Goal: Task Accomplishment & Management: Use online tool/utility

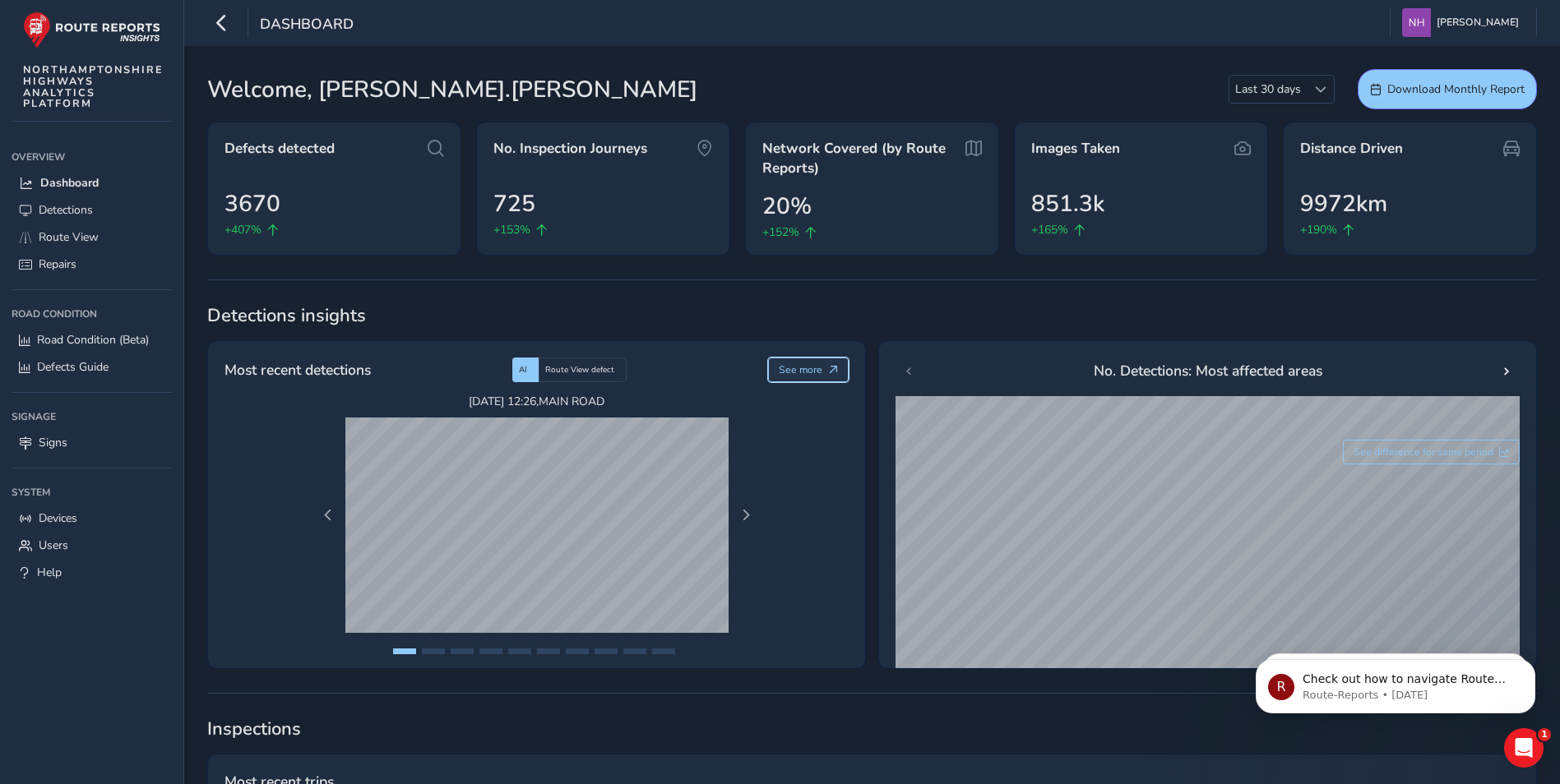
click at [816, 368] on span "See more" at bounding box center [800, 370] width 44 height 13
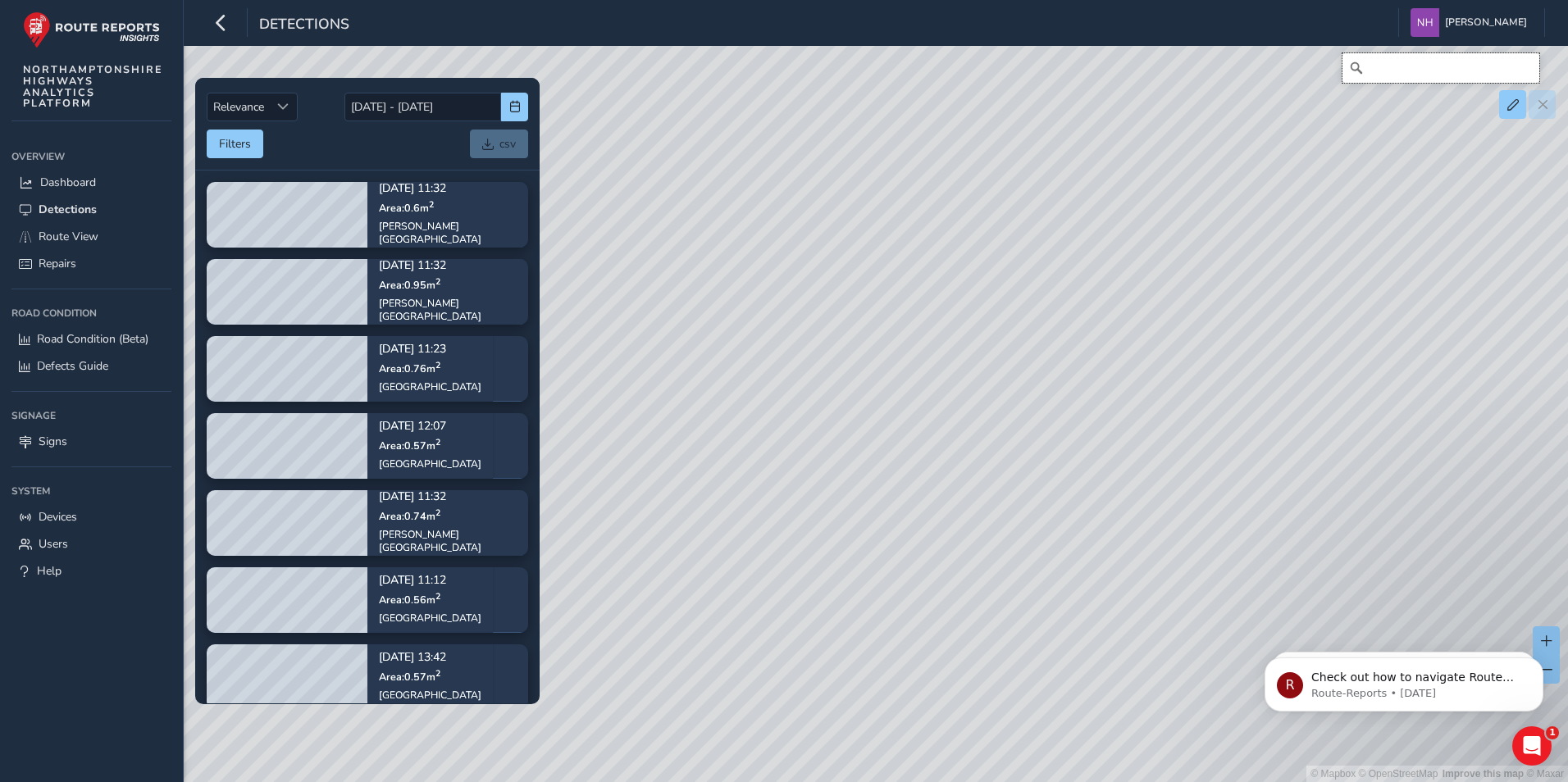
click at [1395, 71] on input "Search" at bounding box center [1441, 68] width 196 height 29
click at [1408, 67] on input "Search" at bounding box center [1441, 68] width 196 height 29
type input "[STREET_ADDRESS]"
drag, startPoint x: 887, startPoint y: 473, endPoint x: 1115, endPoint y: 513, distance: 231.5
click at [1115, 513] on div "© Mapbox © OpenStreetMap Improve this map © [STREET_ADDRESS]" at bounding box center [784, 391] width 1568 height 782
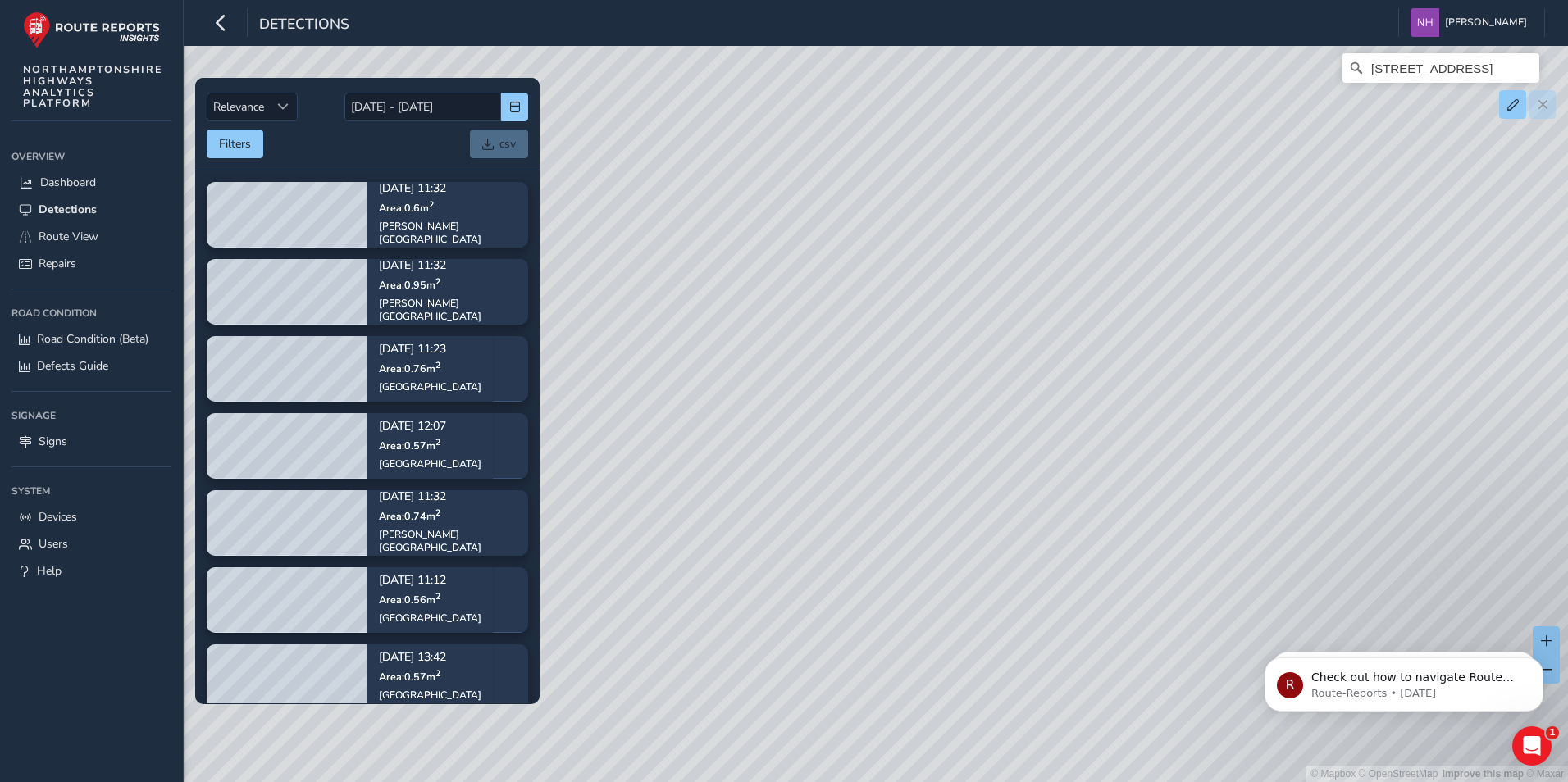
drag, startPoint x: 1062, startPoint y: 268, endPoint x: 1010, endPoint y: 561, distance: 297.6
click at [1024, 564] on div "© Mapbox © OpenStreetMap Improve this map © [STREET_ADDRESS]" at bounding box center [784, 391] width 1568 height 782
drag, startPoint x: 1193, startPoint y: 328, endPoint x: 1037, endPoint y: 670, distance: 375.9
click at [1040, 704] on div "© Mapbox © OpenStreetMap Improve this map © [STREET_ADDRESS]" at bounding box center [784, 391] width 1568 height 782
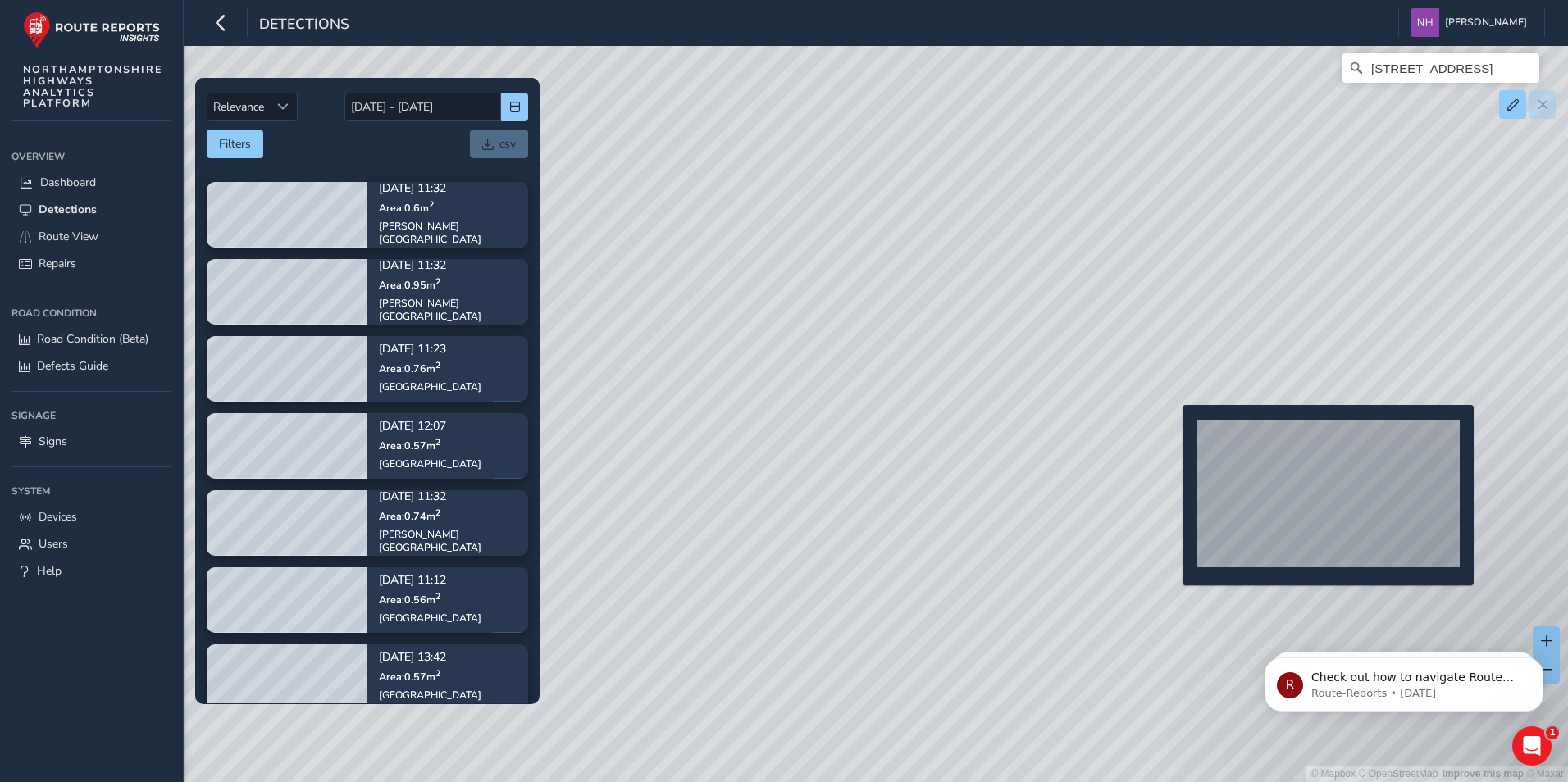
click at [1173, 431] on div "© Mapbox © OpenStreetMap Improve this map © [STREET_ADDRESS]" at bounding box center [784, 391] width 1568 height 782
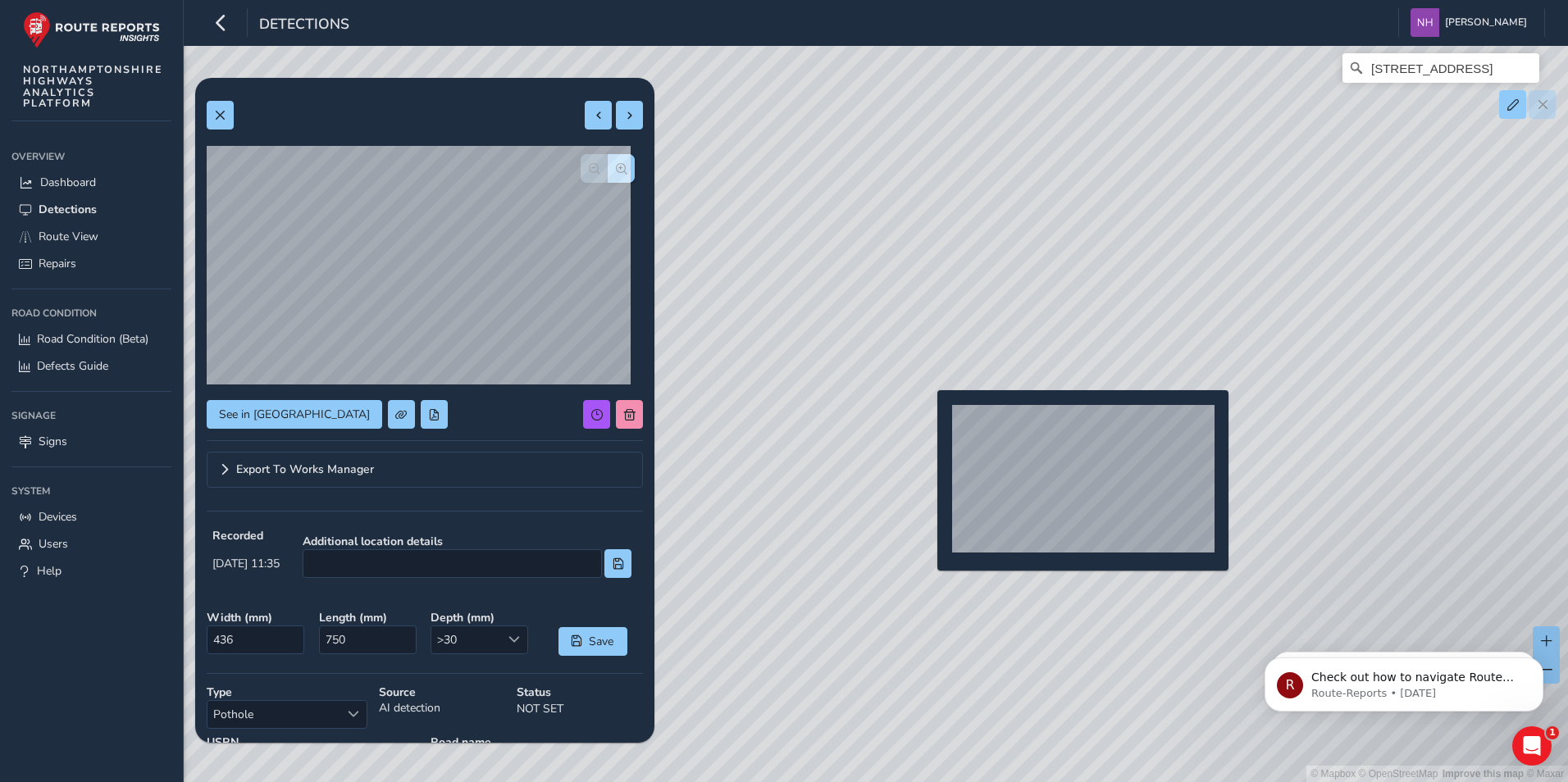
click at [927, 416] on div "© Mapbox © OpenStreetMap Improve this map © [STREET_ADDRESS]" at bounding box center [784, 391] width 1568 height 782
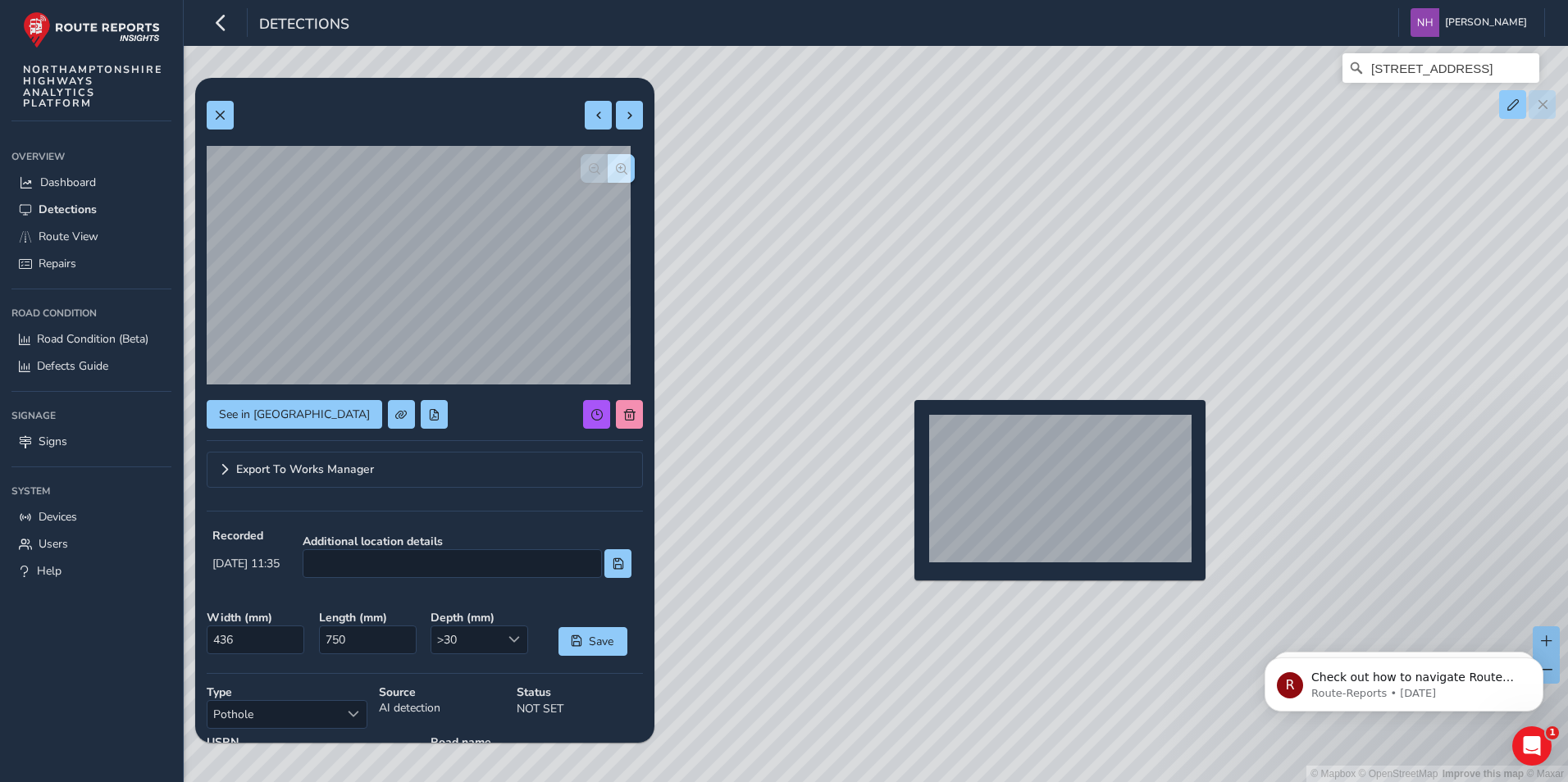
click at [905, 426] on div "© Mapbox © OpenStreetMap Improve this map © [STREET_ADDRESS]" at bounding box center [784, 391] width 1568 height 782
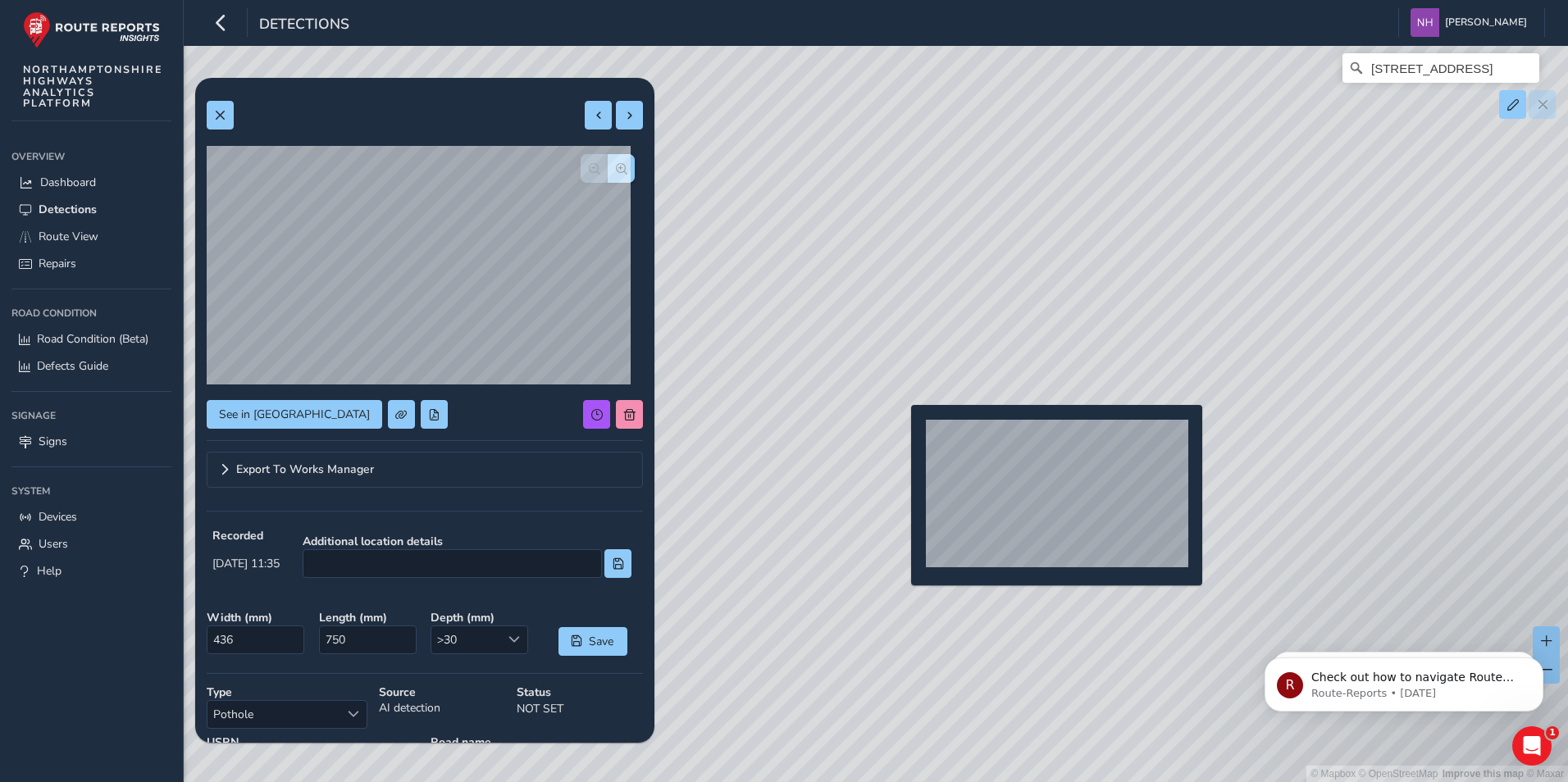
type input "402"
type input "445"
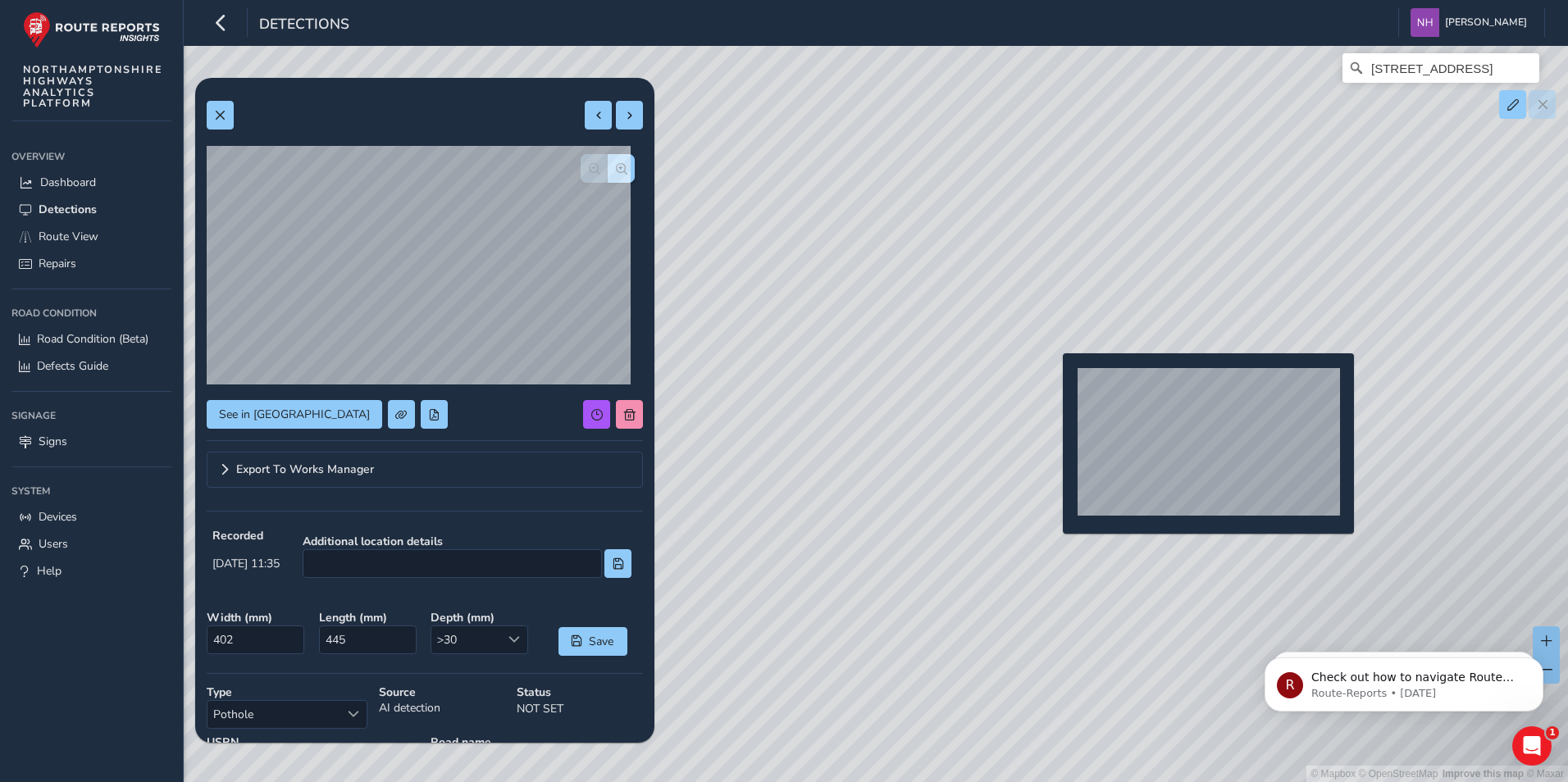
click at [1053, 379] on div "© Mapbox © OpenStreetMap Improve this map © [STREET_ADDRESS]" at bounding box center [784, 391] width 1568 height 782
type input "355"
type input "577"
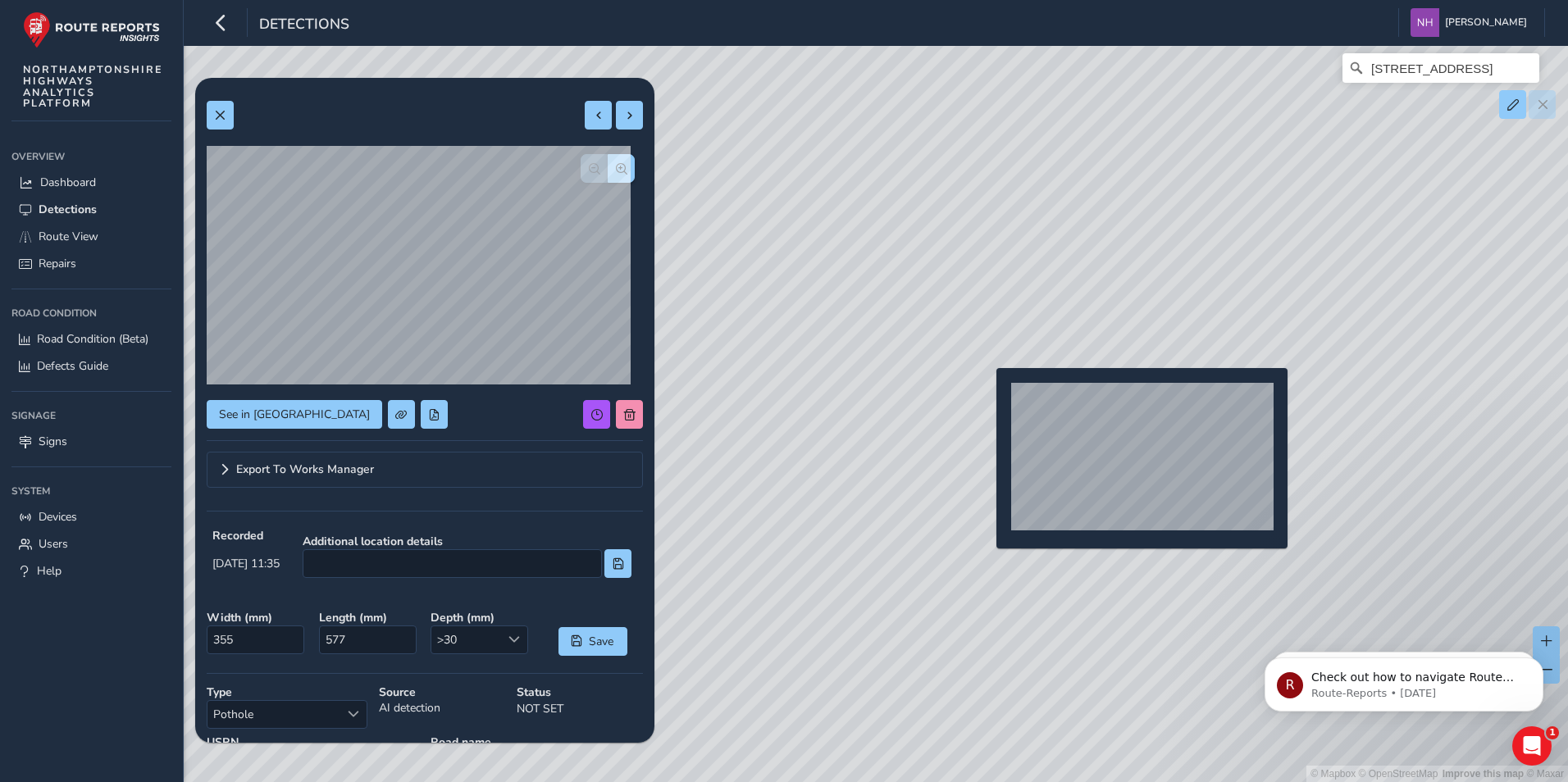
click at [986, 395] on div "© Mapbox © OpenStreetMap Improve this map © [STREET_ADDRESS]" at bounding box center [784, 391] width 1568 height 782
type input "448"
type input "554"
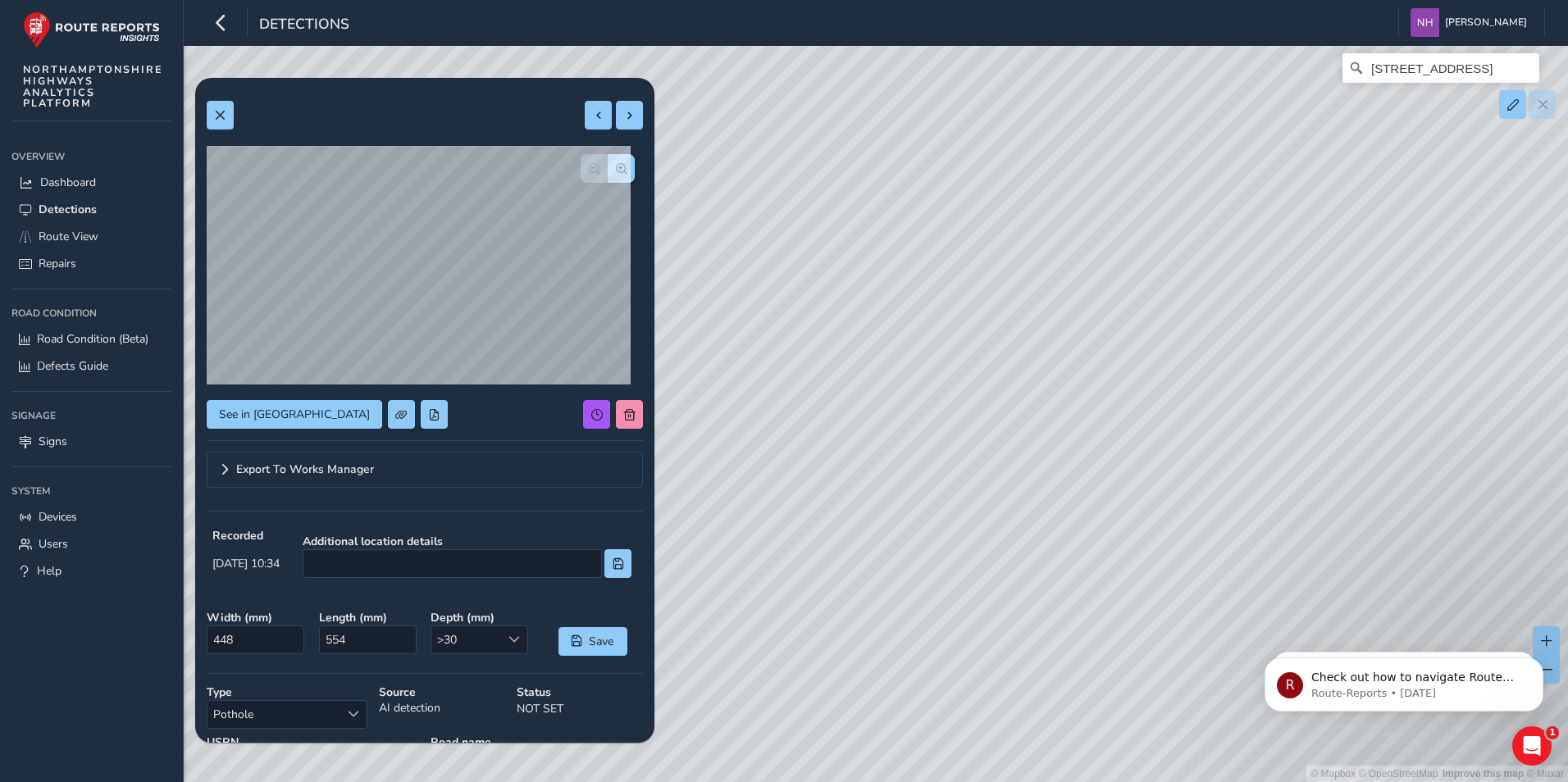
drag, startPoint x: 867, startPoint y: 606, endPoint x: 1403, endPoint y: 458, distance: 556.1
click at [1403, 458] on div "© Mapbox © OpenStreetMap Improve this map © [STREET_ADDRESS]" at bounding box center [784, 391] width 1568 height 782
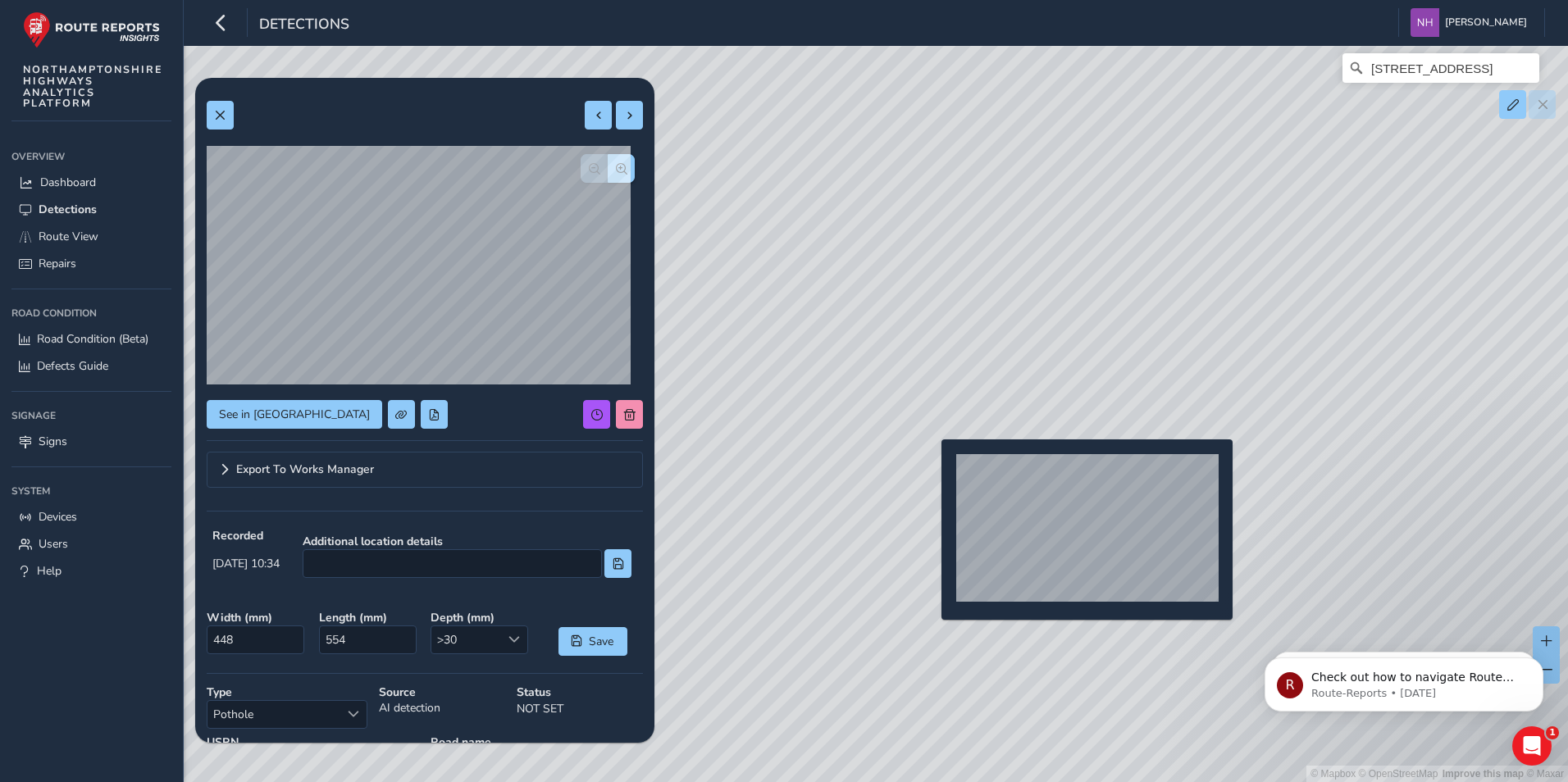
drag, startPoint x: 932, startPoint y: 466, endPoint x: 889, endPoint y: 479, distance: 44.9
click at [932, 467] on div "© Mapbox © OpenStreetMap Improve this map © [STREET_ADDRESS]" at bounding box center [784, 391] width 1568 height 782
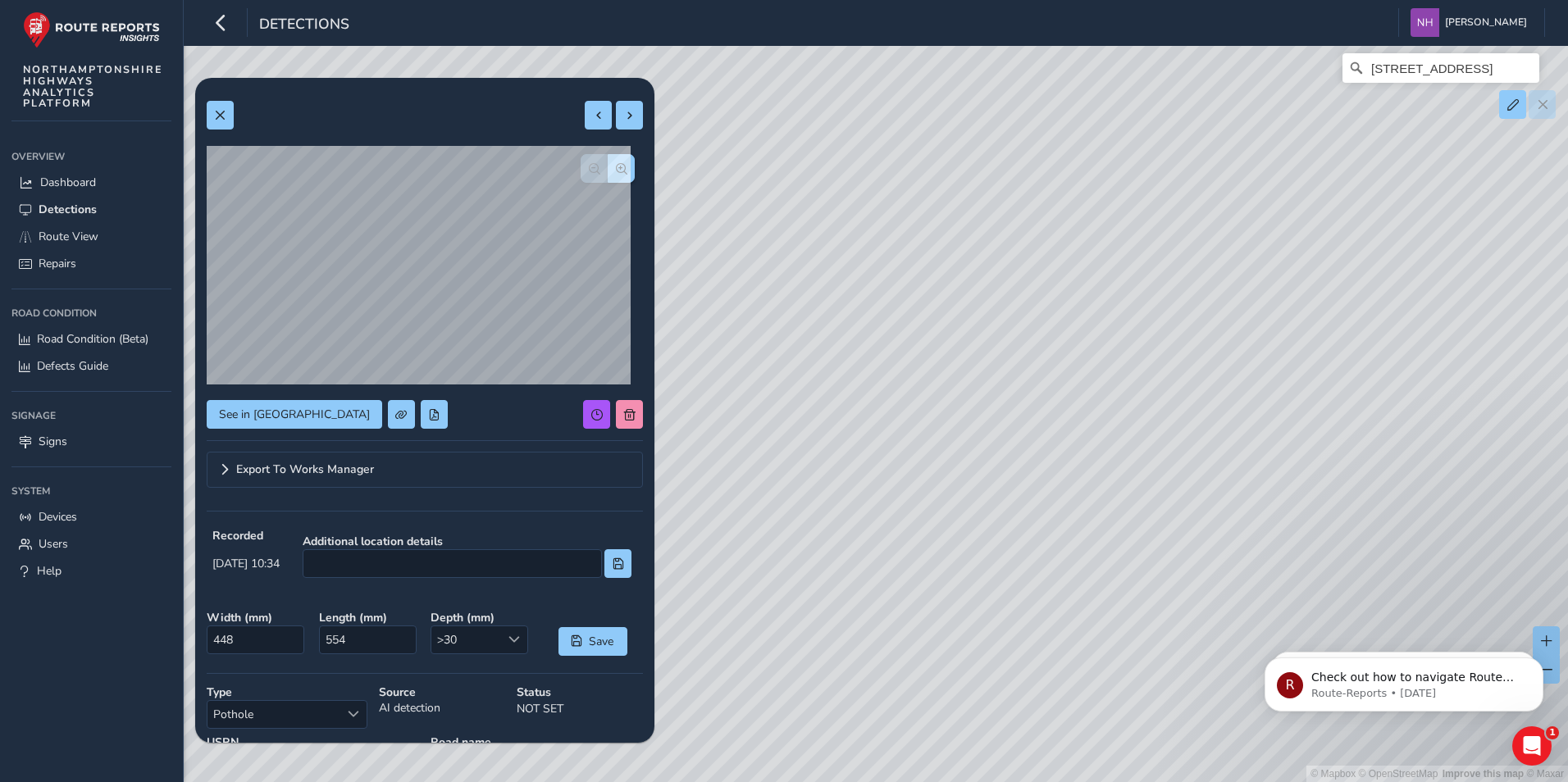
type input "476"
type input "1235"
drag, startPoint x: 1457, startPoint y: 475, endPoint x: 741, endPoint y: 690, distance: 747.6
click at [742, 690] on div "© Mapbox © OpenStreetMap Improve this map © [STREET_ADDRESS]" at bounding box center [784, 391] width 1568 height 782
drag, startPoint x: 1324, startPoint y: 466, endPoint x: 796, endPoint y: 570, distance: 538.1
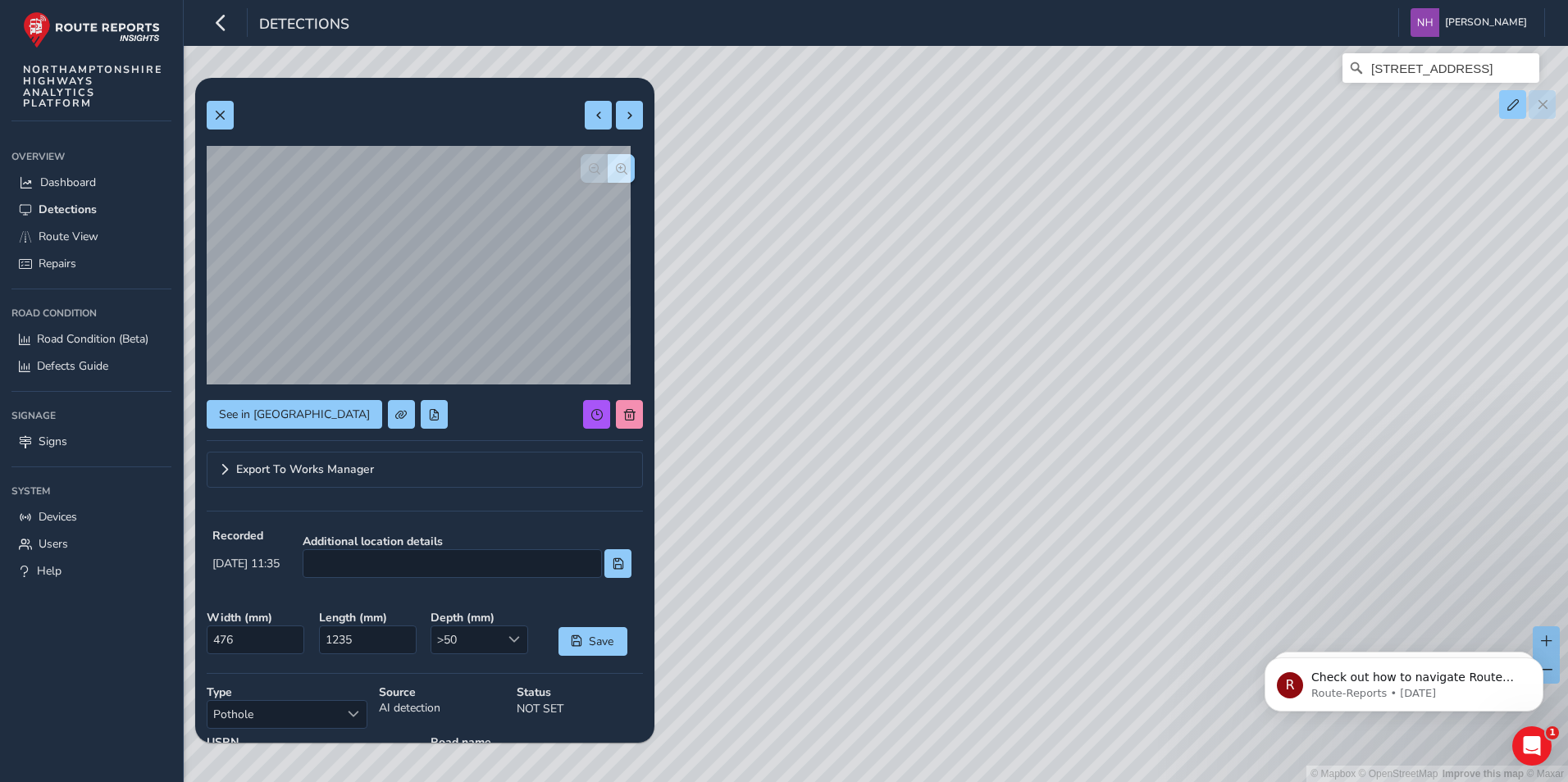
click at [768, 582] on div "© Mapbox © OpenStreetMap Improve this map © [STREET_ADDRESS]" at bounding box center [784, 391] width 1568 height 782
drag, startPoint x: 1345, startPoint y: 420, endPoint x: 812, endPoint y: 482, distance: 536.6
click at [812, 482] on div "© Mapbox © OpenStreetMap Improve this map © [STREET_ADDRESS]" at bounding box center [784, 391] width 1568 height 782
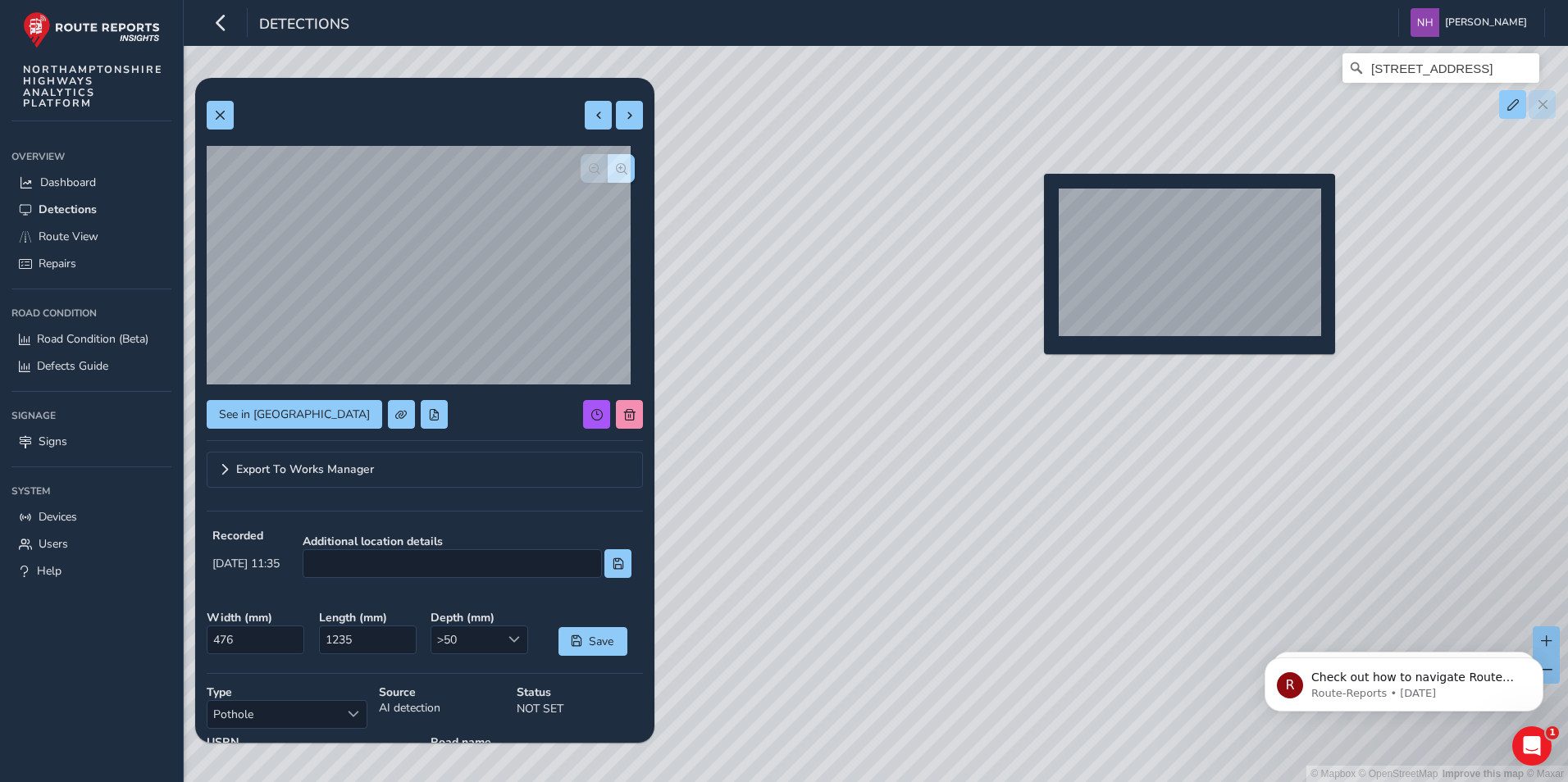
click at [1034, 200] on div "© Mapbox © OpenStreetMap Improve this map © [STREET_ADDRESS]" at bounding box center [784, 391] width 1568 height 782
type input "730"
type input "1019"
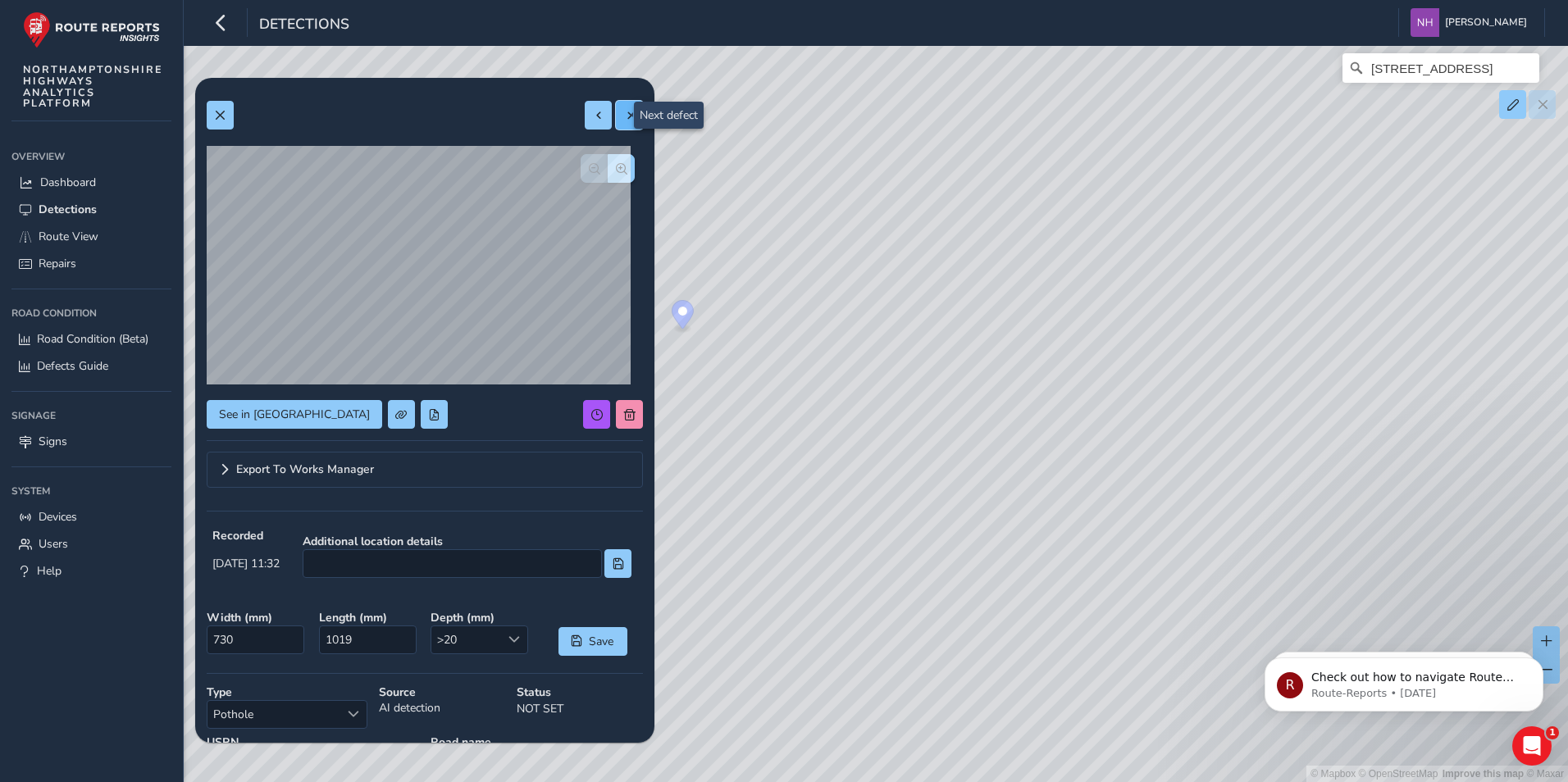
click at [624, 110] on span at bounding box center [630, 116] width 12 height 12
type input "389"
type input "901"
click at [593, 116] on span at bounding box center [599, 116] width 12 height 12
type input "730"
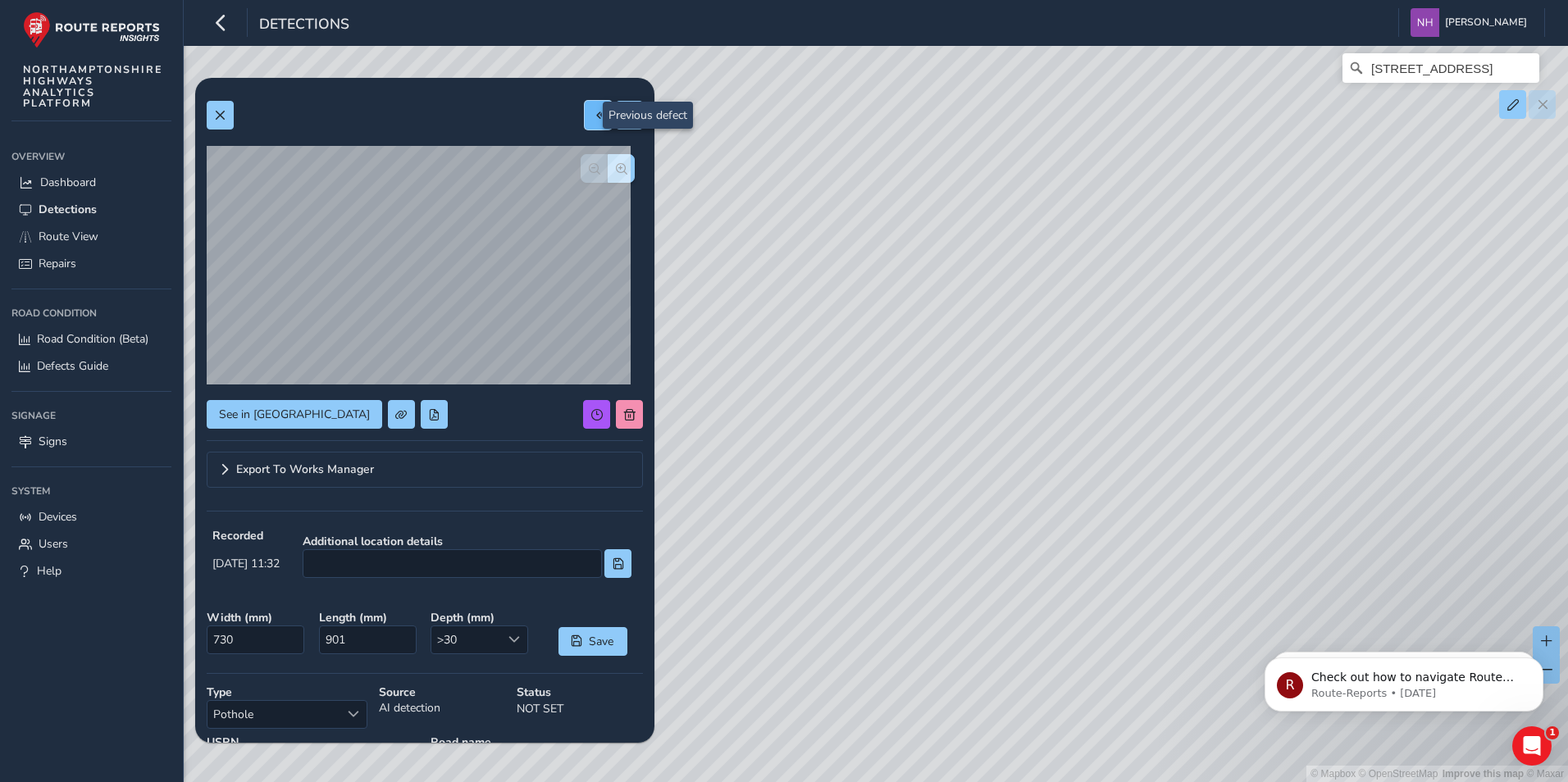
type input "1019"
click at [593, 116] on span at bounding box center [599, 116] width 12 height 12
type input "530"
type input "1124"
click at [593, 114] on span at bounding box center [599, 116] width 12 height 12
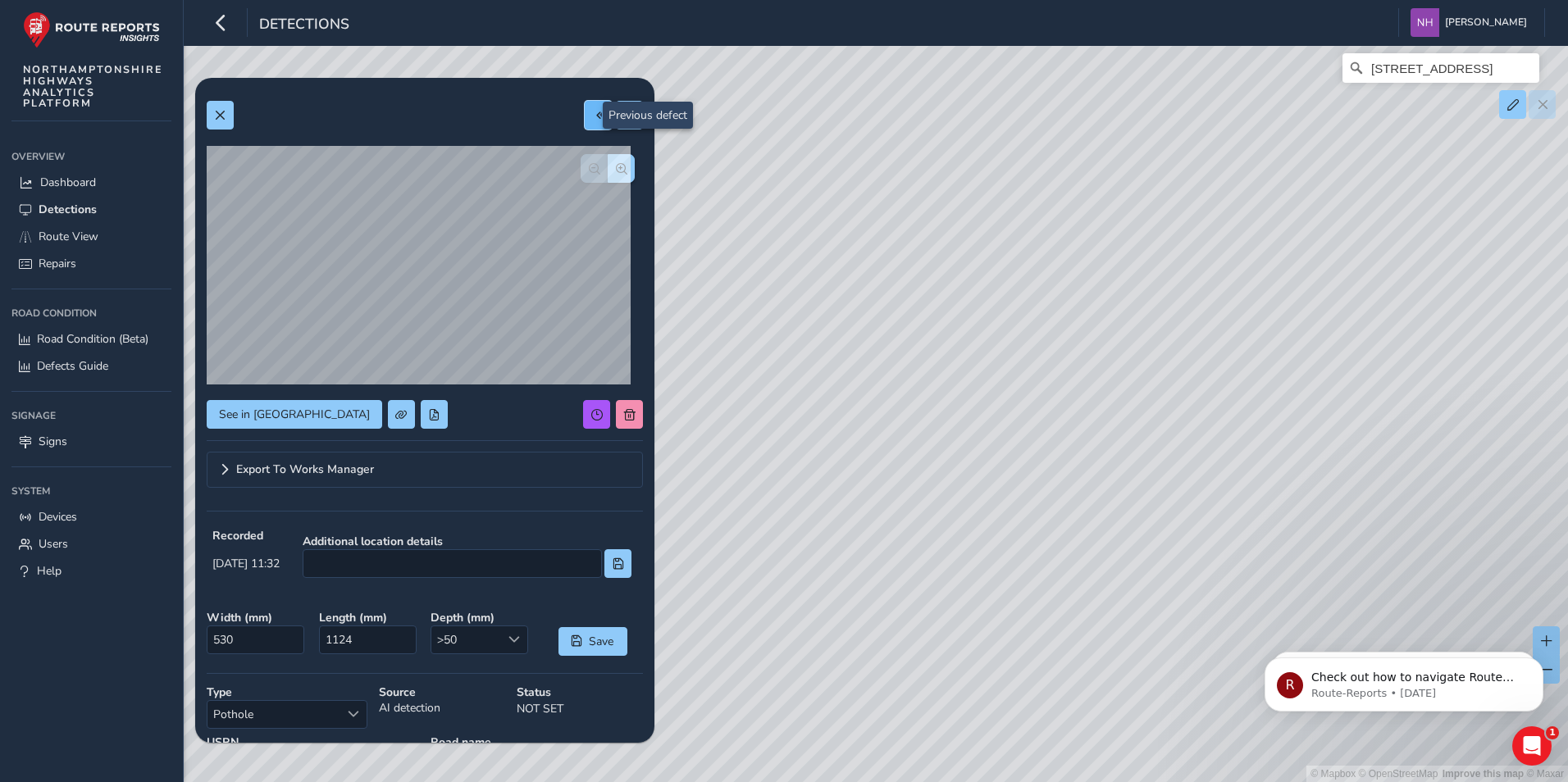
type input "618"
type input "1589"
click at [585, 123] on button at bounding box center [598, 116] width 27 height 29
type input "794"
type input "1200"
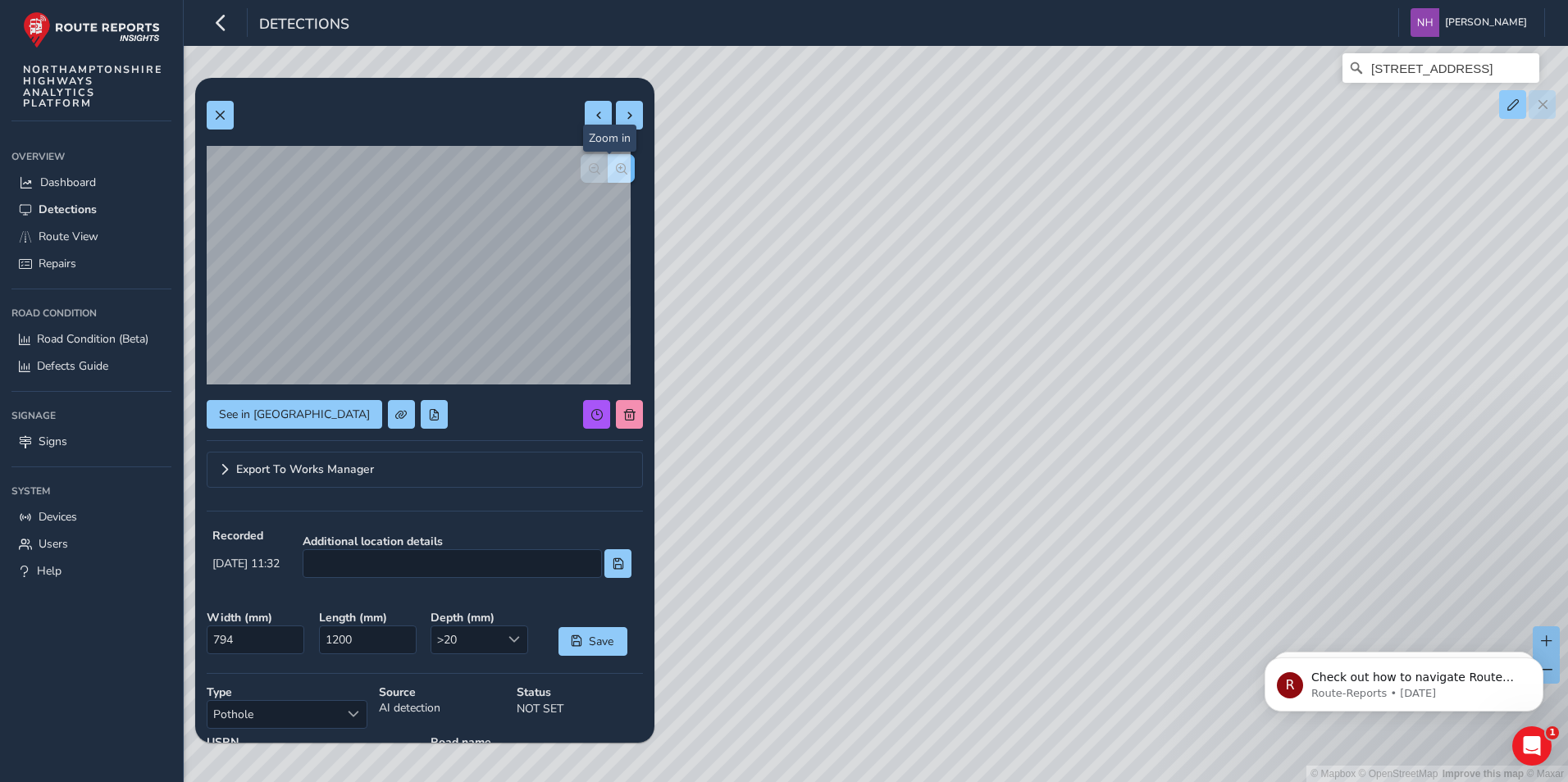
click at [615, 170] on button "button" at bounding box center [622, 168] width 27 height 29
click at [593, 115] on span at bounding box center [599, 116] width 12 height 12
type input "551"
type input "1032"
click at [593, 115] on span at bounding box center [599, 116] width 12 height 12
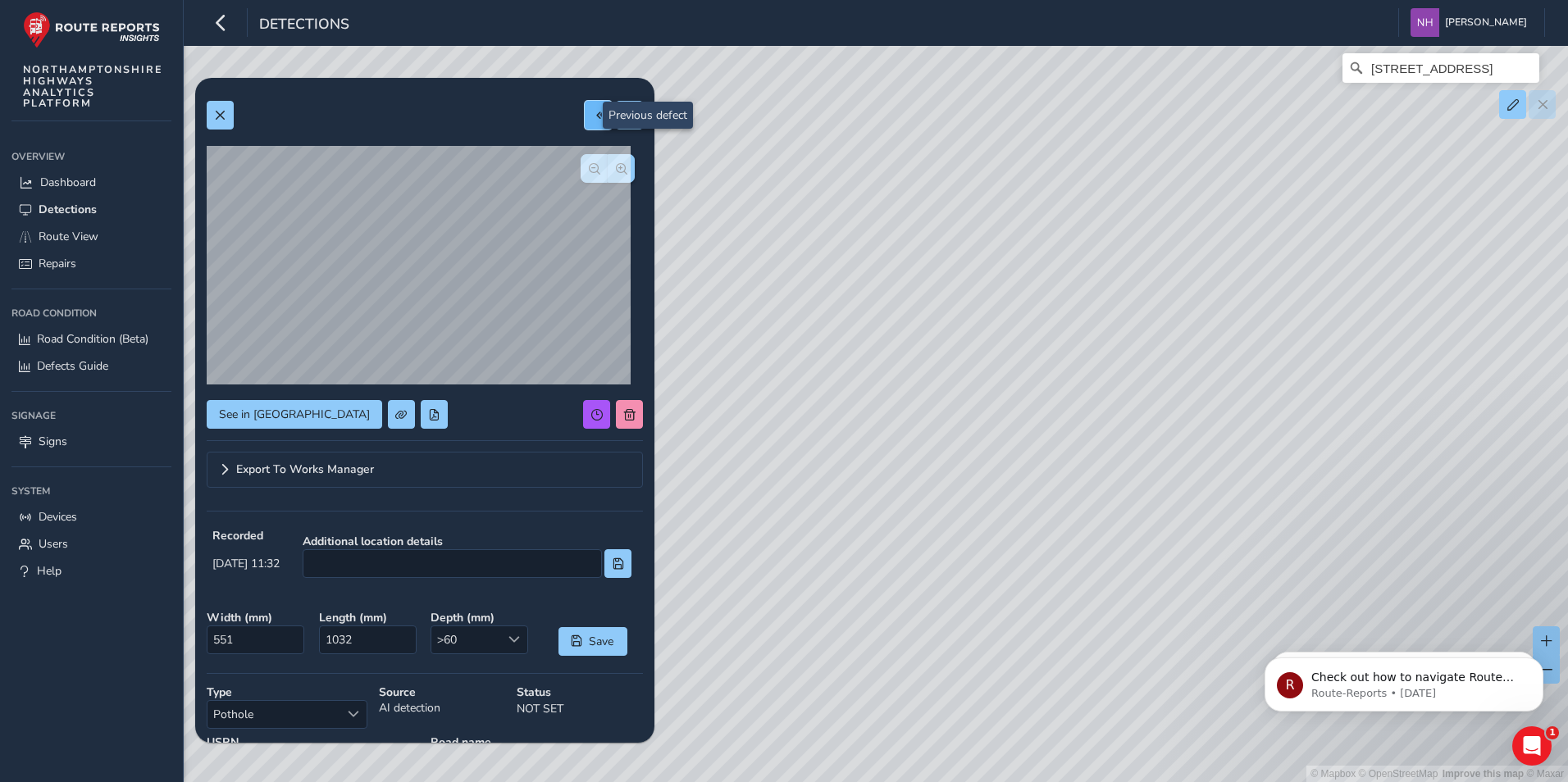
type input "502"
type input "923"
drag, startPoint x: 866, startPoint y: 620, endPoint x: 869, endPoint y: 175, distance: 445.0
click at [867, 182] on div "© Mapbox © OpenStreetMap Improve this map © [STREET_ADDRESS]" at bounding box center [784, 391] width 1568 height 782
click at [940, 475] on div "© Mapbox © OpenStreetMap Improve this map © [STREET_ADDRESS]" at bounding box center [784, 391] width 1568 height 782
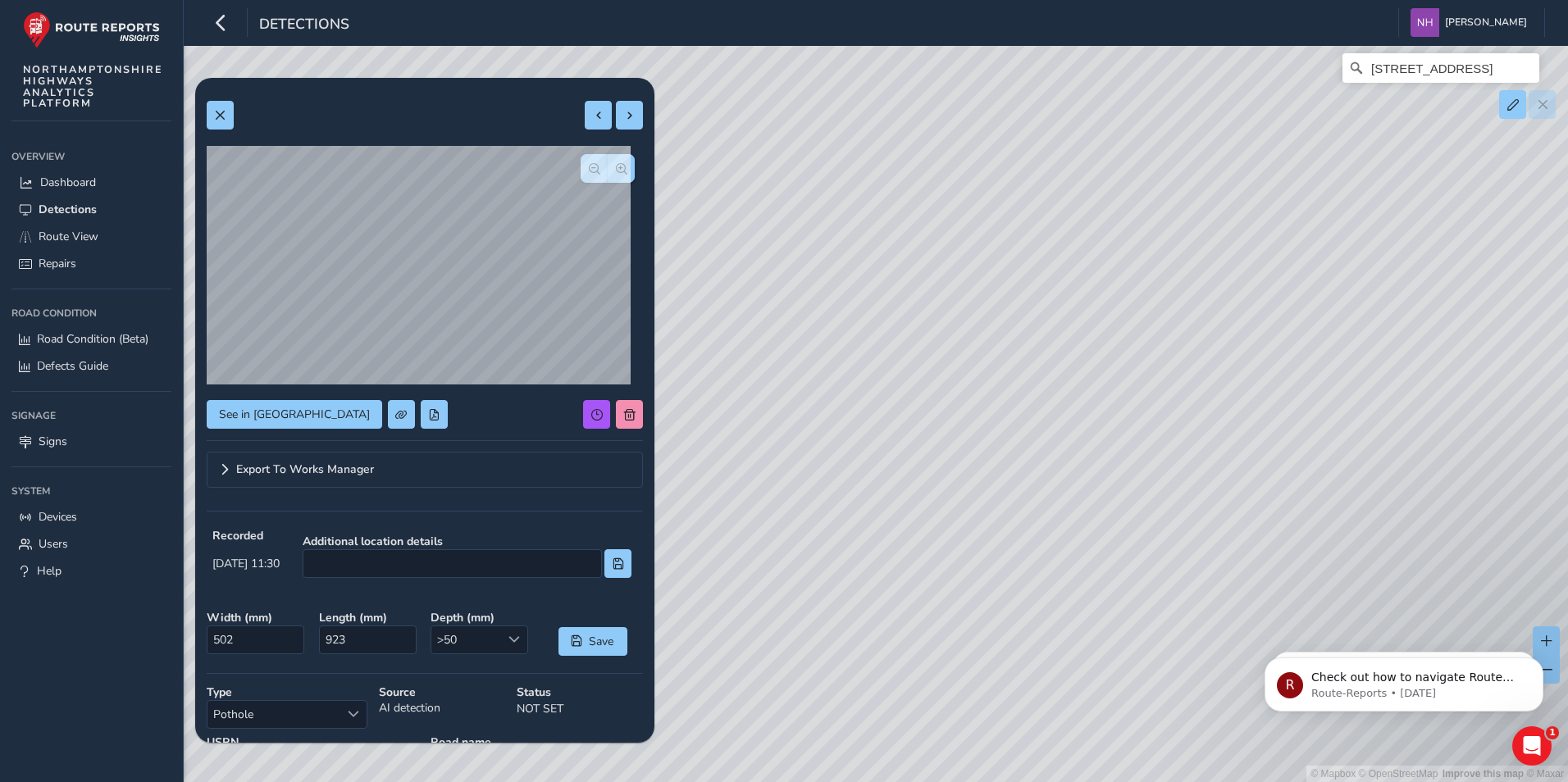
click at [980, 392] on div "© Mapbox © OpenStreetMap Improve this map © [STREET_ADDRESS]" at bounding box center [784, 391] width 1568 height 782
drag, startPoint x: 864, startPoint y: 595, endPoint x: 1274, endPoint y: 344, distance: 480.7
click at [1274, 344] on div "© Mapbox © OpenStreetMap Improve this map © [STREET_ADDRESS]" at bounding box center [784, 391] width 1568 height 782
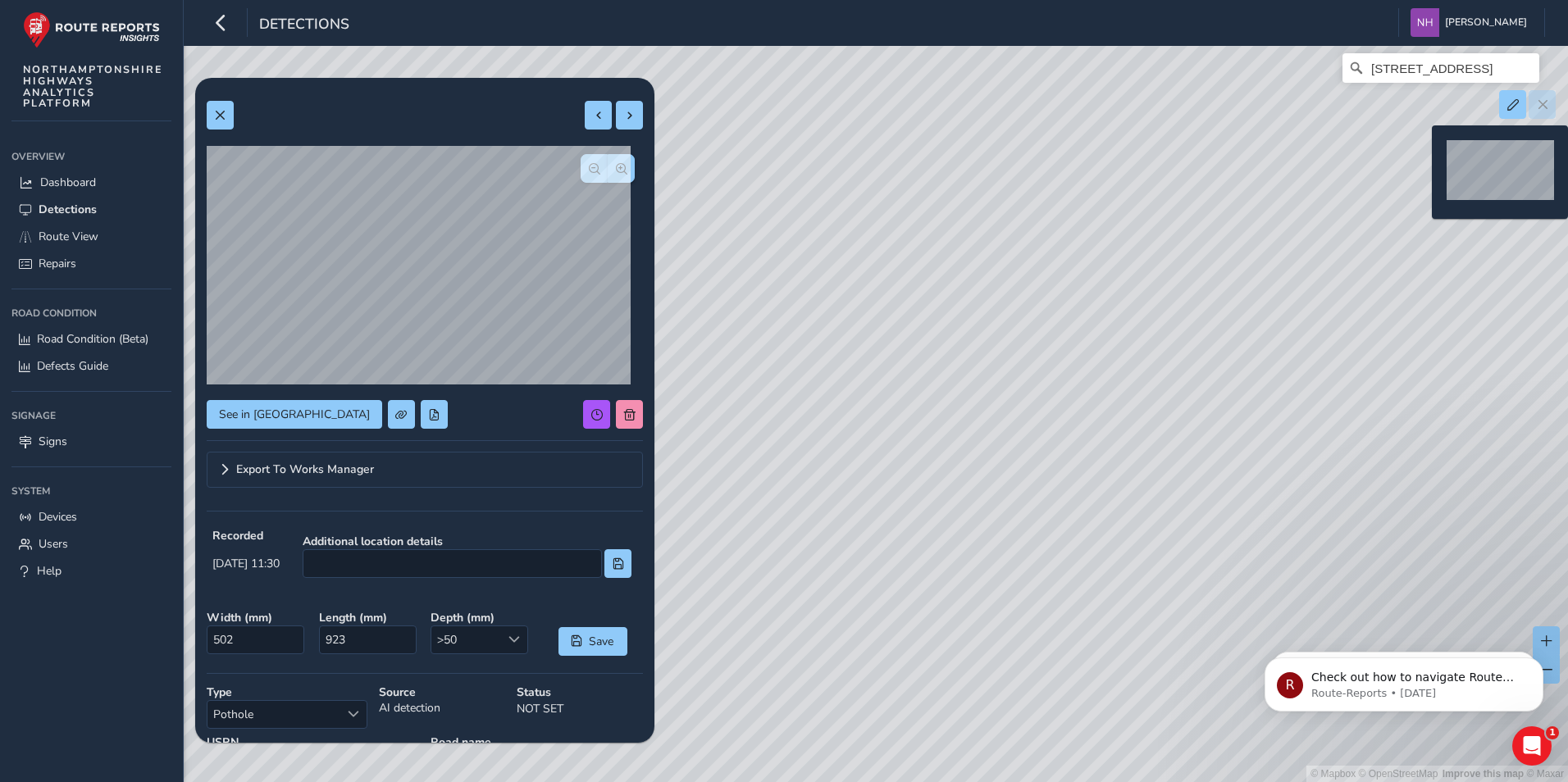
click at [1422, 152] on div "© Mapbox © OpenStreetMap Improve this map © [STREET_ADDRESS]" at bounding box center [784, 391] width 1568 height 782
type input "730"
type input "1019"
drag, startPoint x: 949, startPoint y: 644, endPoint x: 1004, endPoint y: 455, distance: 196.8
click at [1004, 455] on div "© Mapbox © OpenStreetMap Improve this map © [STREET_ADDRESS]" at bounding box center [784, 391] width 1568 height 782
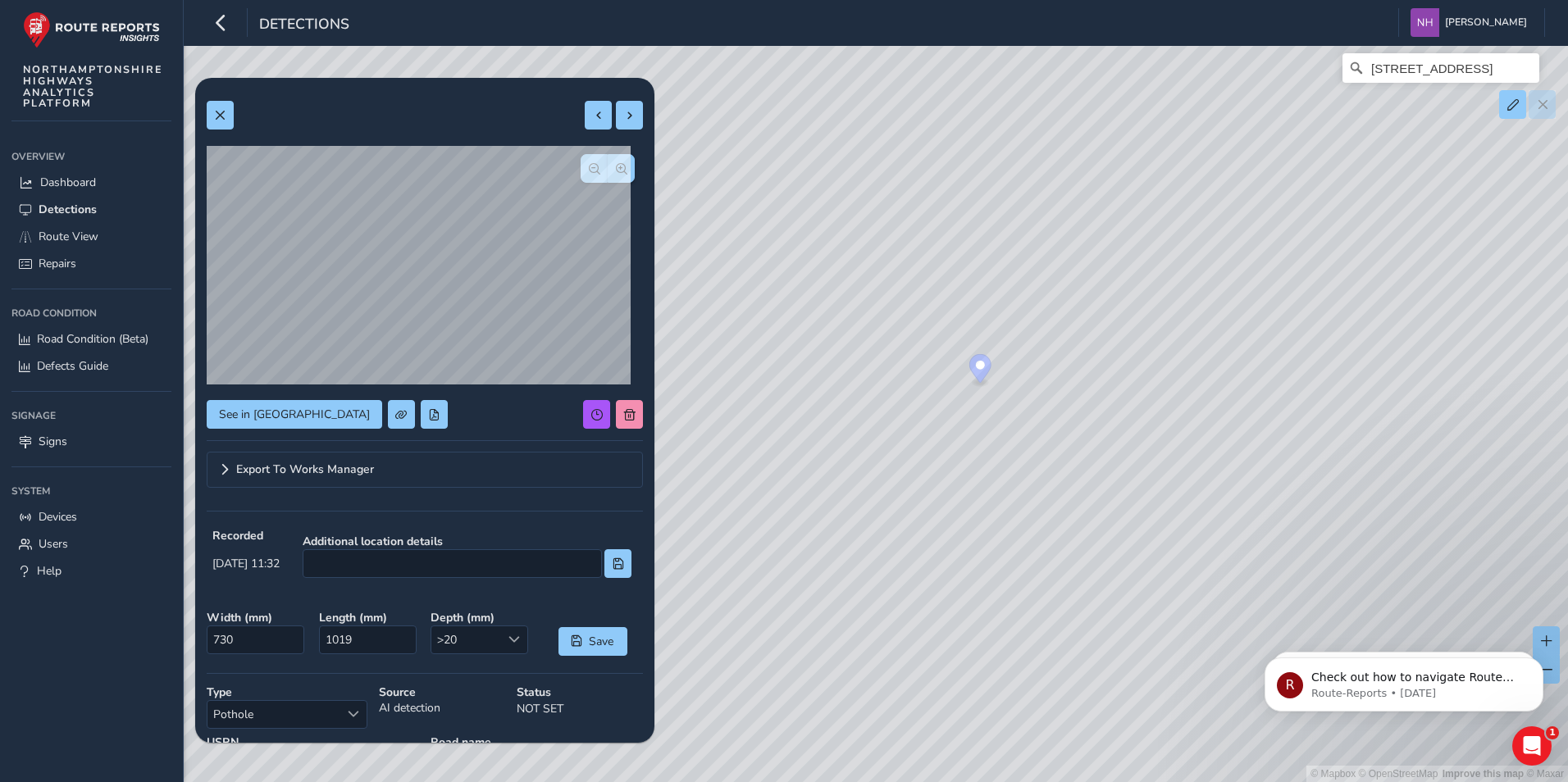
drag, startPoint x: 770, startPoint y: 701, endPoint x: 847, endPoint y: 591, distance: 134.3
click at [864, 612] on div "© Mapbox © OpenStreetMap Improve this map © [STREET_ADDRESS]" at bounding box center [784, 391] width 1568 height 782
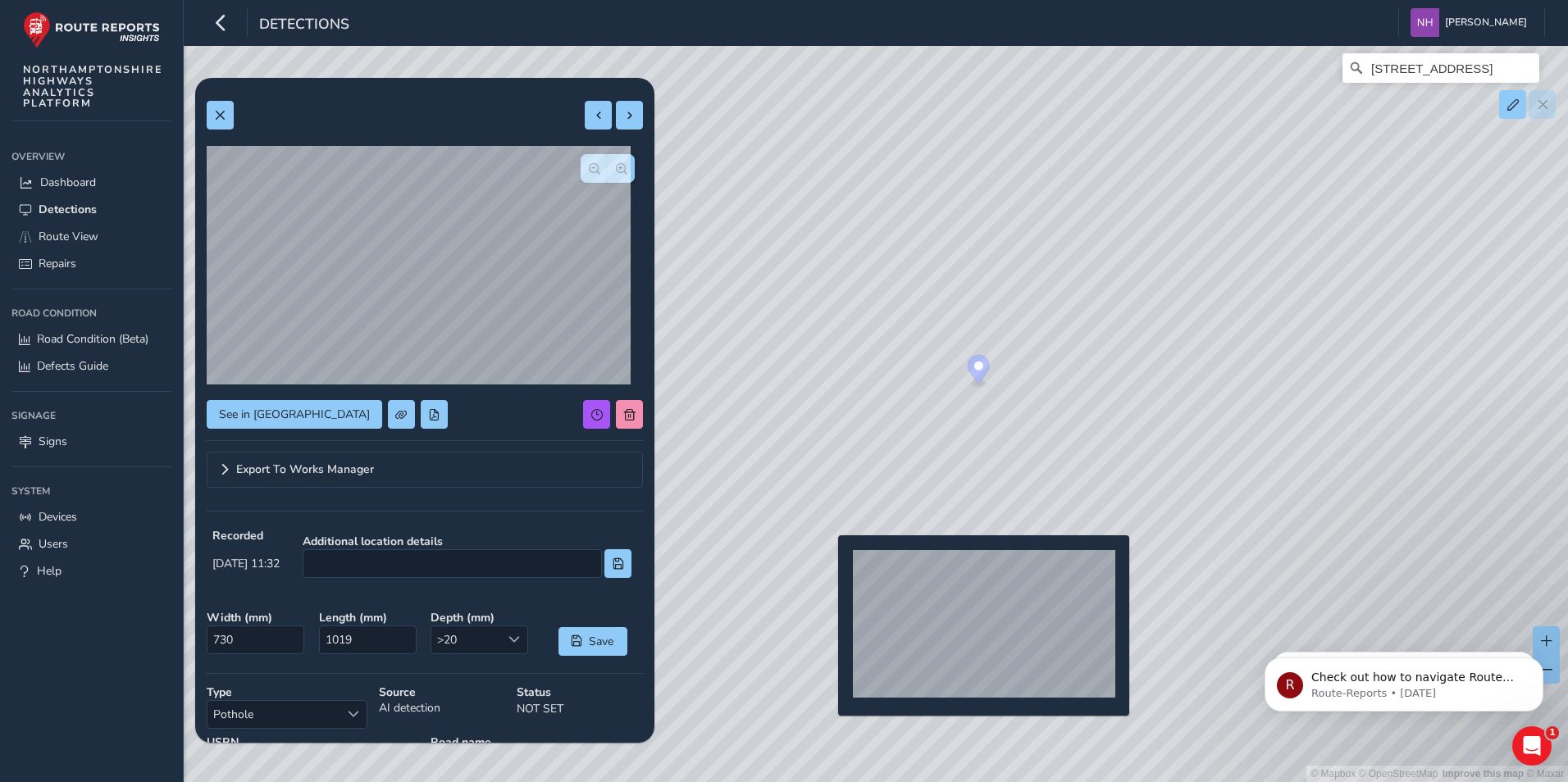
click at [828, 561] on div "© Mapbox © OpenStreetMap Improve this map © [STREET_ADDRESS]" at bounding box center [784, 391] width 1568 height 782
type input "274"
type input "454"
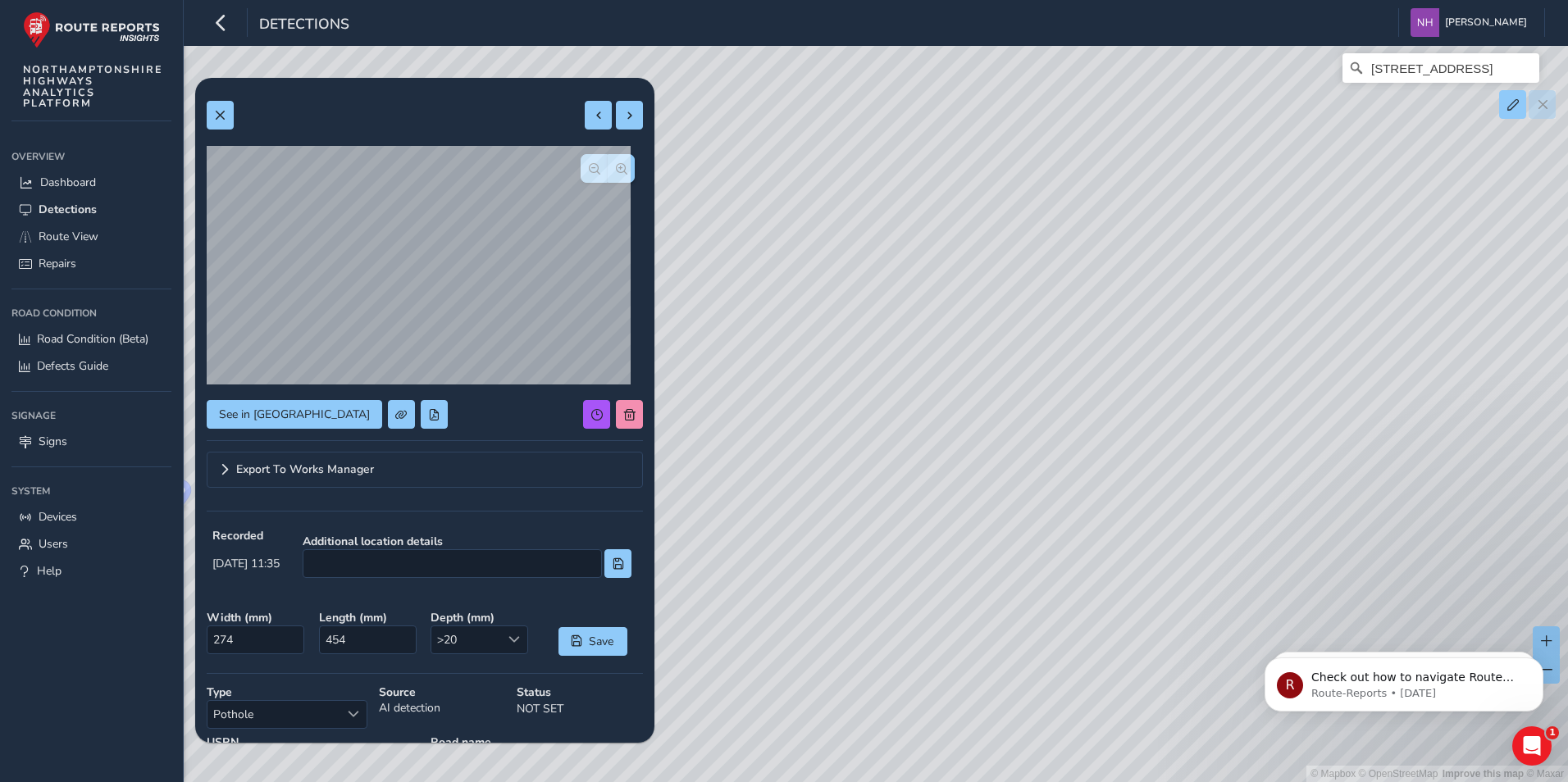
drag, startPoint x: 985, startPoint y: 693, endPoint x: 1300, endPoint y: 470, distance: 385.9
click at [1300, 470] on div "© Mapbox © OpenStreetMap Improve this map © [STREET_ADDRESS]" at bounding box center [784, 391] width 1568 height 782
drag, startPoint x: 955, startPoint y: 347, endPoint x: 911, endPoint y: 589, distance: 246.0
click at [911, 589] on div "© Mapbox © OpenStreetMap Improve this map © [STREET_ADDRESS]" at bounding box center [784, 391] width 1568 height 782
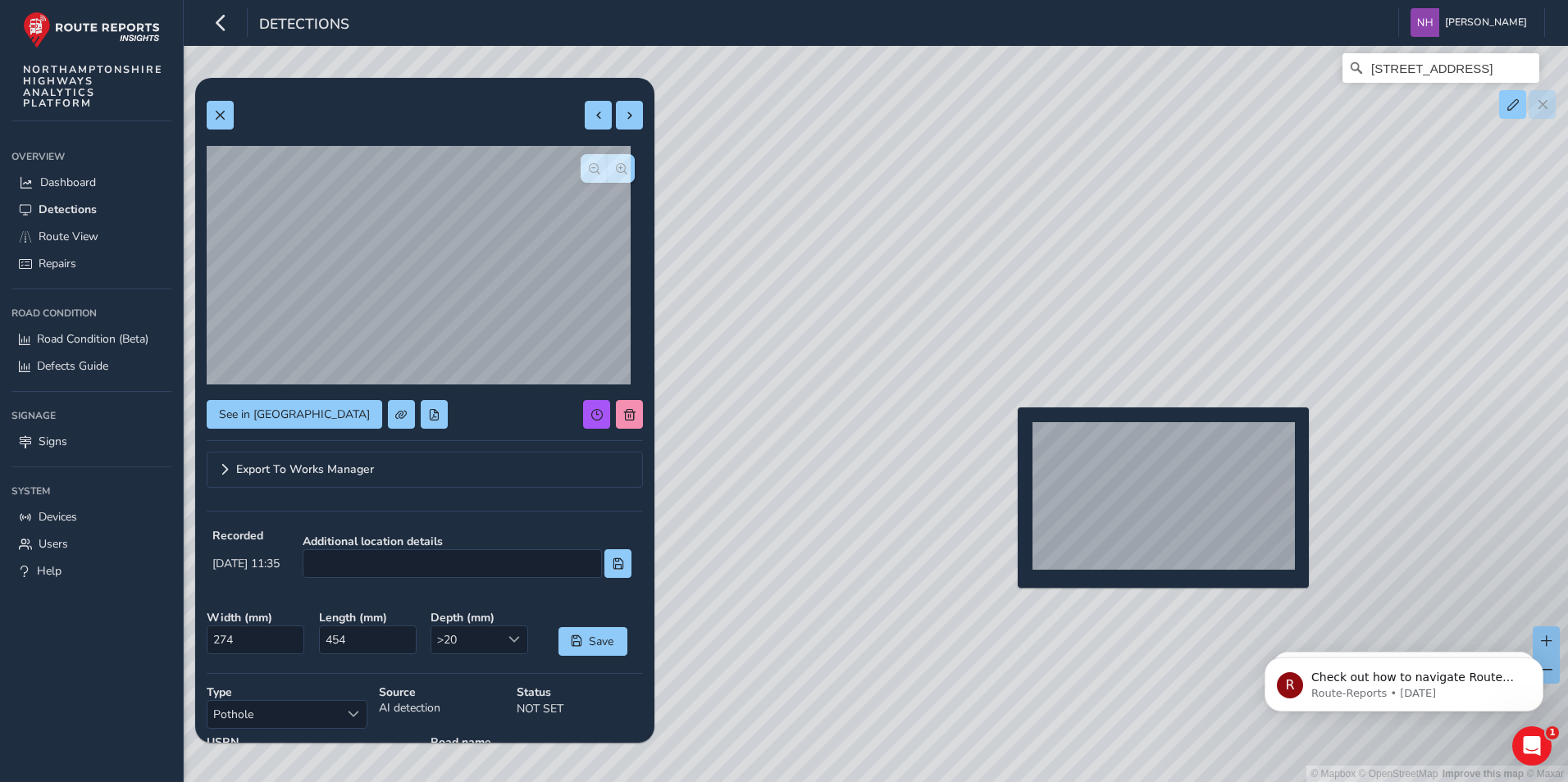
click at [1008, 434] on div "© Mapbox © OpenStreetMap Improve this map © [STREET_ADDRESS]" at bounding box center [784, 391] width 1568 height 782
type input "541"
type input "824"
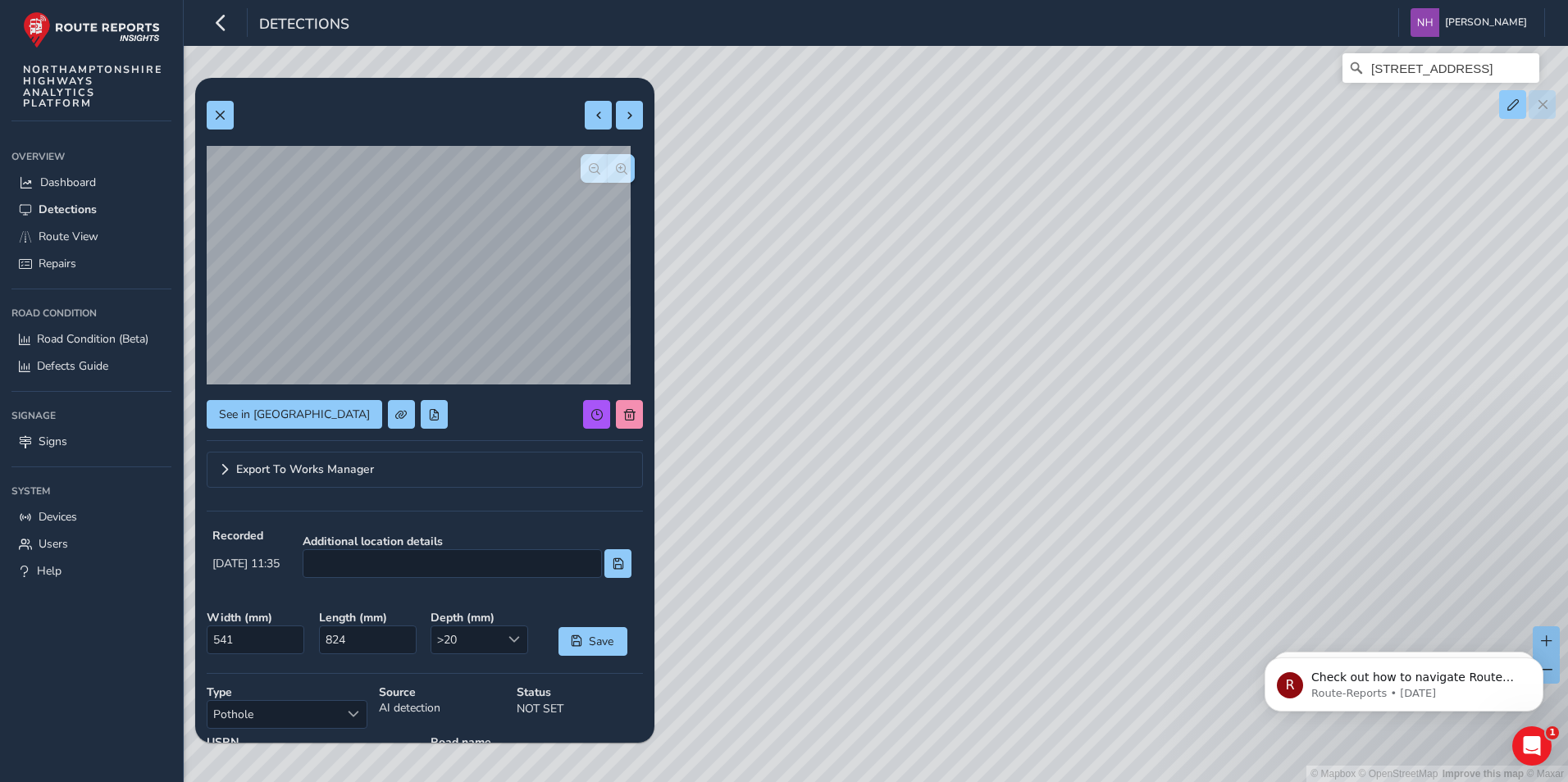
drag, startPoint x: 1351, startPoint y: 423, endPoint x: 1064, endPoint y: 622, distance: 349.2
click at [1064, 622] on div "© Mapbox © OpenStreetMap Improve this map © [STREET_ADDRESS]" at bounding box center [784, 391] width 1568 height 782
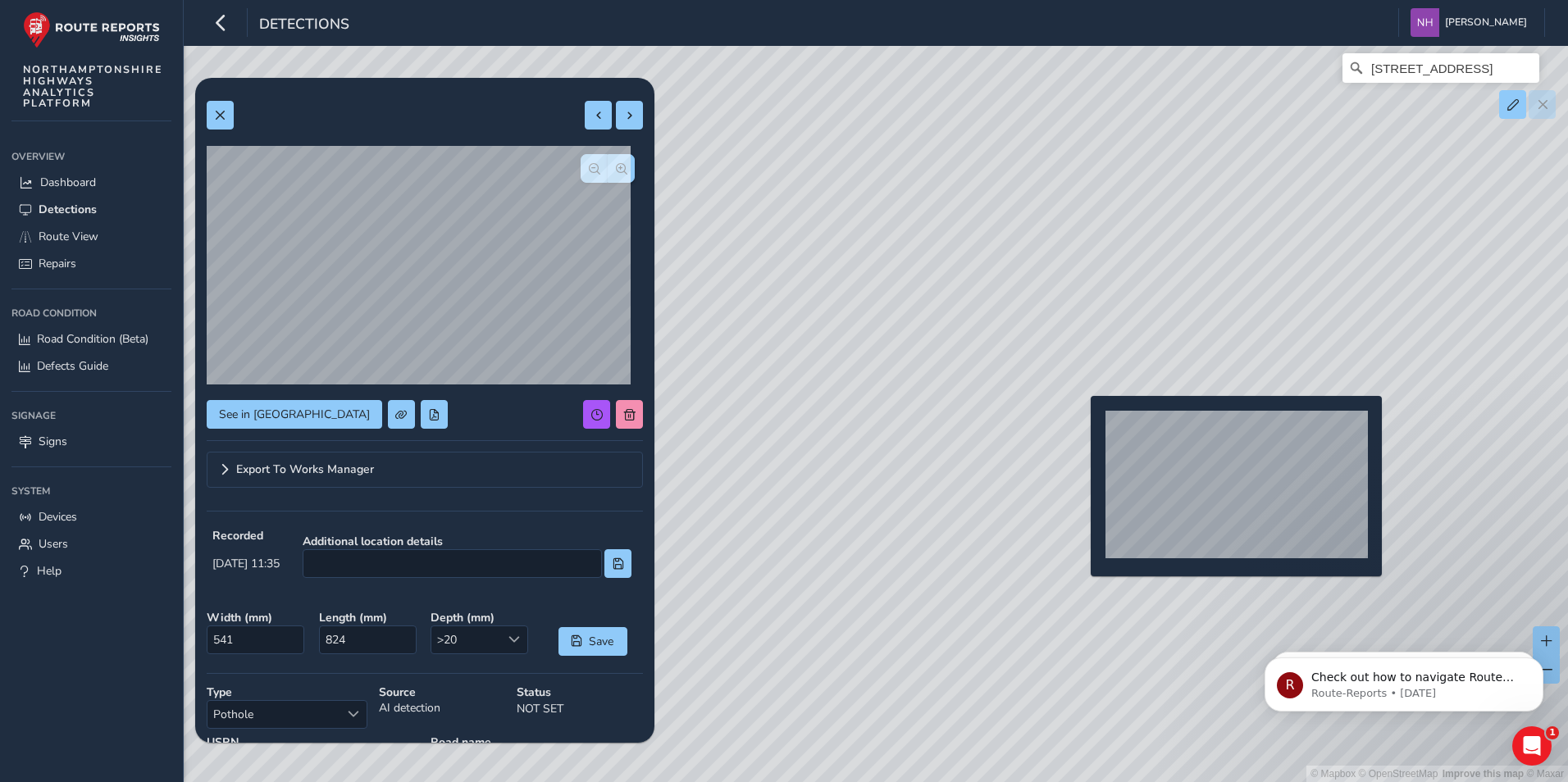
click at [1081, 422] on div "© Mapbox © OpenStreetMap Improve this map © [STREET_ADDRESS]" at bounding box center [784, 391] width 1568 height 782
type input "373"
type input "805"
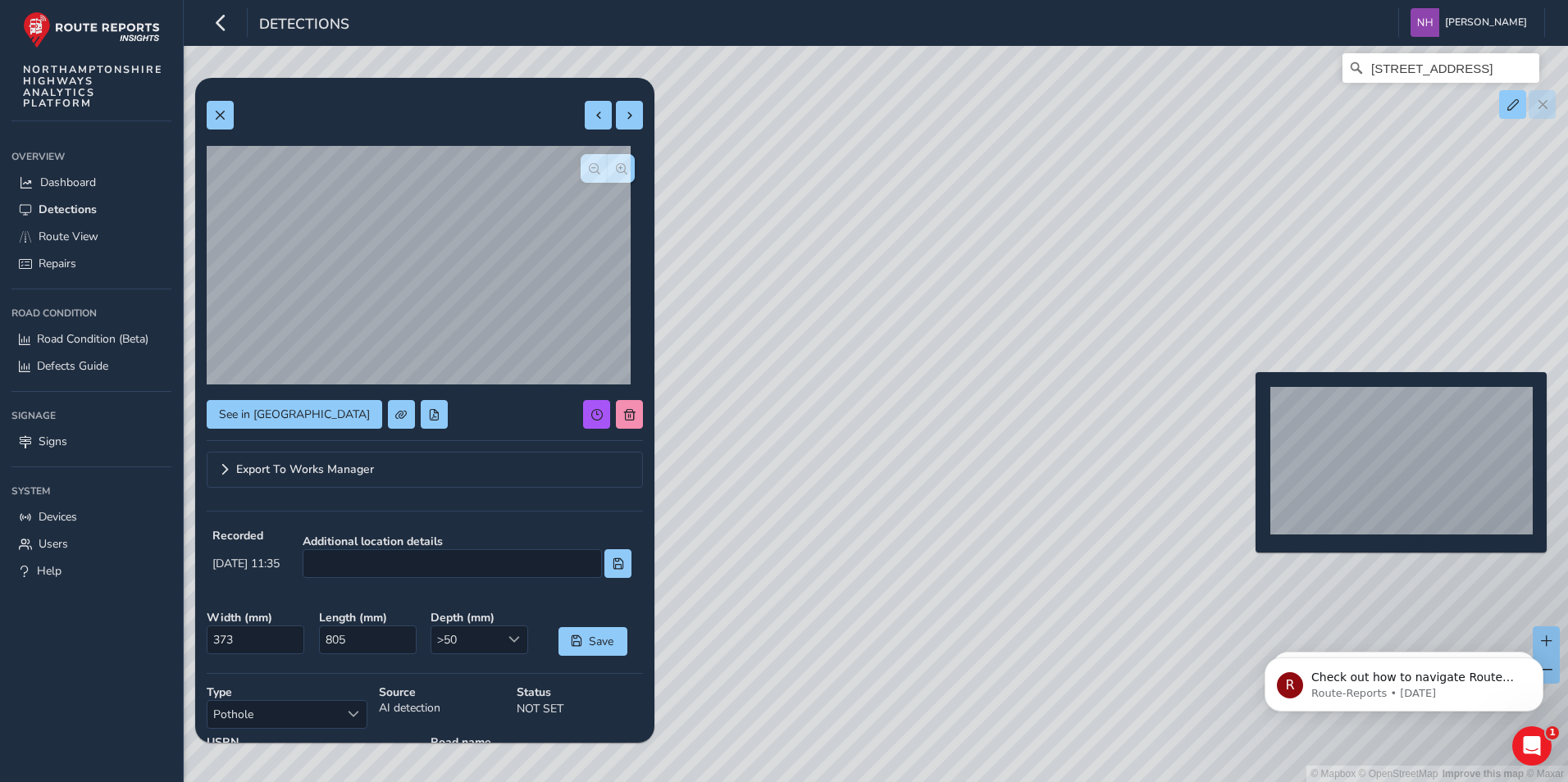
click at [1246, 399] on div "© Mapbox © OpenStreetMap Improve this map © [STREET_ADDRESS]" at bounding box center [784, 391] width 1568 height 782
type input "308"
type input "849"
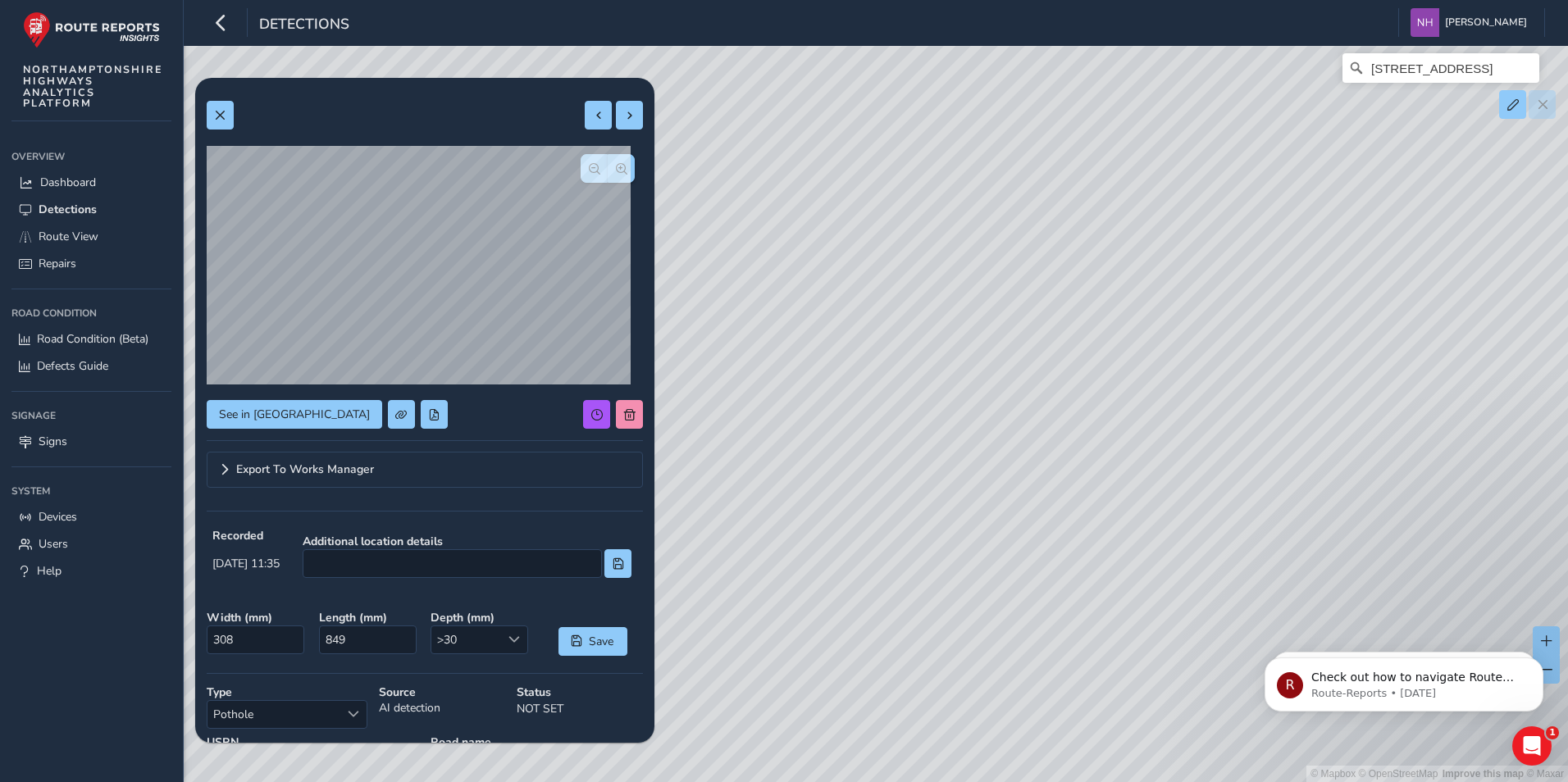
click at [1381, 249] on div "© Mapbox © OpenStreetMap Improve this map © [STREET_ADDRESS]" at bounding box center [784, 391] width 1568 height 782
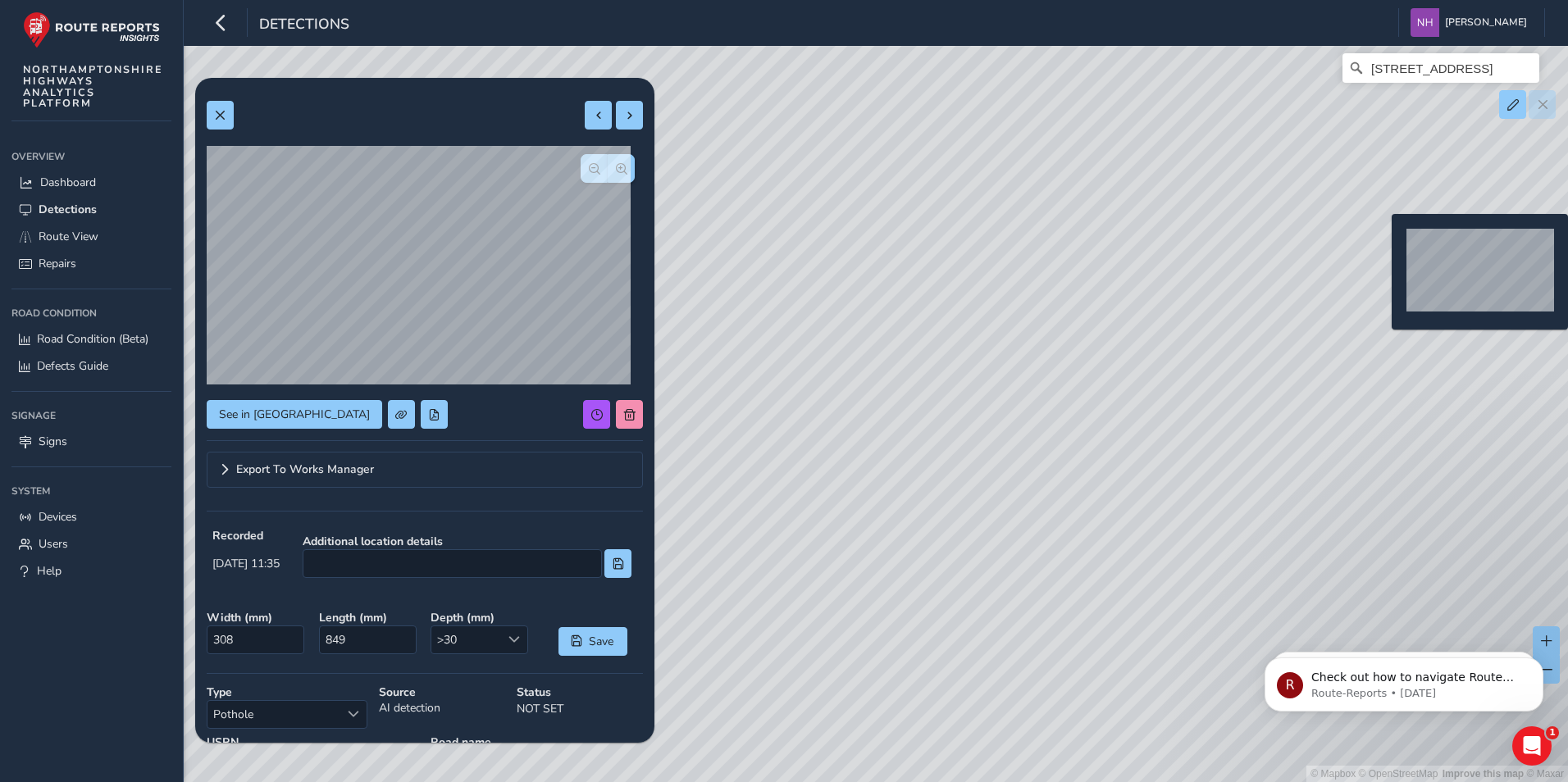
click at [1382, 239] on div "© Mapbox © OpenStreetMap Improve this map © [STREET_ADDRESS]" at bounding box center [784, 391] width 1568 height 782
type input "478"
type input "1081"
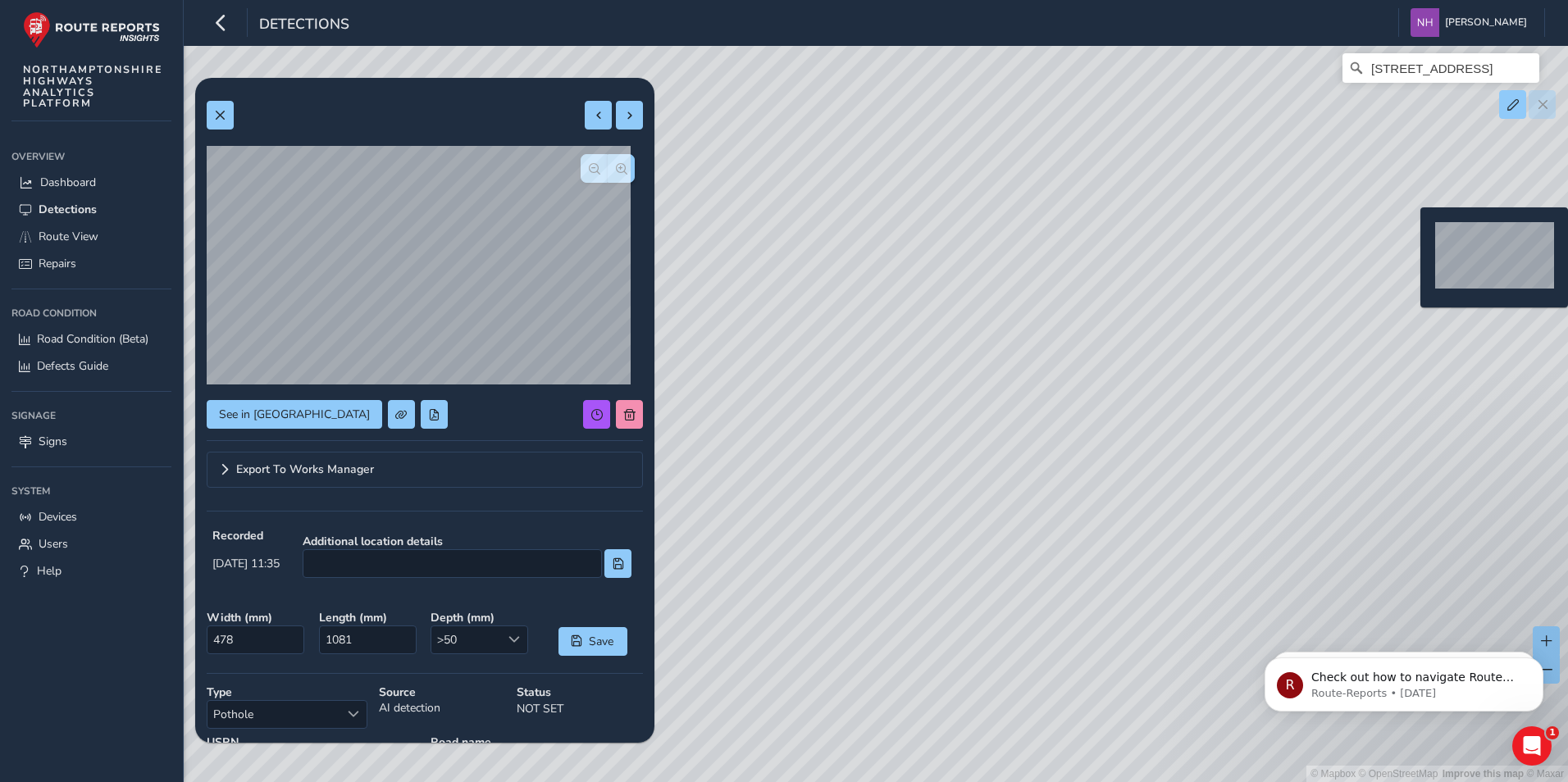
click at [1410, 234] on div "© Mapbox © OpenStreetMap Improve this map © [STREET_ADDRESS]" at bounding box center [784, 391] width 1568 height 782
type input "476"
type input "1235"
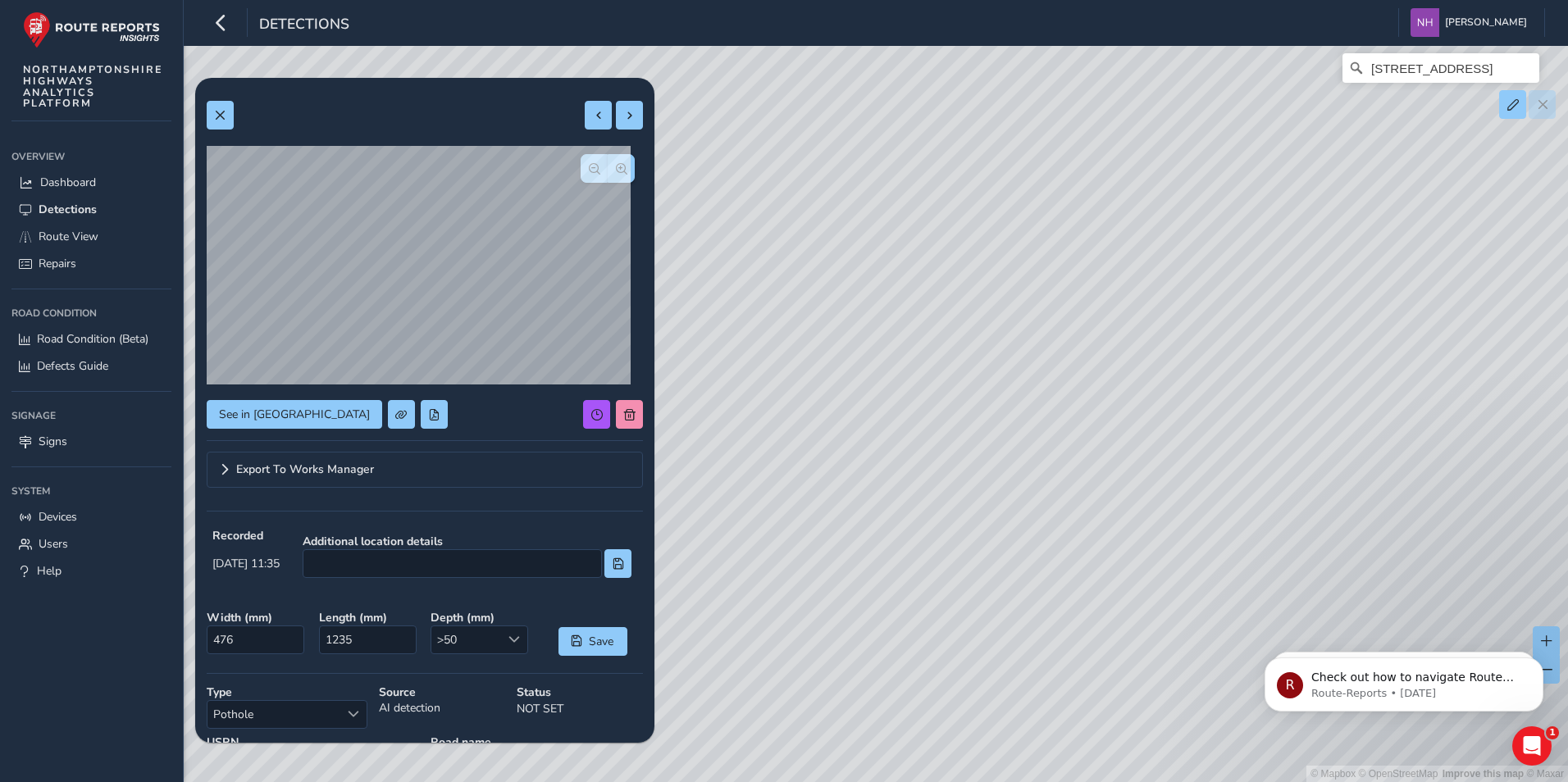
drag, startPoint x: 834, startPoint y: 571, endPoint x: 1596, endPoint y: 207, distance: 844.5
click at [1567, 207] on html "Detections [PERSON_NAME] Colour Scheme: Dark Dim Light Logout Relevance Relevan…" at bounding box center [784, 391] width 1568 height 782
drag, startPoint x: 1244, startPoint y: 345, endPoint x: 1684, endPoint y: 227, distance: 455.5
click at [1567, 227] on html "Detections [PERSON_NAME] Colour Scheme: Dark Dim Light Logout Relevance Relevan…" at bounding box center [784, 391] width 1568 height 782
drag, startPoint x: 964, startPoint y: 523, endPoint x: 933, endPoint y: 485, distance: 49.0
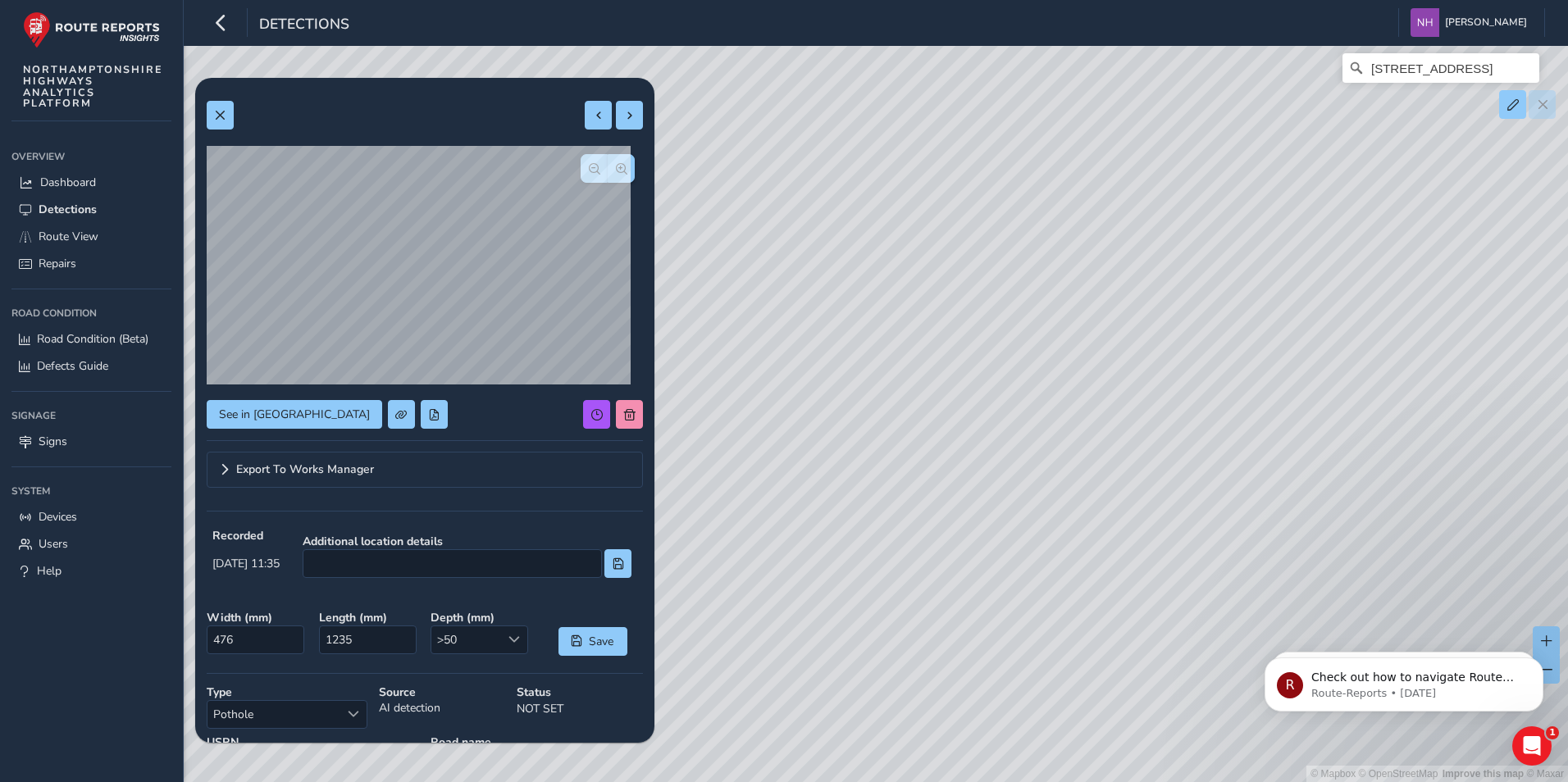
click at [937, 484] on div "© Mapbox © OpenStreetMap Improve this map © [STREET_ADDRESS]" at bounding box center [784, 391] width 1568 height 782
drag, startPoint x: 1221, startPoint y: 437, endPoint x: 749, endPoint y: 560, distance: 487.8
click at [749, 560] on div "© Mapbox © OpenStreetMap Improve this map © [STREET_ADDRESS]" at bounding box center [784, 391] width 1568 height 782
drag, startPoint x: 1276, startPoint y: 398, endPoint x: 801, endPoint y: 591, distance: 512.7
click at [798, 598] on div "© Mapbox © OpenStreetMap Improve this map © [STREET_ADDRESS]" at bounding box center [784, 391] width 1568 height 782
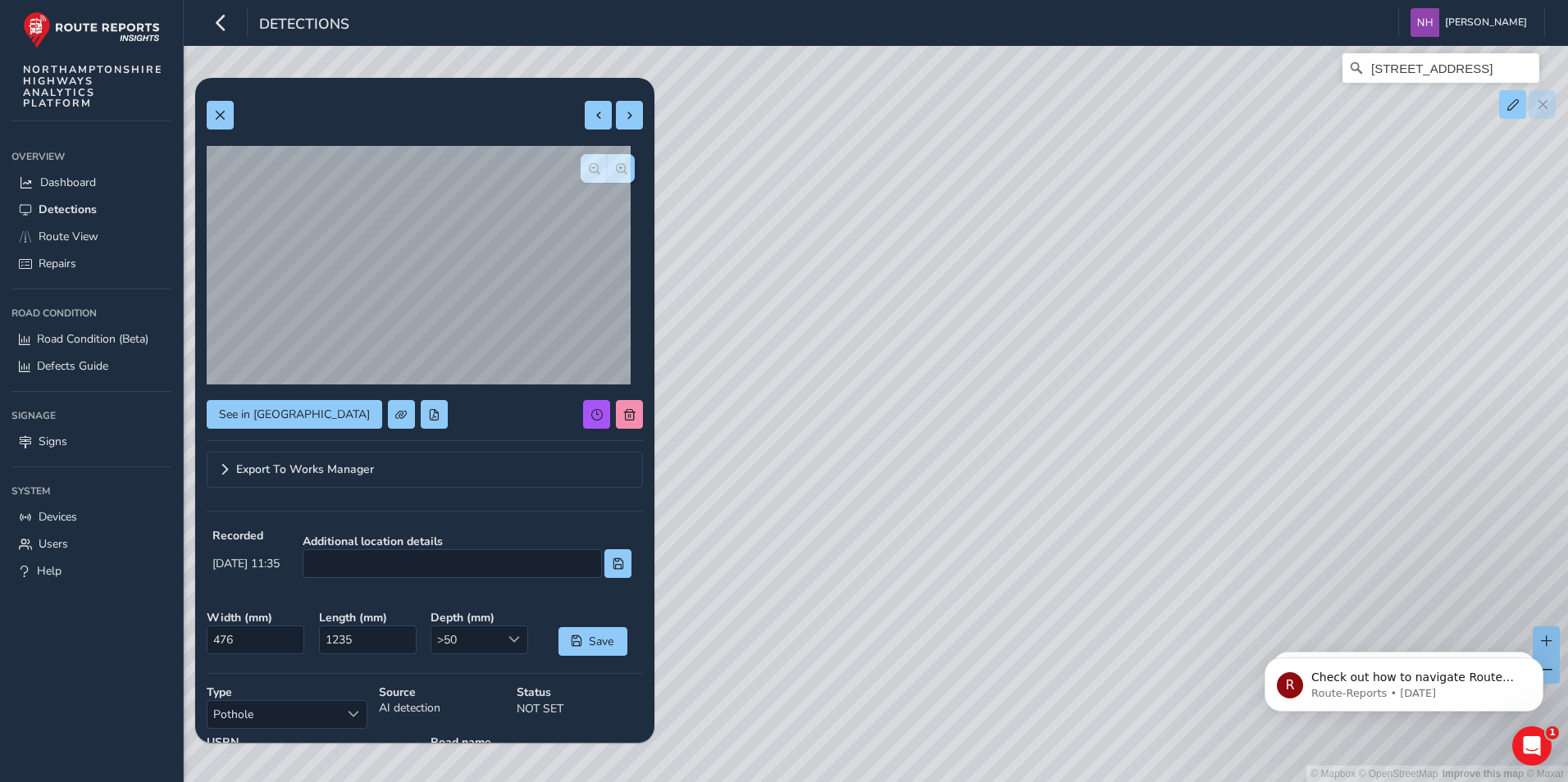
drag, startPoint x: 1222, startPoint y: 418, endPoint x: 608, endPoint y: 599, distance: 640.1
click at [608, 69] on div "Relevance Relevance [DATE] - [DATE] Filters csv [DATE] 11:32 Area: 0.6 m [GEOGR…" at bounding box center [875, 69] width 1338 height 0
drag, startPoint x: 884, startPoint y: 577, endPoint x: 1434, endPoint y: 422, distance: 571.4
click at [1430, 422] on div "© Mapbox © OpenStreetMap Improve this map © [STREET_ADDRESS]" at bounding box center [784, 391] width 1568 height 782
drag, startPoint x: 953, startPoint y: 569, endPoint x: 1559, endPoint y: 378, distance: 635.4
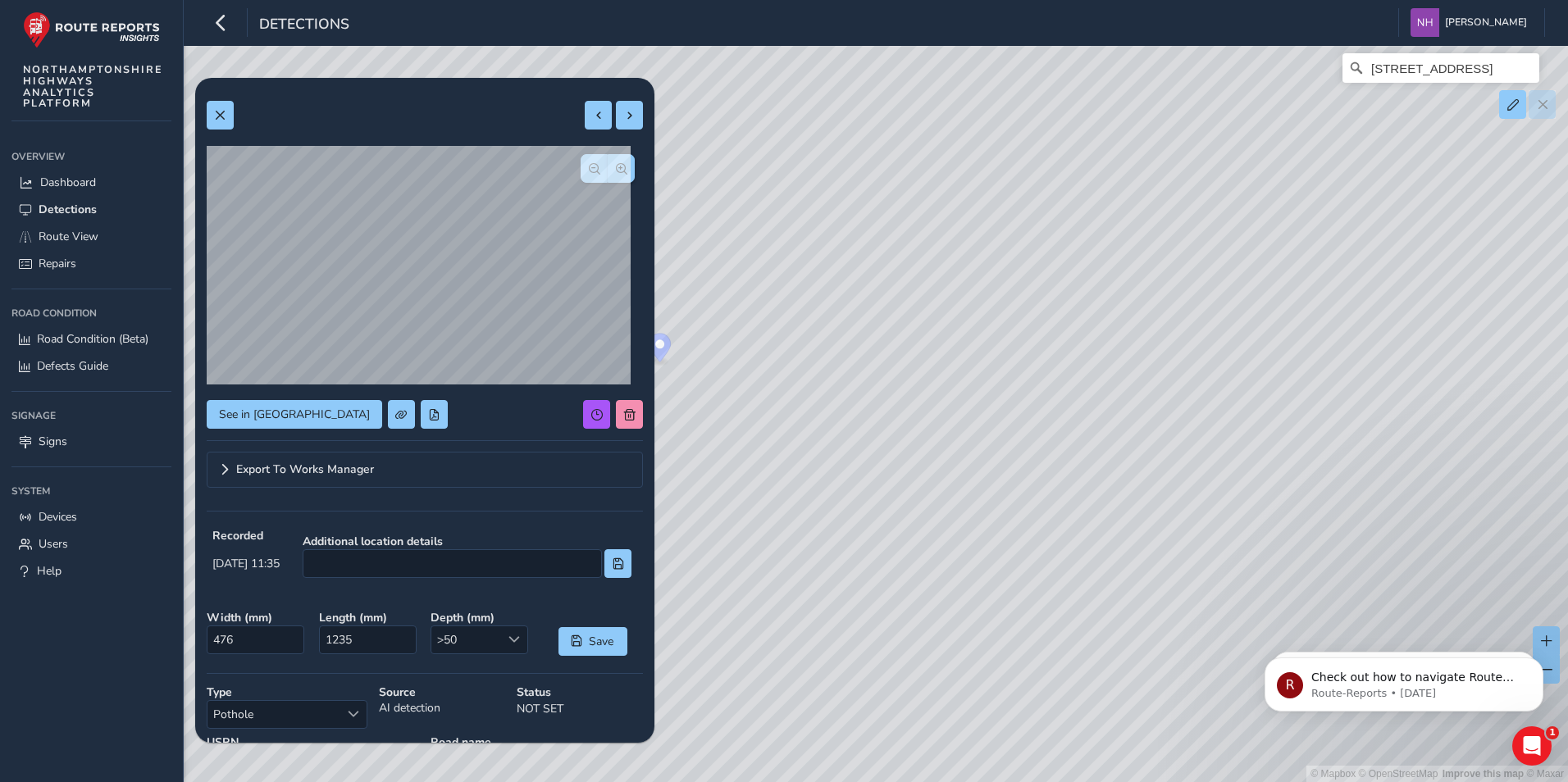
click at [1559, 378] on div "© Mapbox © OpenStreetMap Improve this map © [STREET_ADDRESS]" at bounding box center [784, 391] width 1568 height 782
drag, startPoint x: 865, startPoint y: 566, endPoint x: 1066, endPoint y: 591, distance: 202.5
click at [1074, 595] on div "© Mapbox © OpenStreetMap Improve this map © [STREET_ADDRESS]" at bounding box center [784, 391] width 1568 height 782
drag, startPoint x: 1252, startPoint y: 425, endPoint x: 1118, endPoint y: 631, distance: 245.7
click at [1118, 631] on div "© Mapbox © OpenStreetMap Improve this map © [STREET_ADDRESS]" at bounding box center [784, 391] width 1568 height 782
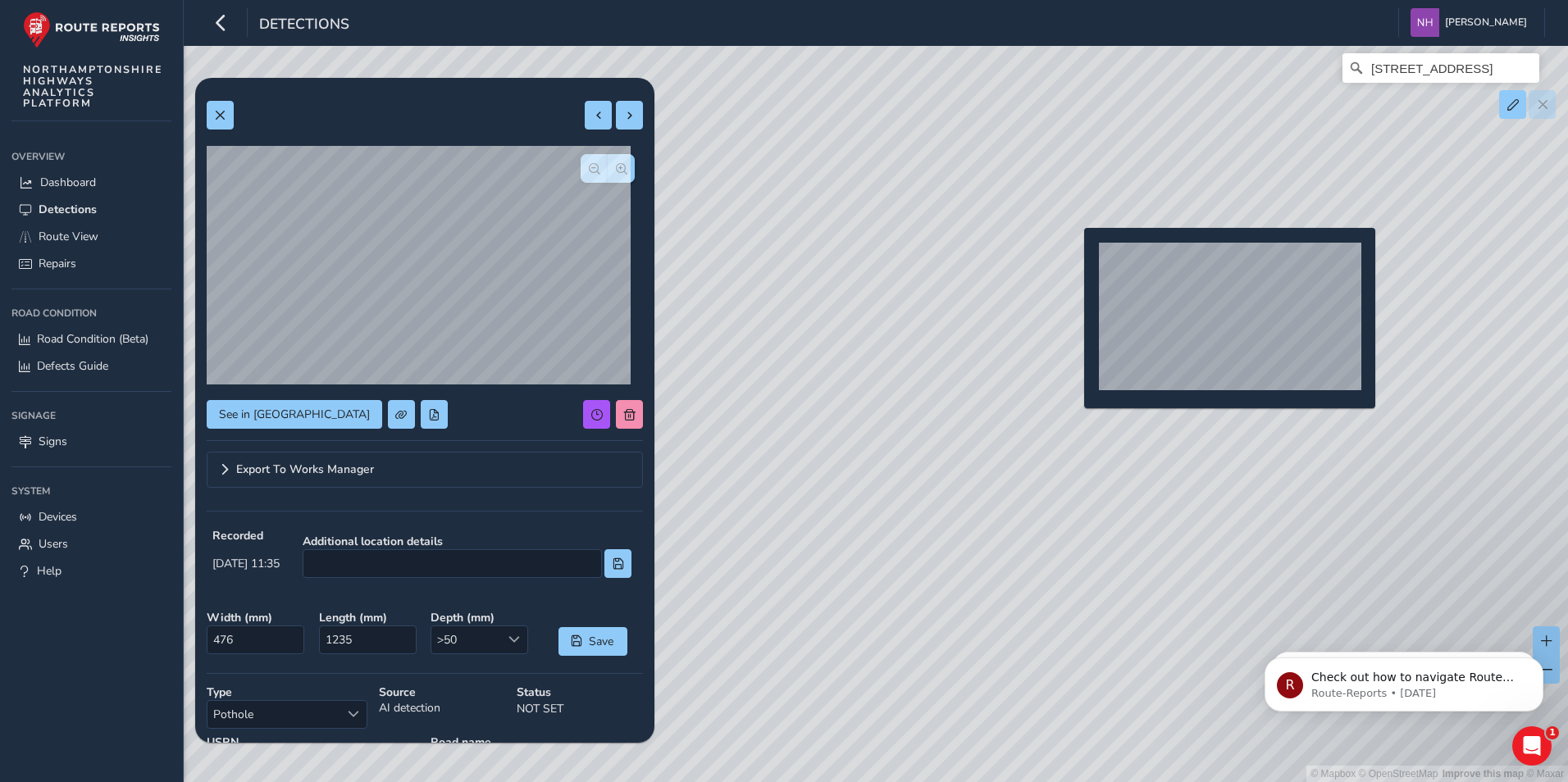
click at [1074, 254] on div "© Mapbox © OpenStreetMap Improve this map © [STREET_ADDRESS]" at bounding box center [784, 391] width 1568 height 782
type input "448"
type input "554"
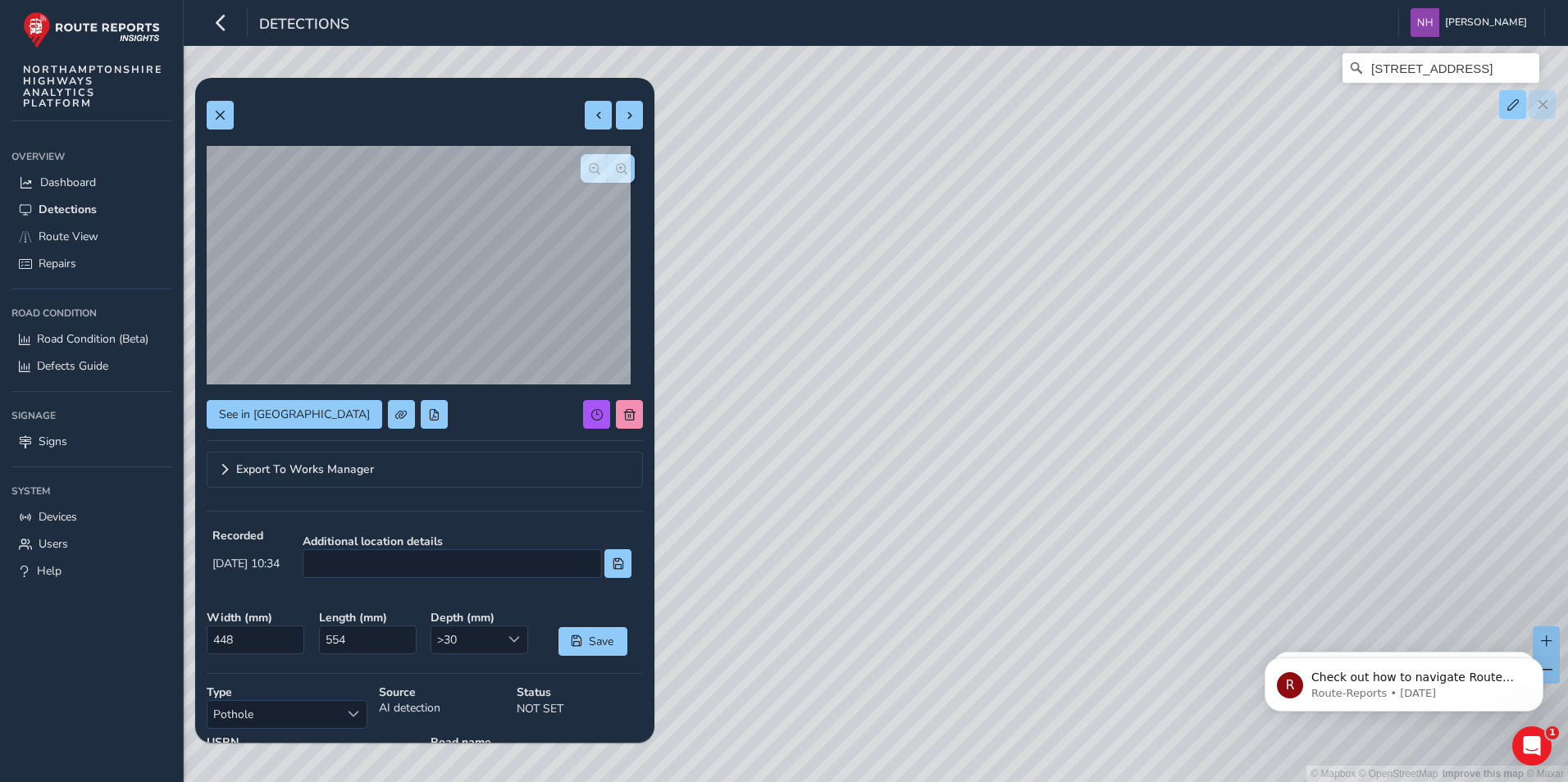
drag, startPoint x: 1363, startPoint y: 489, endPoint x: 779, endPoint y: 666, distance: 610.2
click at [779, 666] on div "© Mapbox © OpenStreetMap Improve this map © [STREET_ADDRESS]" at bounding box center [784, 391] width 1568 height 782
click at [823, 386] on div "© Mapbox © OpenStreetMap Improve this map © [STREET_ADDRESS]" at bounding box center [784, 391] width 1568 height 782
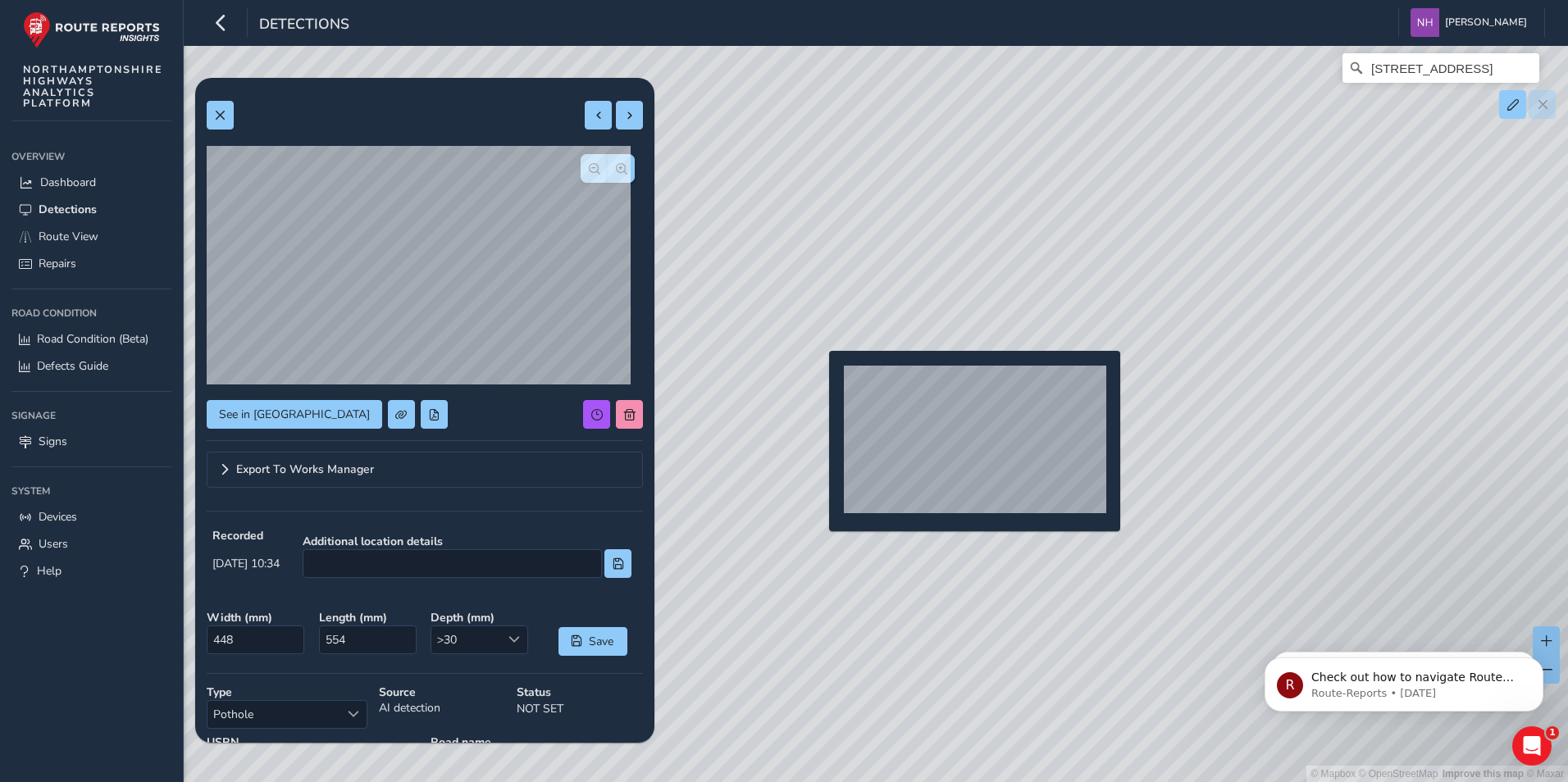
click at [819, 377] on div "© Mapbox © OpenStreetMap Improve this map © [STREET_ADDRESS]" at bounding box center [784, 391] width 1568 height 782
type input "402"
type input "445"
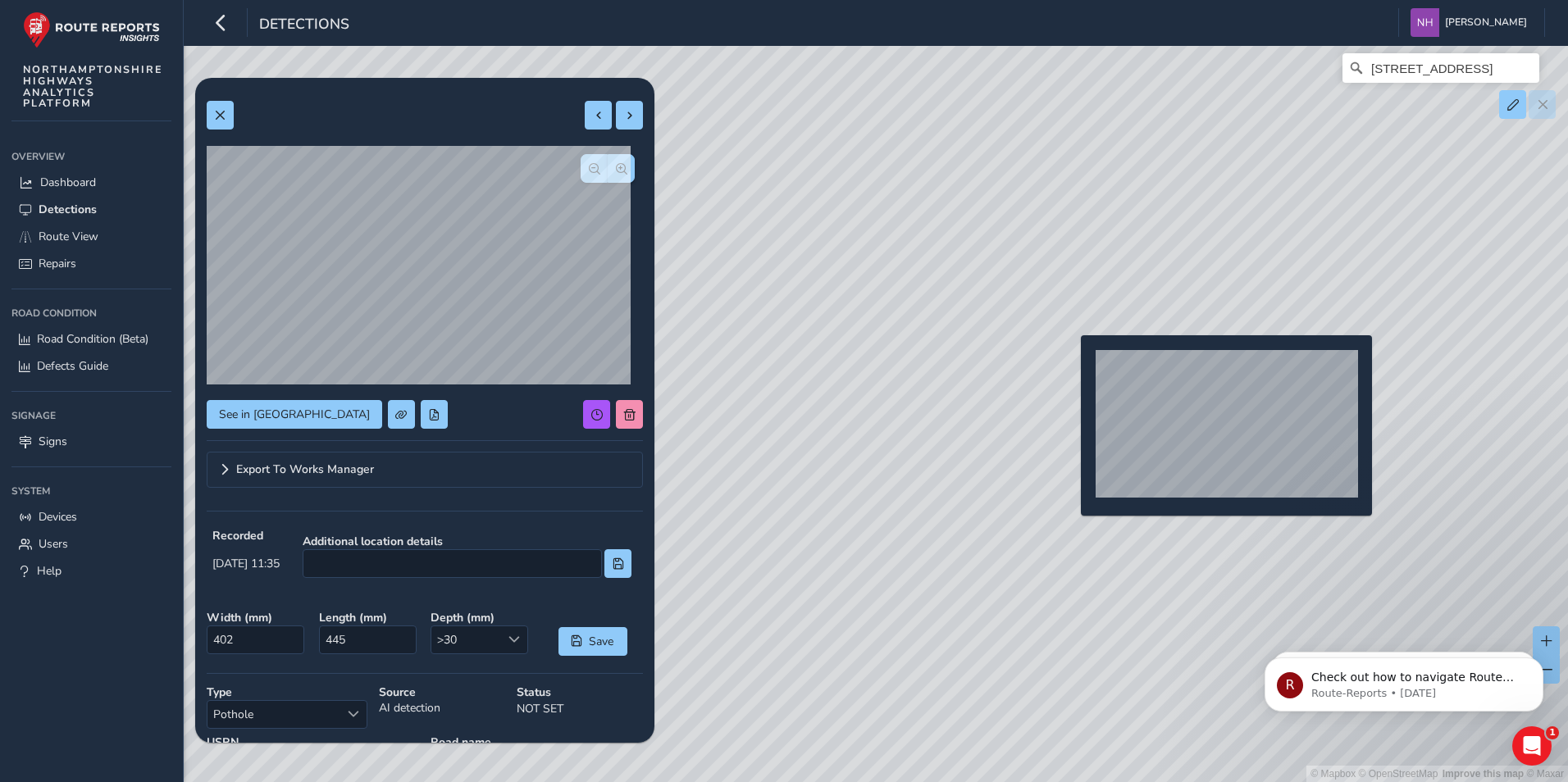
click at [1071, 362] on div "© Mapbox © OpenStreetMap Improve this map © [STREET_ADDRESS]" at bounding box center [784, 391] width 1568 height 782
type input "355"
type input "577"
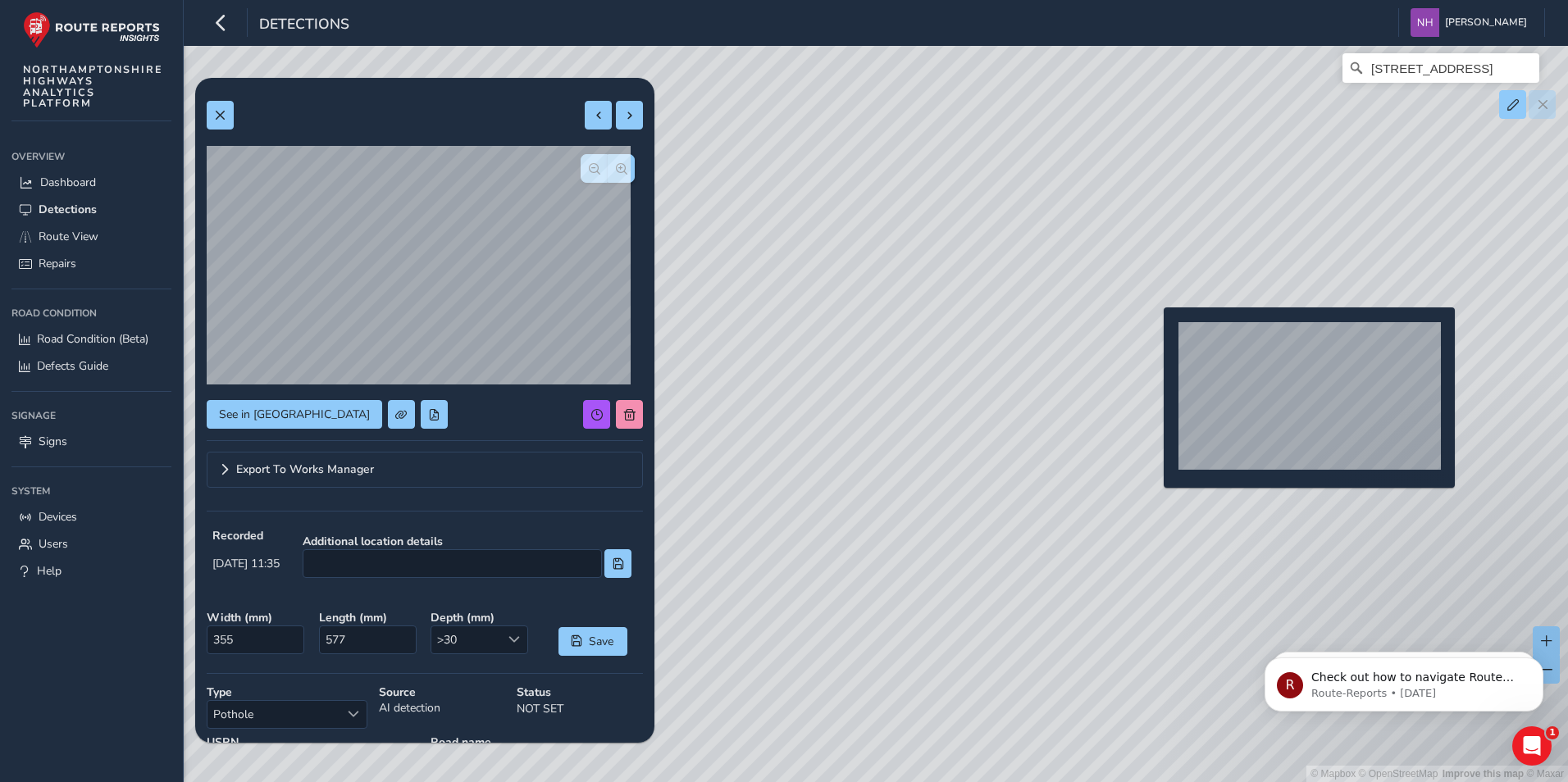
click at [1154, 334] on div "© Mapbox © OpenStreetMap Improve this map © [STREET_ADDRESS]" at bounding box center [784, 391] width 1568 height 782
type input "436"
type input "750"
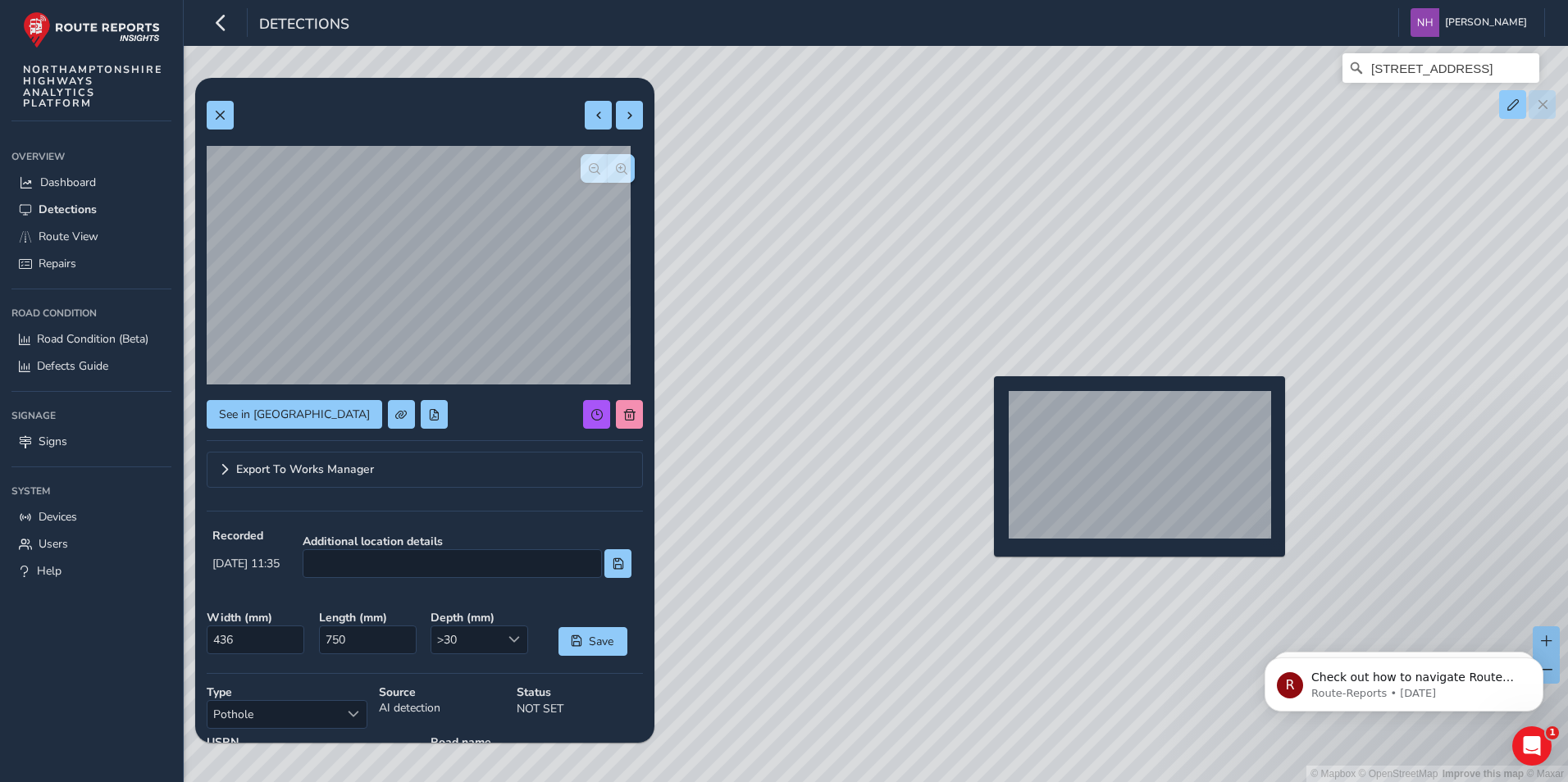
click at [984, 405] on div "© Mapbox © OpenStreetMap Improve this map © [STREET_ADDRESS]" at bounding box center [784, 391] width 1568 height 782
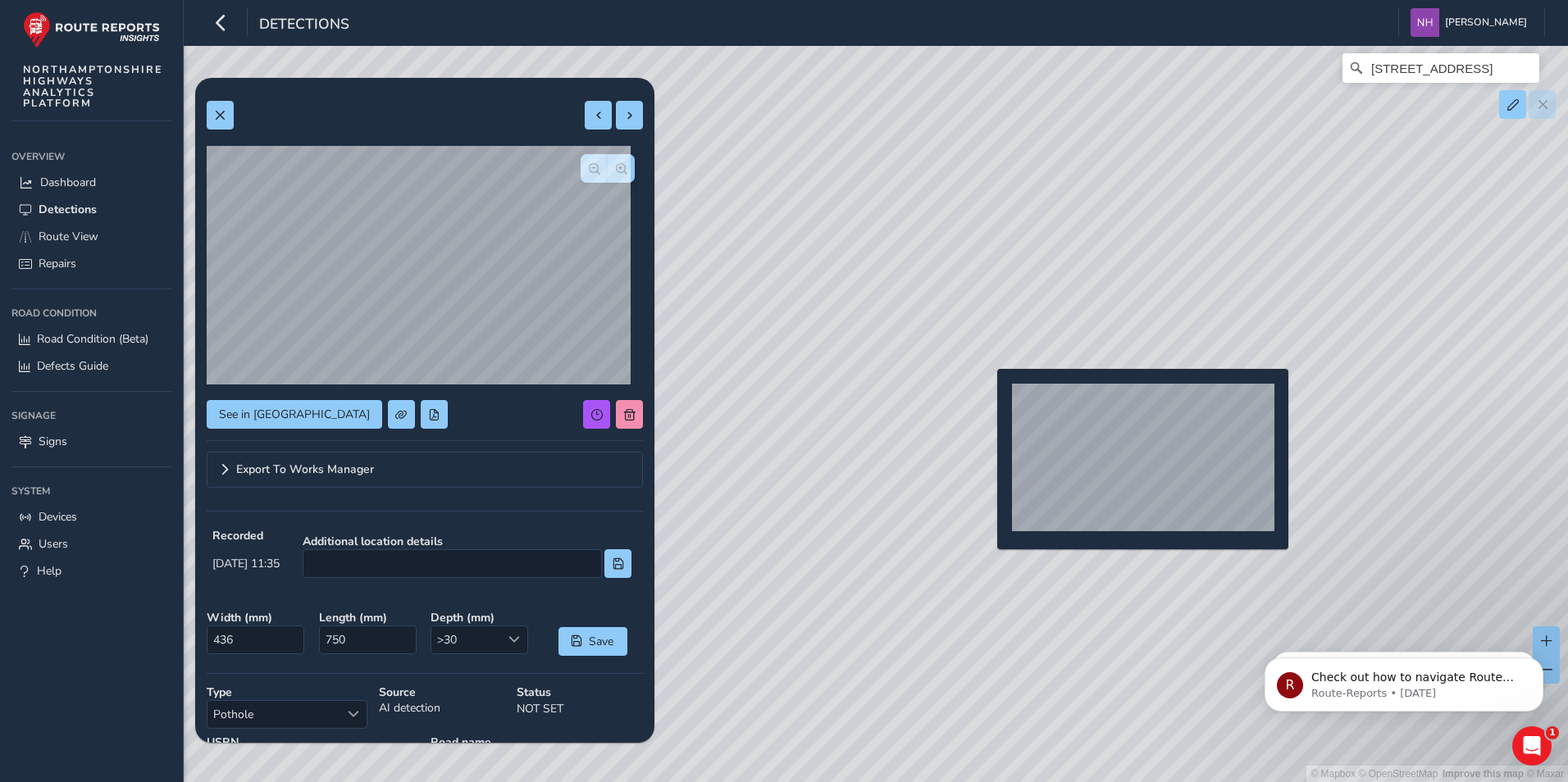
click at [986, 395] on div "© Mapbox © OpenStreetMap Improve this map © [STREET_ADDRESS]" at bounding box center [784, 391] width 1568 height 782
type input "448"
type input "554"
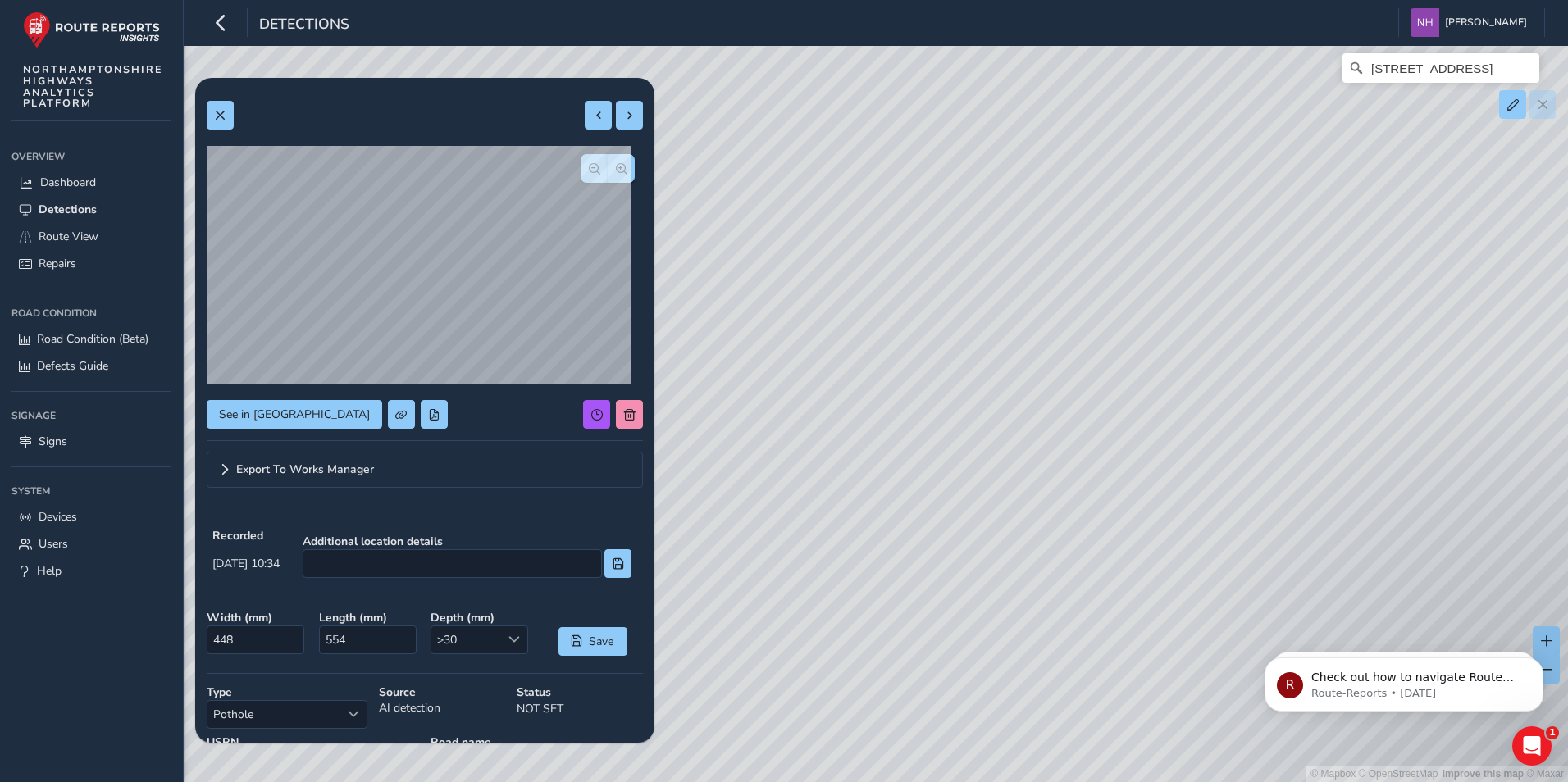
drag, startPoint x: 889, startPoint y: 607, endPoint x: 1120, endPoint y: 414, distance: 301.0
click at [1120, 414] on div "© Mapbox © OpenStreetMap Improve this map © [STREET_ADDRESS]" at bounding box center [784, 391] width 1568 height 782
drag, startPoint x: 1027, startPoint y: 567, endPoint x: 1254, endPoint y: 464, distance: 249.3
click at [1254, 464] on div "© Mapbox © OpenStreetMap Improve this map © [STREET_ADDRESS]" at bounding box center [784, 391] width 1568 height 782
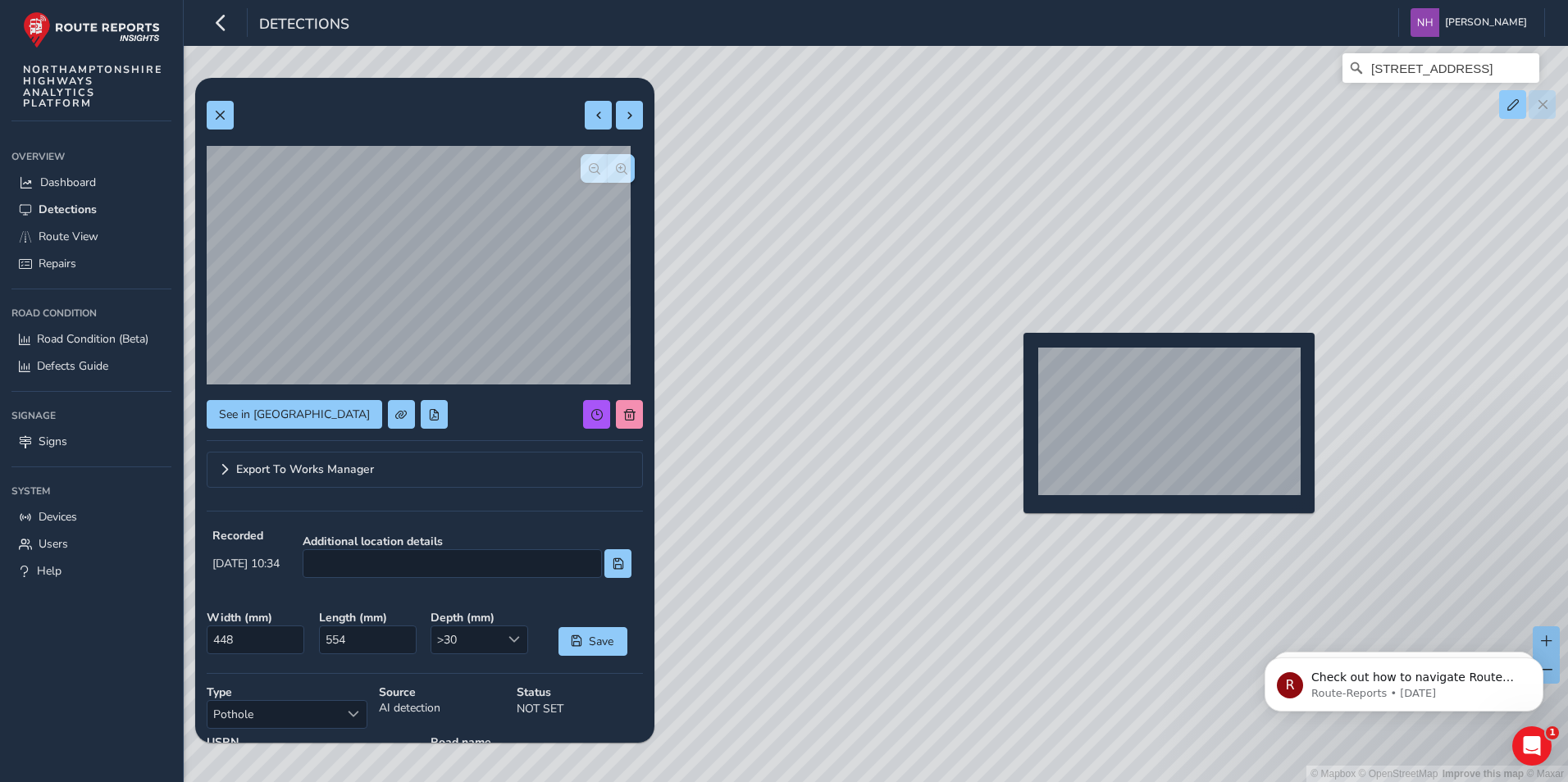
click at [1014, 359] on div "© Mapbox © OpenStreetMap Improve this map © [STREET_ADDRESS]" at bounding box center [784, 391] width 1568 height 782
type input "476"
type input "1235"
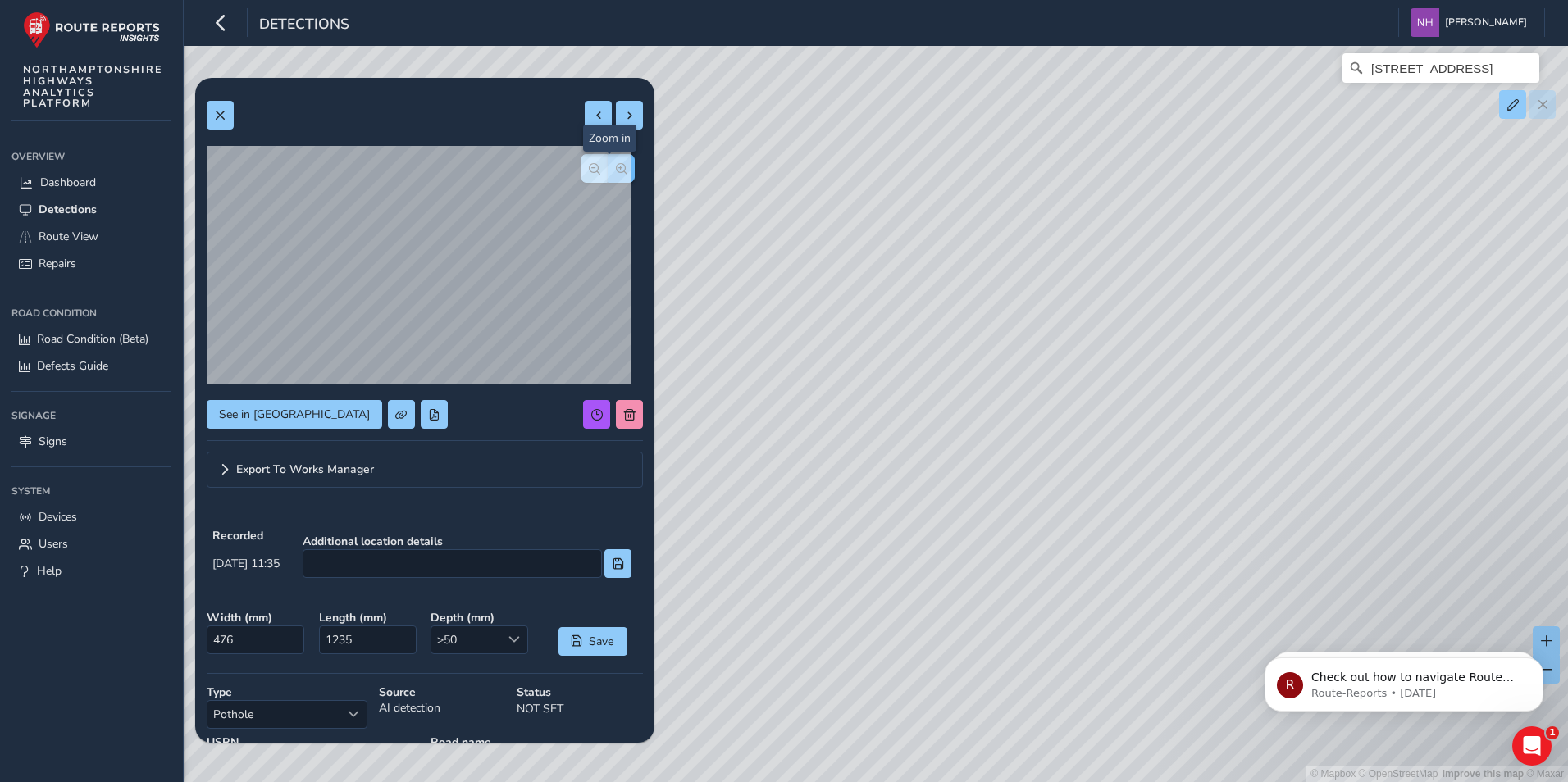
click at [610, 160] on button "button" at bounding box center [622, 168] width 27 height 29
click at [616, 164] on span "button" at bounding box center [622, 169] width 12 height 12
click at [611, 164] on div at bounding box center [608, 168] width 54 height 29
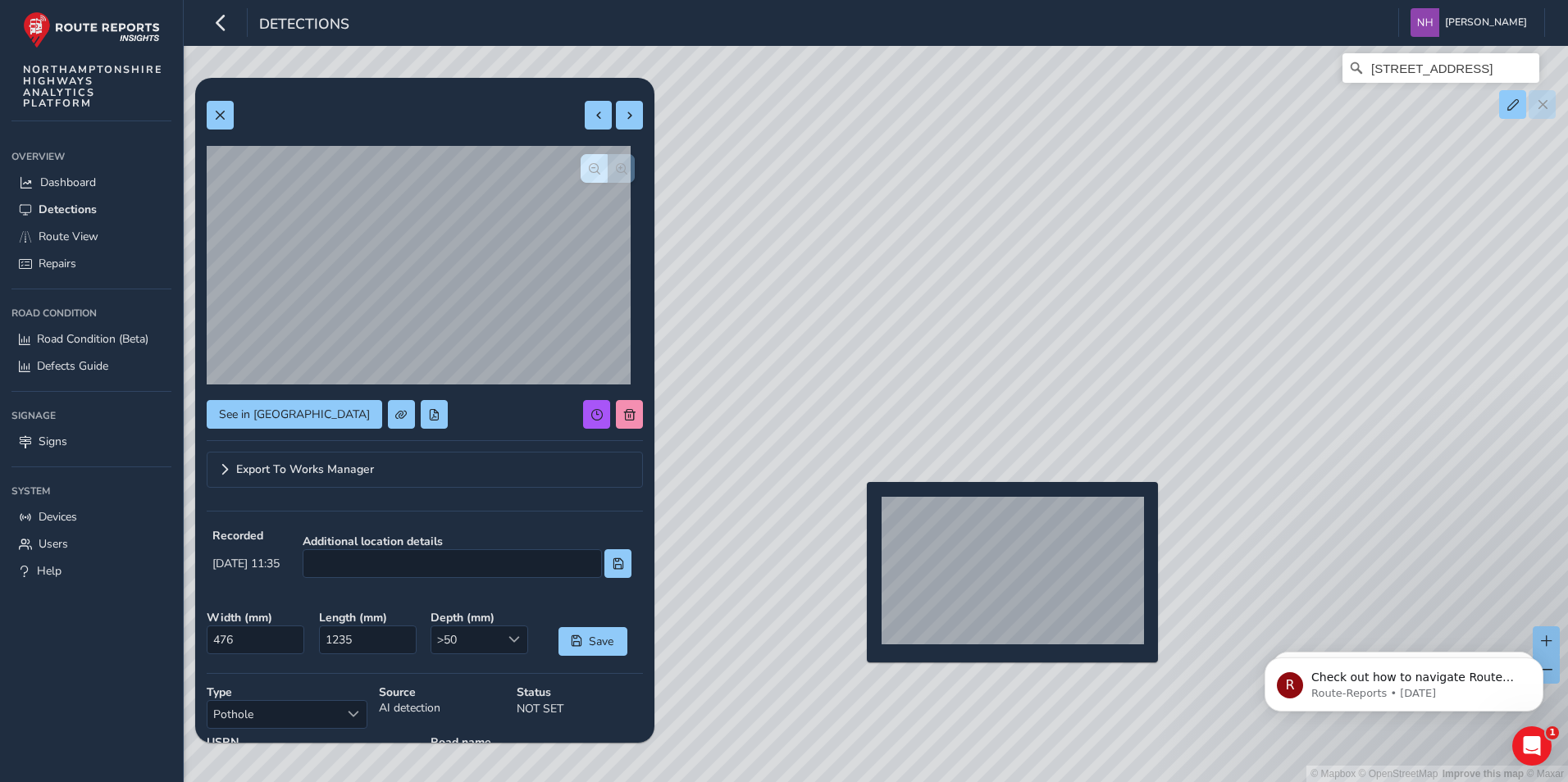
click at [857, 509] on div "© Mapbox © OpenStreetMap Improve this map © [STREET_ADDRESS]" at bounding box center [784, 391] width 1568 height 782
type input "478"
type input "1081"
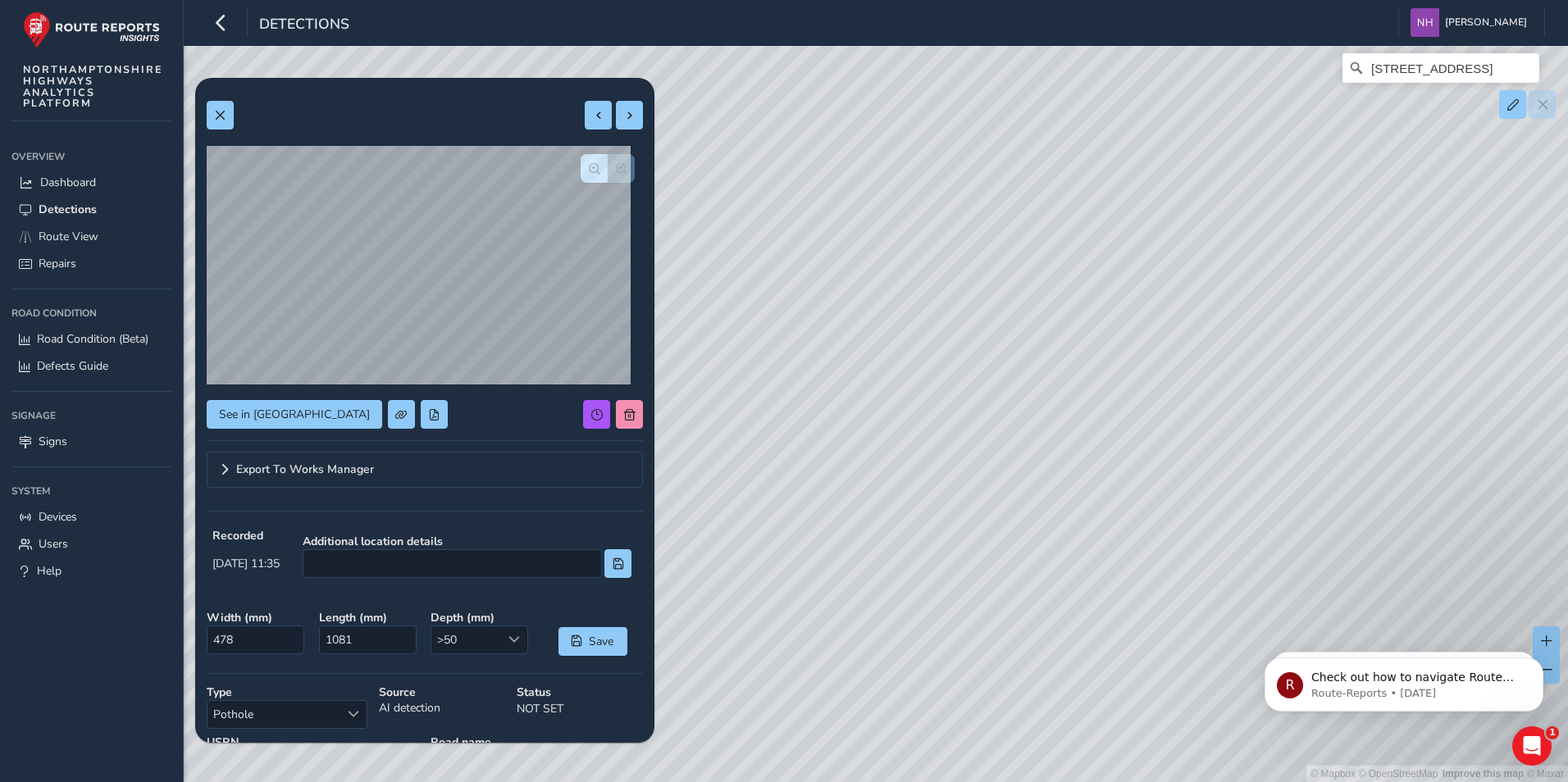
drag, startPoint x: 863, startPoint y: 616, endPoint x: 992, endPoint y: 520, distance: 160.8
click at [984, 551] on div "© Mapbox © OpenStreetMap Improve this map © [STREET_ADDRESS]" at bounding box center [784, 391] width 1568 height 782
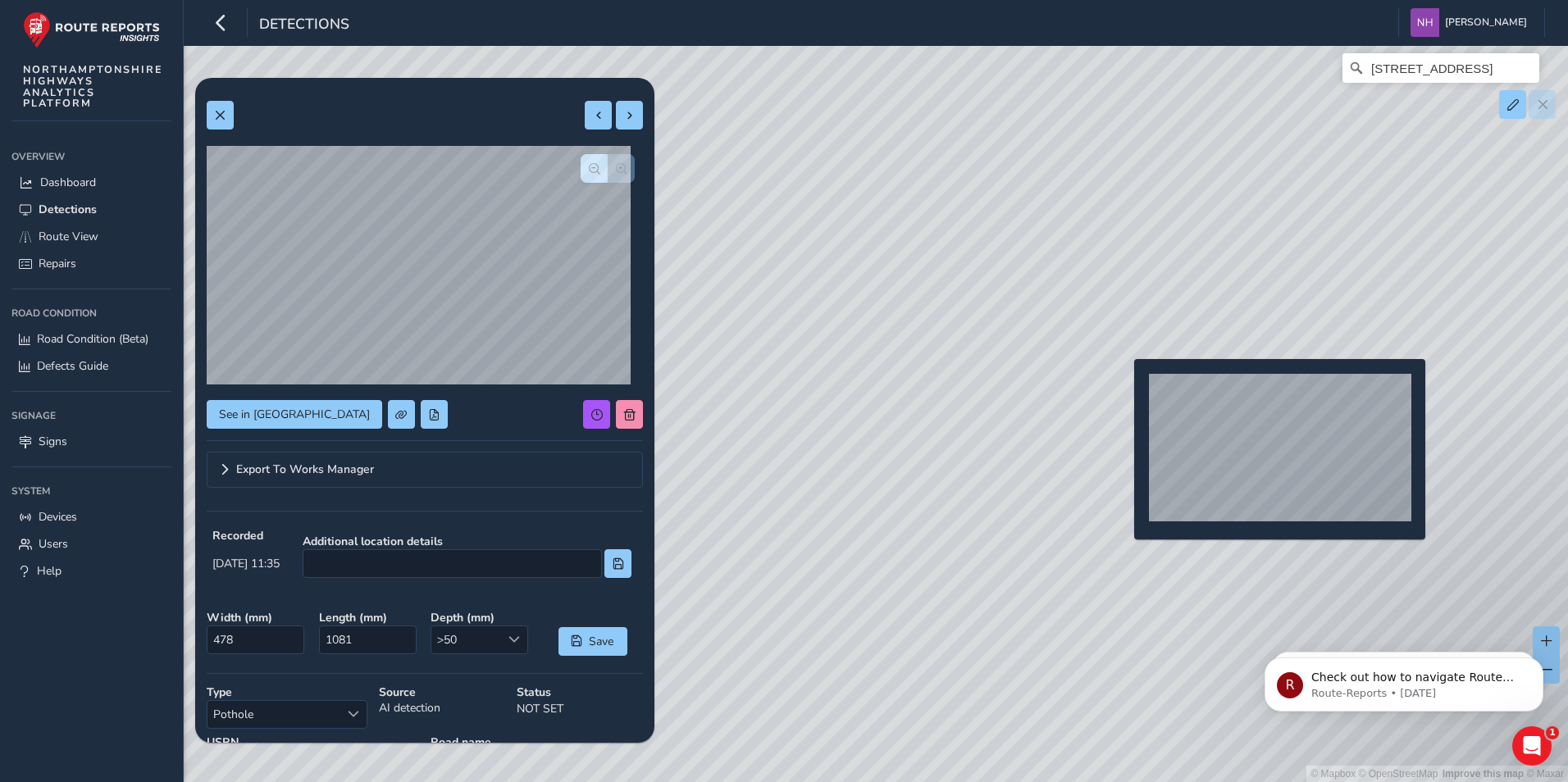
click at [1124, 385] on div "© Mapbox © OpenStreetMap Improve this map © [STREET_ADDRESS]" at bounding box center [784, 391] width 1568 height 782
click at [1112, 386] on div "© Mapbox © OpenStreetMap Improve this map © [STREET_ADDRESS]" at bounding box center [784, 391] width 1568 height 782
type input "373"
type input "805"
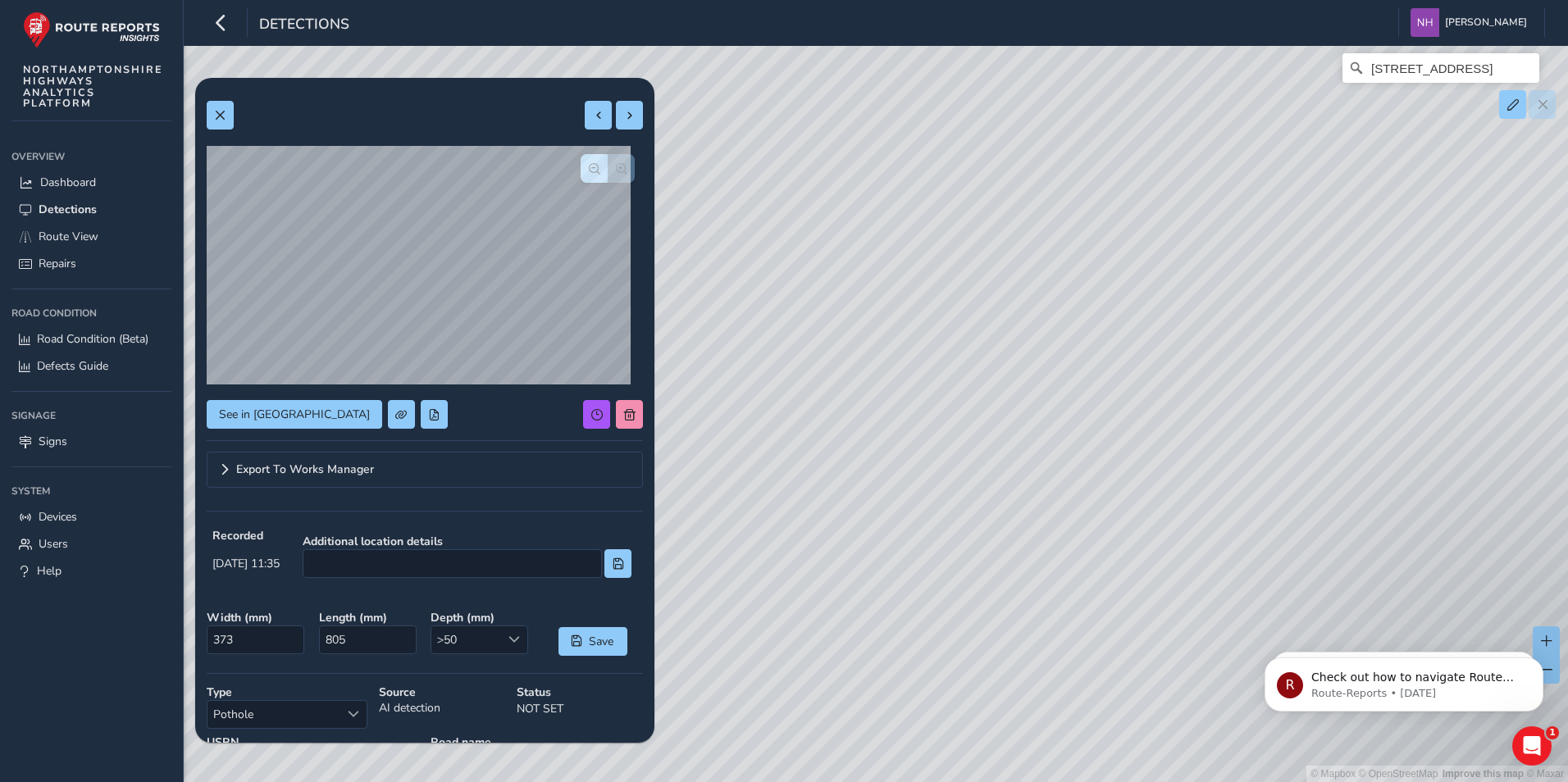
drag, startPoint x: 905, startPoint y: 691, endPoint x: 1191, endPoint y: 546, distance: 320.7
click at [1184, 550] on div "© Mapbox © OpenStreetMap Improve this map © [STREET_ADDRESS]" at bounding box center [784, 391] width 1568 height 782
drag, startPoint x: 902, startPoint y: 629, endPoint x: 1268, endPoint y: 478, distance: 395.9
click at [1273, 482] on div "© Mapbox © OpenStreetMap Improve this map © [STREET_ADDRESS]" at bounding box center [784, 391] width 1568 height 782
drag, startPoint x: 1014, startPoint y: 624, endPoint x: 1438, endPoint y: 489, distance: 445.0
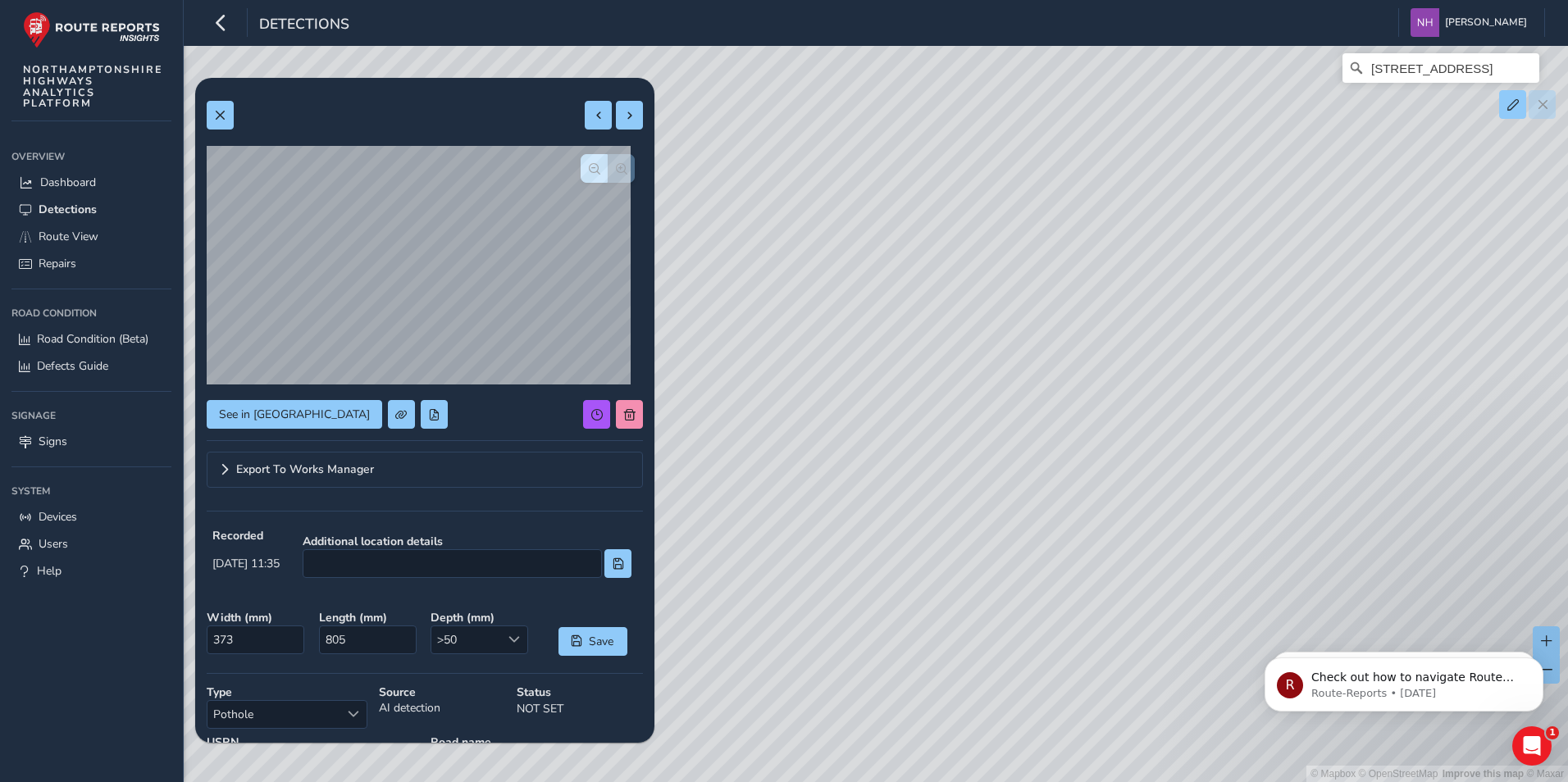
click at [1438, 495] on div "© Mapbox © OpenStreetMap Improve this map © [STREET_ADDRESS]" at bounding box center [784, 391] width 1568 height 782
drag, startPoint x: 906, startPoint y: 617, endPoint x: 1342, endPoint y: 483, distance: 456.1
click at [1342, 483] on div "© Mapbox © OpenStreetMap Improve this map © [STREET_ADDRESS]" at bounding box center [784, 391] width 1568 height 782
drag, startPoint x: 946, startPoint y: 656, endPoint x: 1297, endPoint y: 442, distance: 411.1
click at [1297, 443] on div "© Mapbox © OpenStreetMap Improve this map © [STREET_ADDRESS]" at bounding box center [784, 391] width 1568 height 782
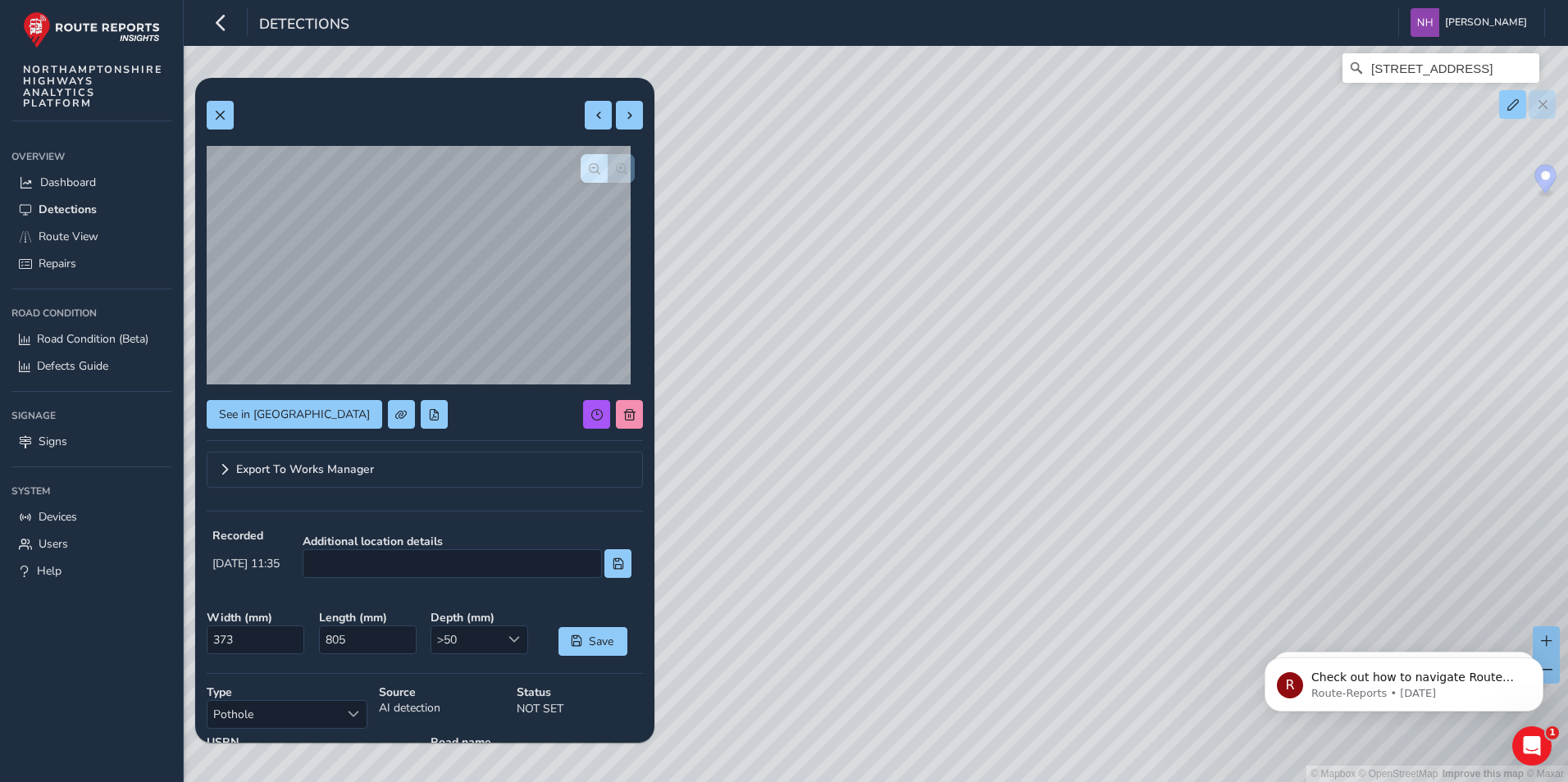
drag, startPoint x: 926, startPoint y: 691, endPoint x: 1190, endPoint y: 498, distance: 327.0
click at [1185, 504] on div "© Mapbox © OpenStreetMap Improve this map © [STREET_ADDRESS]" at bounding box center [784, 391] width 1568 height 782
drag, startPoint x: 1105, startPoint y: 685, endPoint x: 1048, endPoint y: 431, distance: 260.3
click at [1051, 494] on div "© Mapbox © OpenStreetMap Improve this map © [STREET_ADDRESS]" at bounding box center [784, 391] width 1568 height 782
drag, startPoint x: 1225, startPoint y: 510, endPoint x: 1052, endPoint y: 707, distance: 262.2
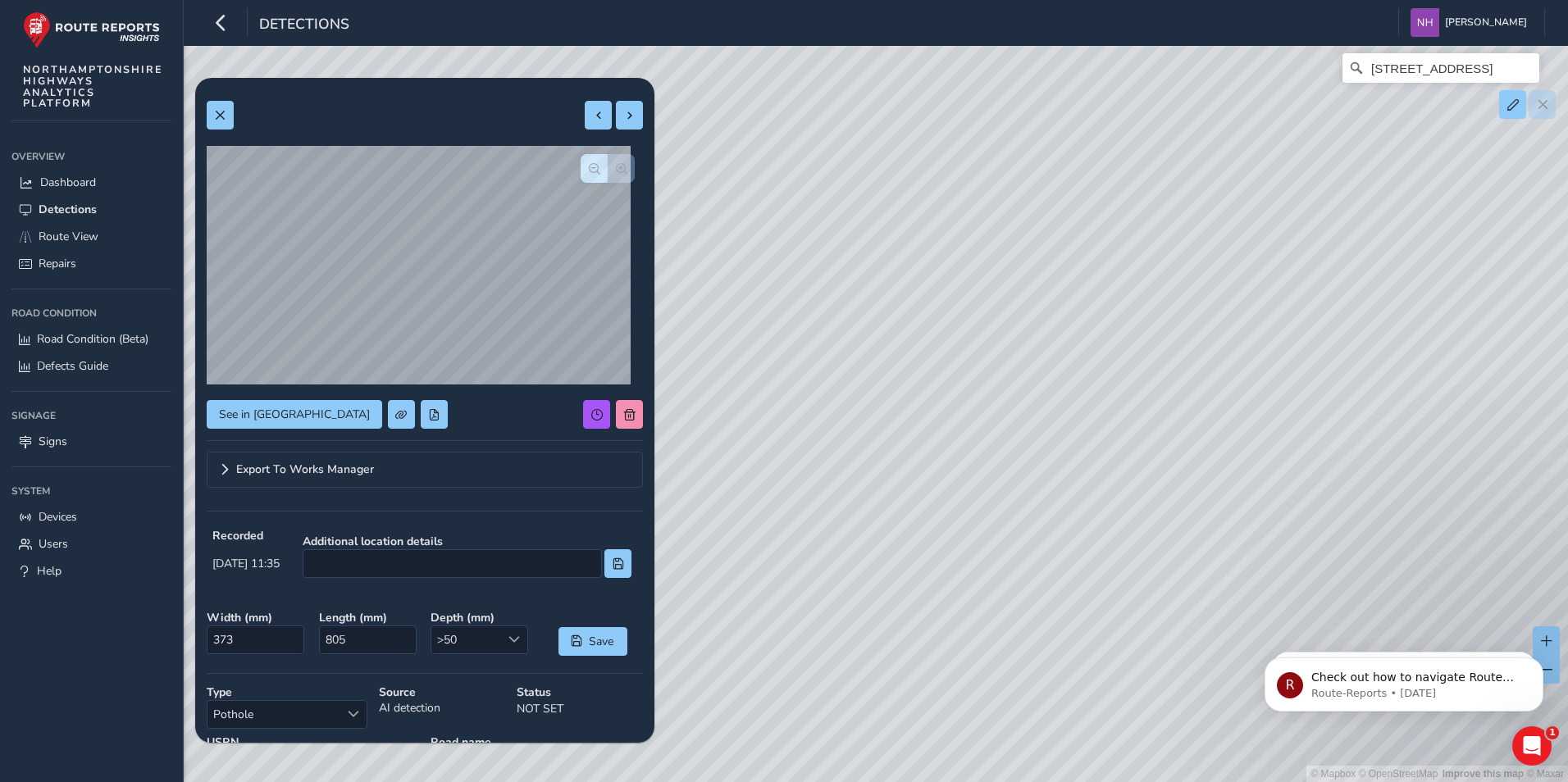
click at [1052, 707] on div "© Mapbox © OpenStreetMap Improve this map © [STREET_ADDRESS]" at bounding box center [784, 391] width 1568 height 782
drag, startPoint x: 1205, startPoint y: 640, endPoint x: 1078, endPoint y: 454, distance: 225.2
click at [1081, 457] on div "© Mapbox © OpenStreetMap Improve this map © [STREET_ADDRESS]" at bounding box center [784, 391] width 1568 height 782
drag, startPoint x: 1277, startPoint y: 442, endPoint x: 1058, endPoint y: 520, distance: 232.5
click at [1058, 520] on div "© Mapbox © OpenStreetMap Improve this map © [STREET_ADDRESS]" at bounding box center [784, 391] width 1568 height 782
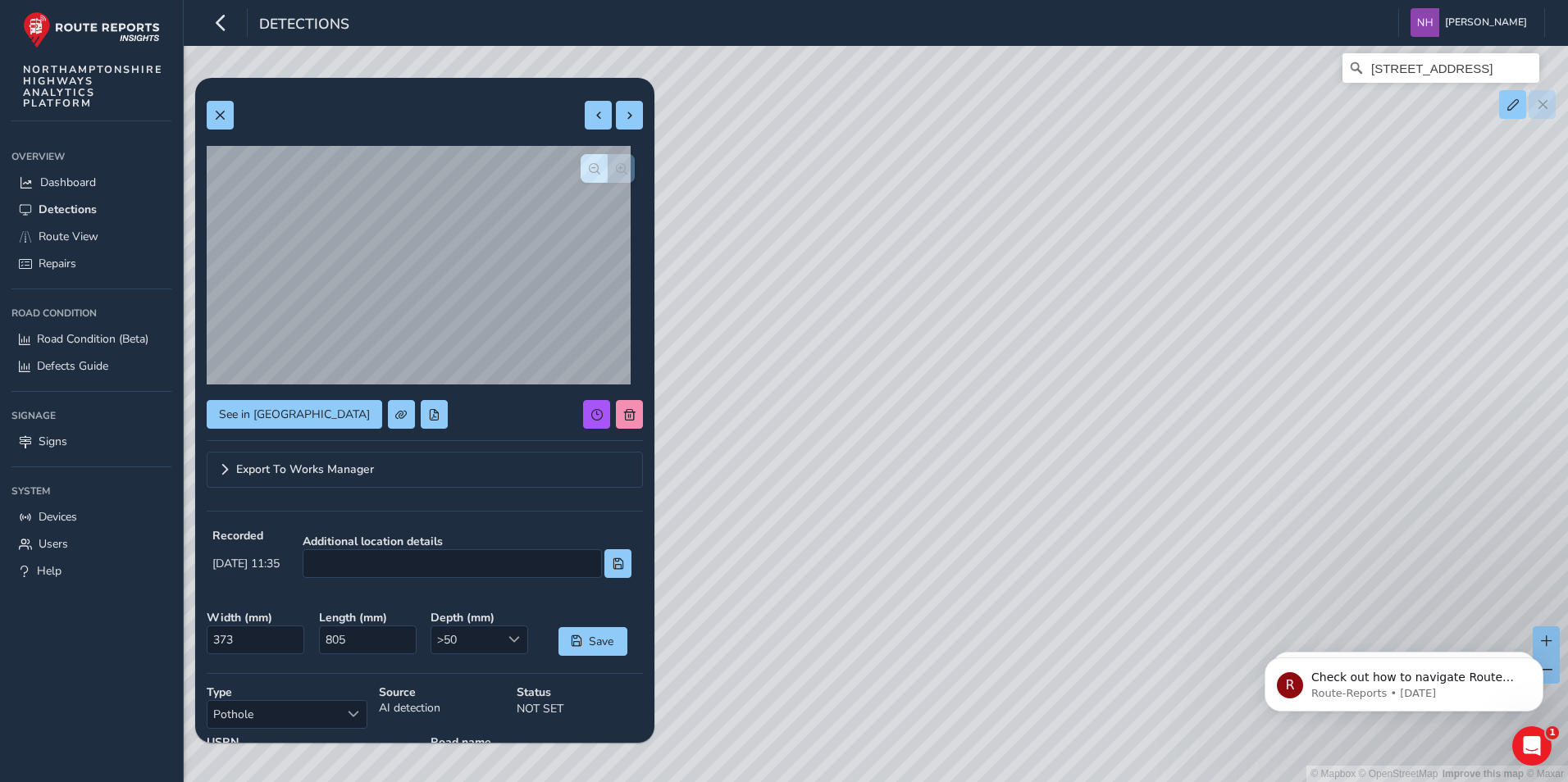
drag, startPoint x: 1193, startPoint y: 394, endPoint x: 1351, endPoint y: 514, distance: 198.4
click at [1351, 514] on div "© Mapbox © OpenStreetMap Improve this map © [STREET_ADDRESS]" at bounding box center [784, 391] width 1568 height 782
drag, startPoint x: 994, startPoint y: 481, endPoint x: 1284, endPoint y: 393, distance: 303.1
click at [1284, 393] on div "© Mapbox © OpenStreetMap Improve this map © [STREET_ADDRESS]" at bounding box center [784, 391] width 1568 height 782
drag, startPoint x: 1442, startPoint y: 389, endPoint x: 1266, endPoint y: 355, distance: 179.3
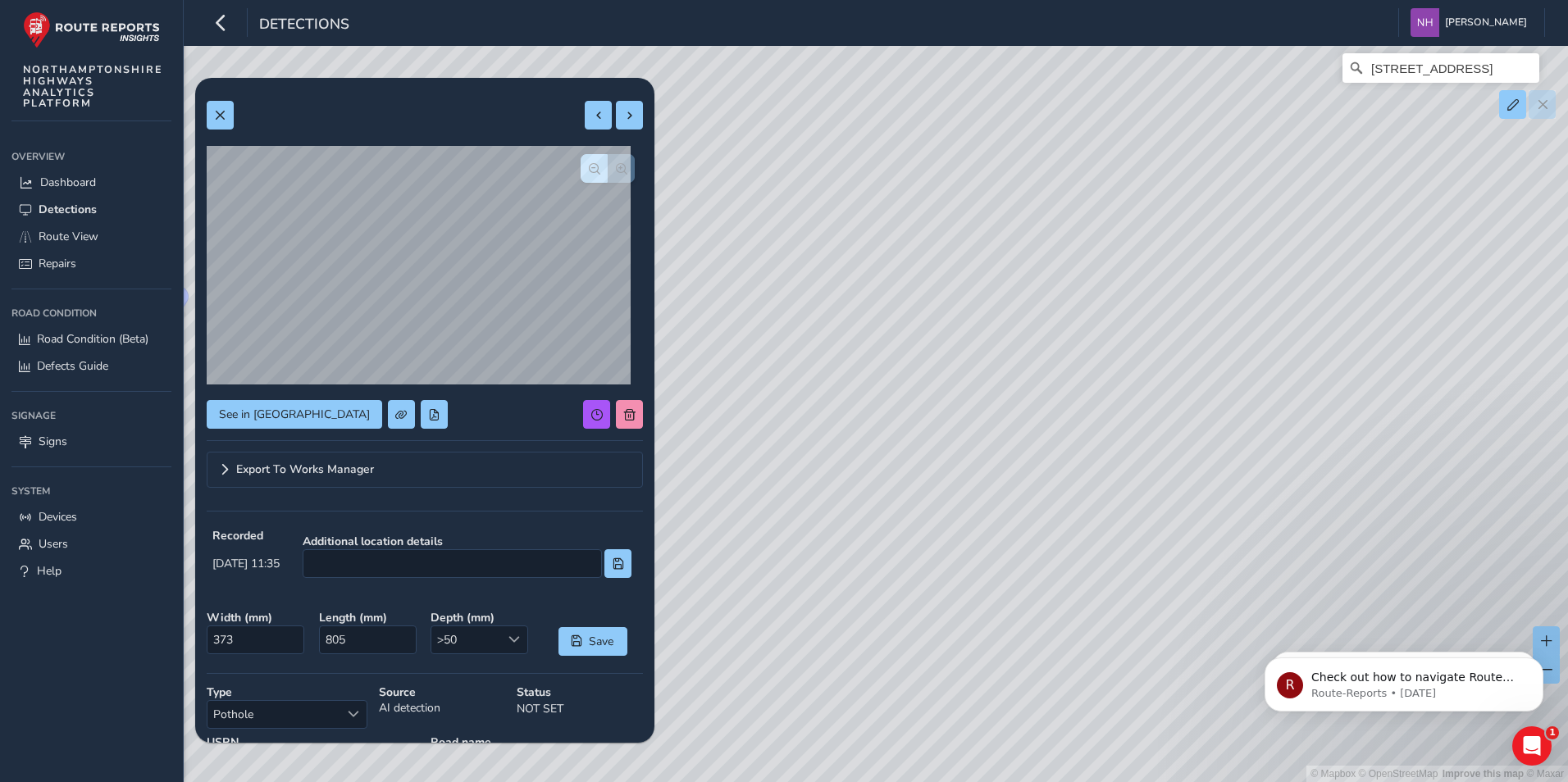
click at [1266, 355] on div "© Mapbox © OpenStreetMap Improve this map © [STREET_ADDRESS]" at bounding box center [784, 391] width 1568 height 782
drag, startPoint x: 855, startPoint y: 493, endPoint x: 1126, endPoint y: 515, distance: 271.9
click at [1126, 515] on div "© Mapbox © OpenStreetMap Improve this map © [STREET_ADDRESS]" at bounding box center [784, 391] width 1568 height 782
drag, startPoint x: 849, startPoint y: 331, endPoint x: 896, endPoint y: 516, distance: 190.9
click at [917, 529] on div "© Mapbox © OpenStreetMap Improve this map © [STREET_ADDRESS]" at bounding box center [784, 391] width 1568 height 782
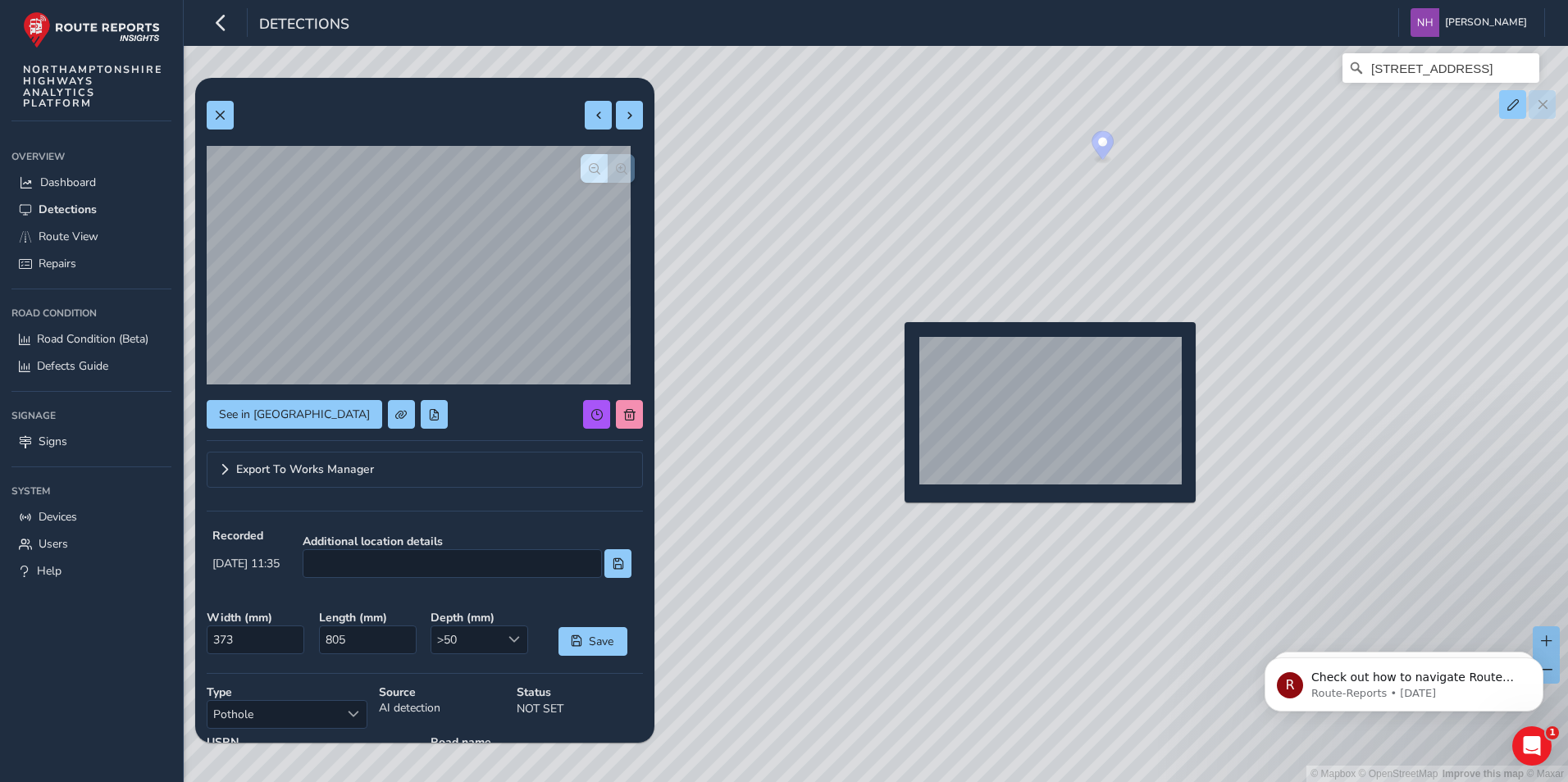
click at [895, 348] on div "© Mapbox © OpenStreetMap Improve this map © [STREET_ADDRESS]" at bounding box center [784, 391] width 1568 height 782
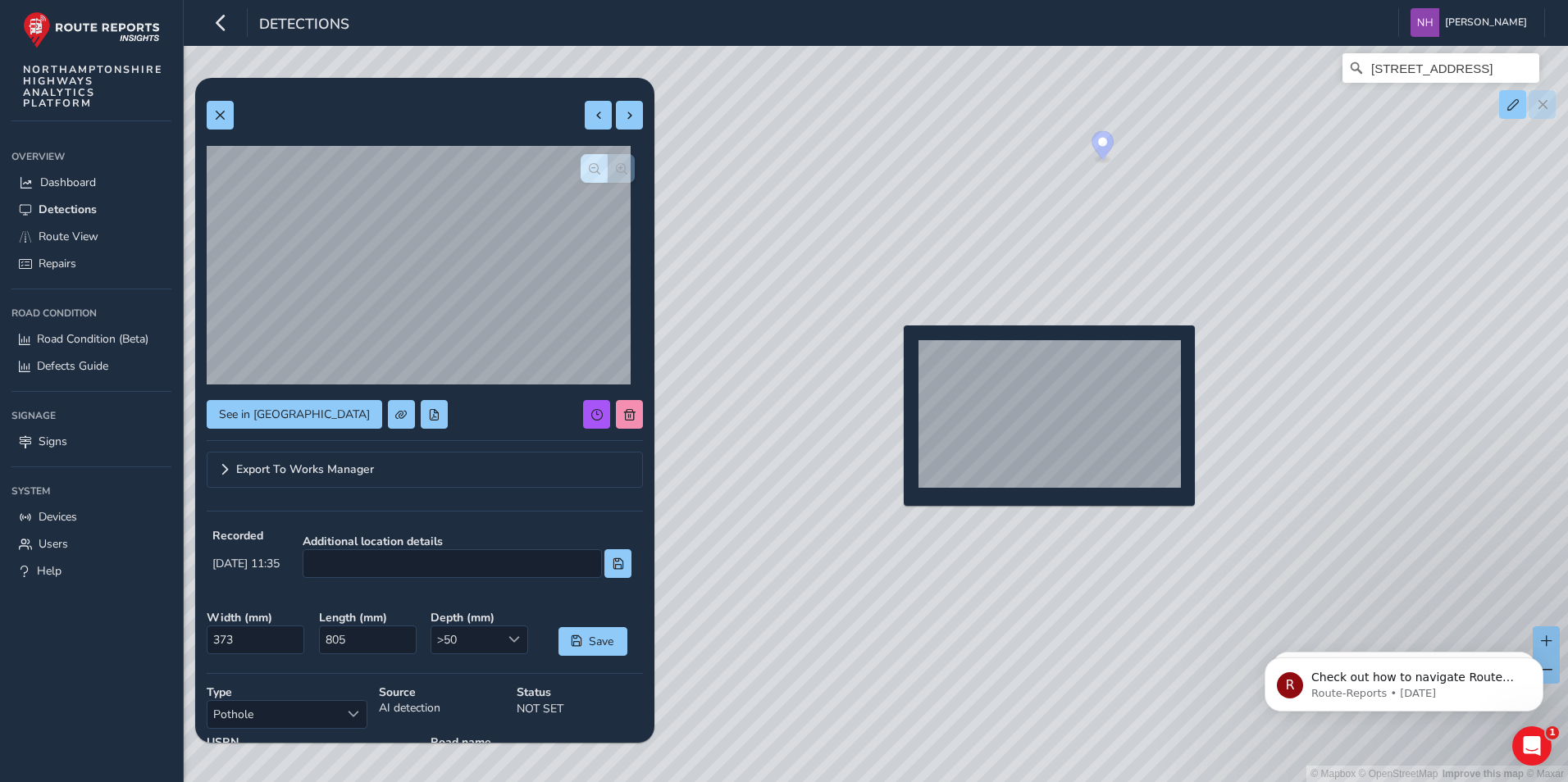
type input "274"
type input "454"
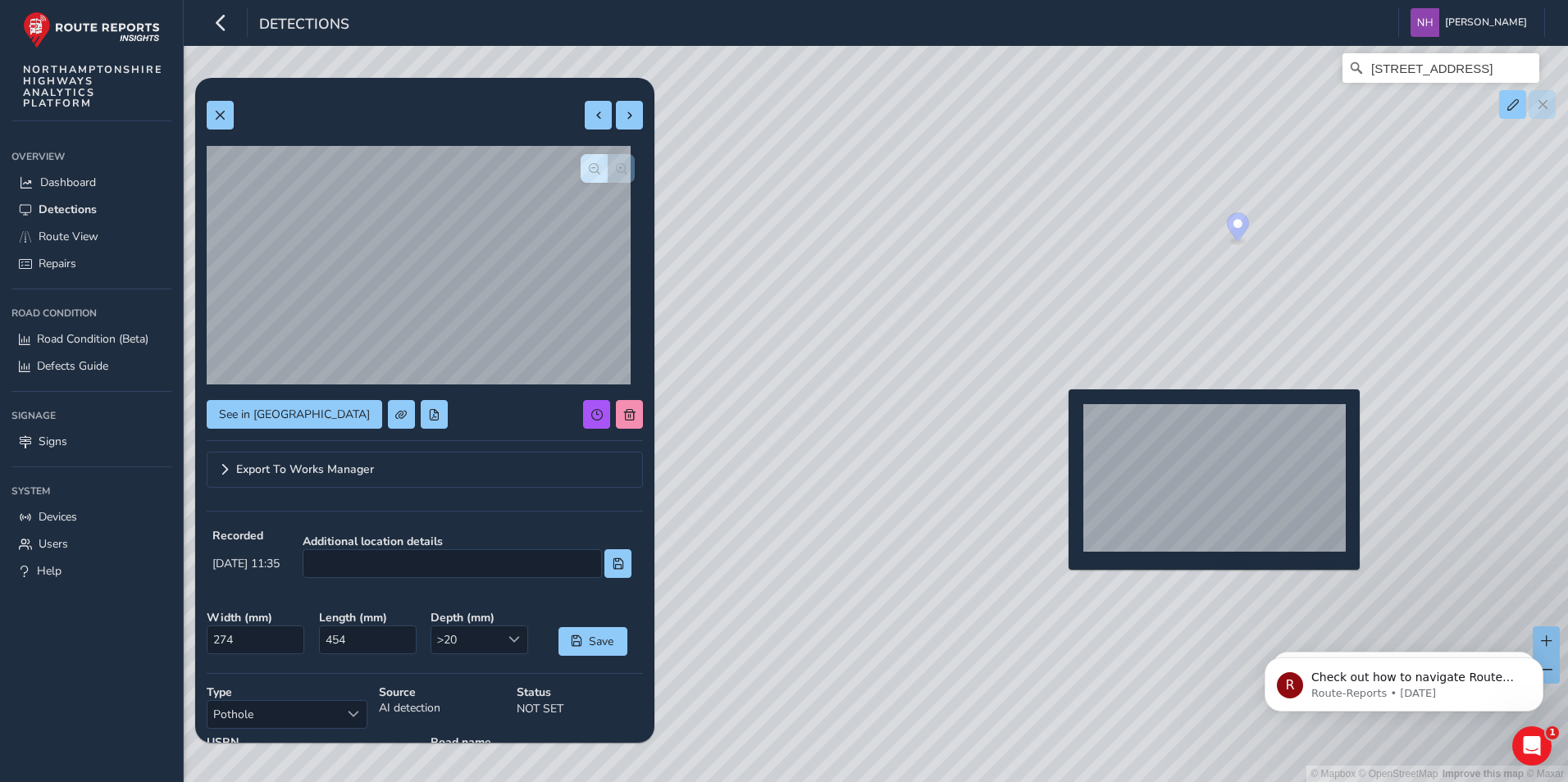
click at [1058, 415] on div "© Mapbox © OpenStreetMap Improve this map © [STREET_ADDRESS]" at bounding box center [784, 391] width 1568 height 782
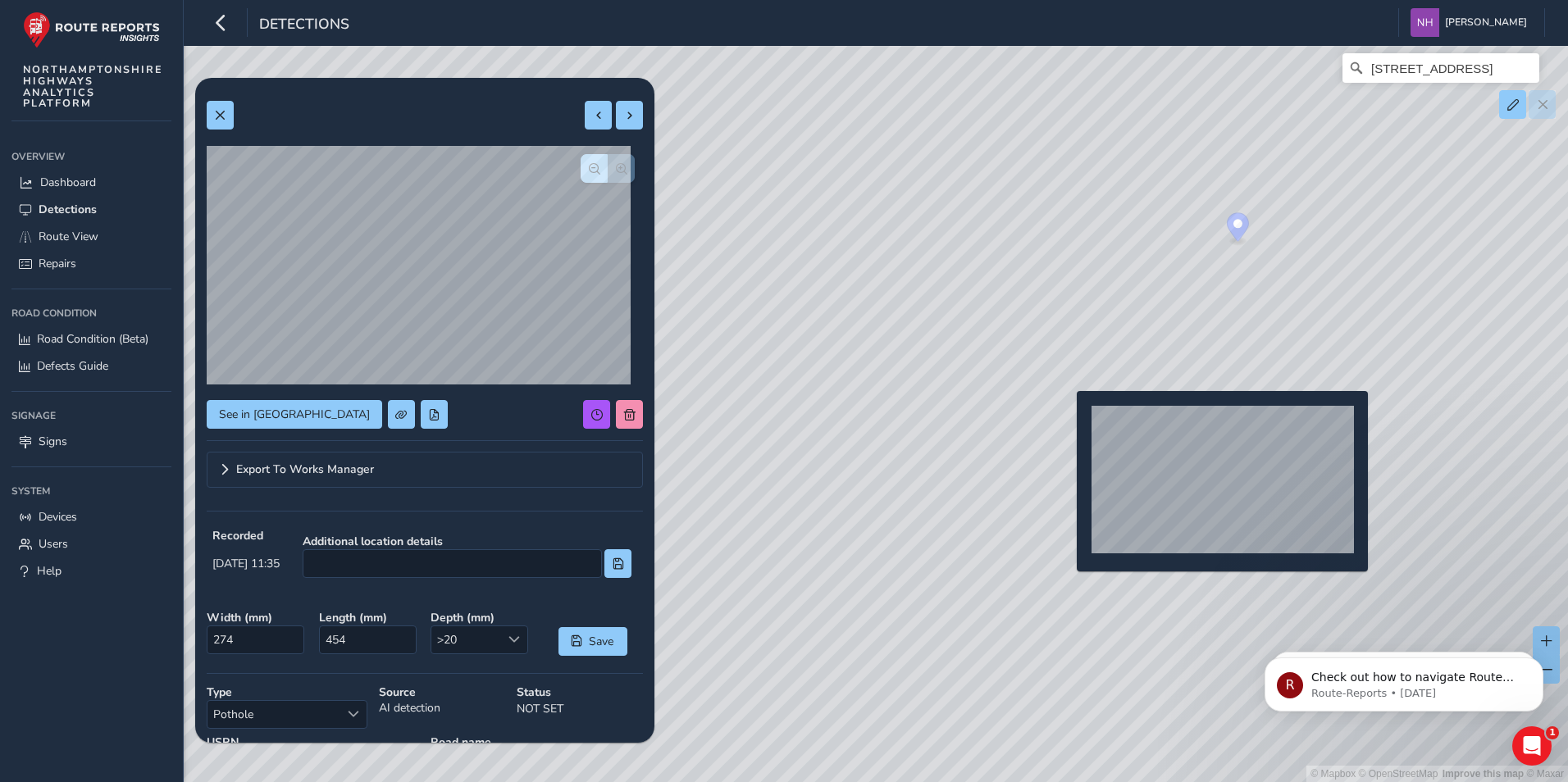
type input "541"
type input "824"
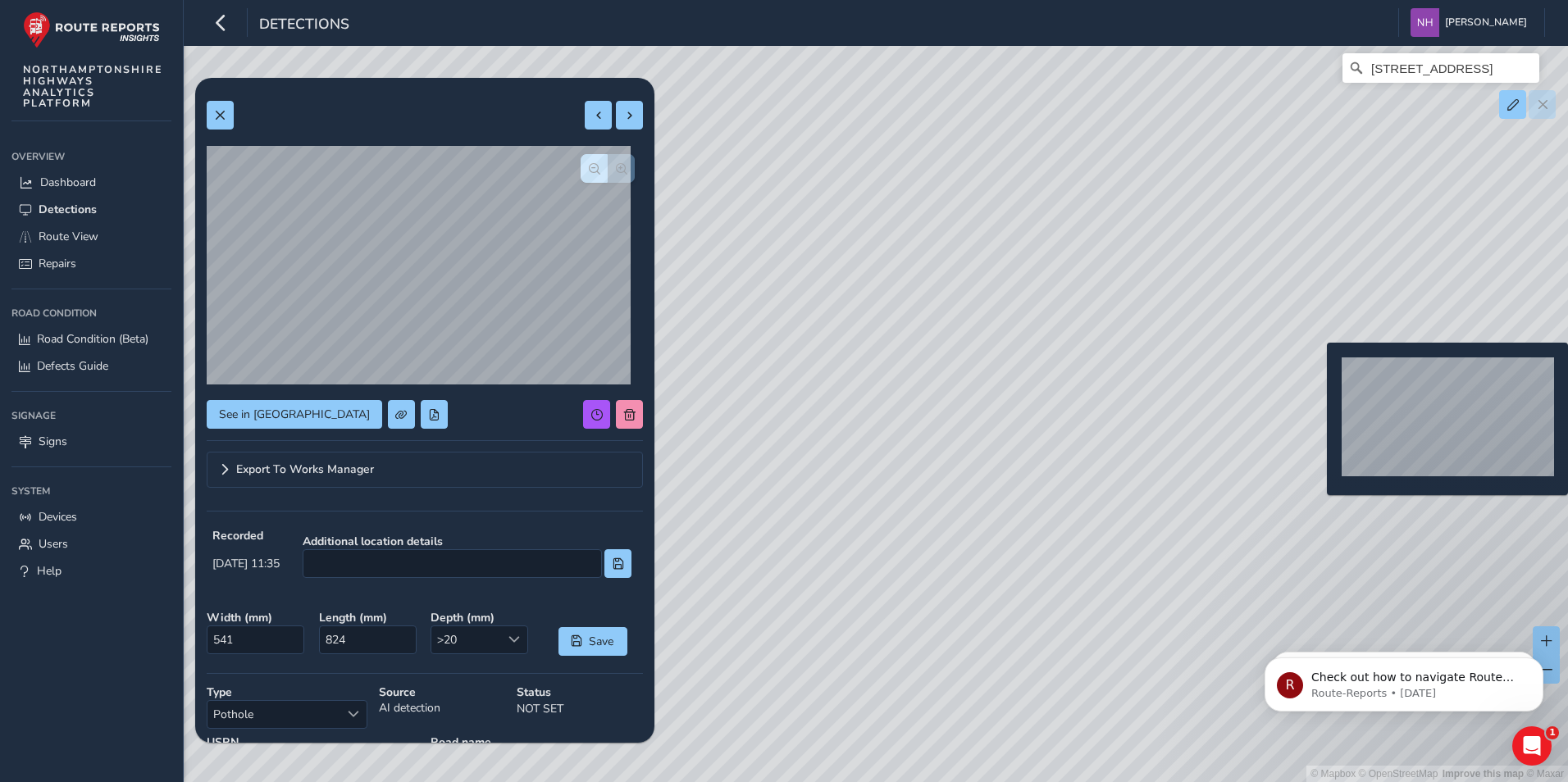
click at [1317, 369] on div "© Mapbox © OpenStreetMap Improve this map © [STREET_ADDRESS]" at bounding box center [784, 391] width 1568 height 782
type input "373"
type input "805"
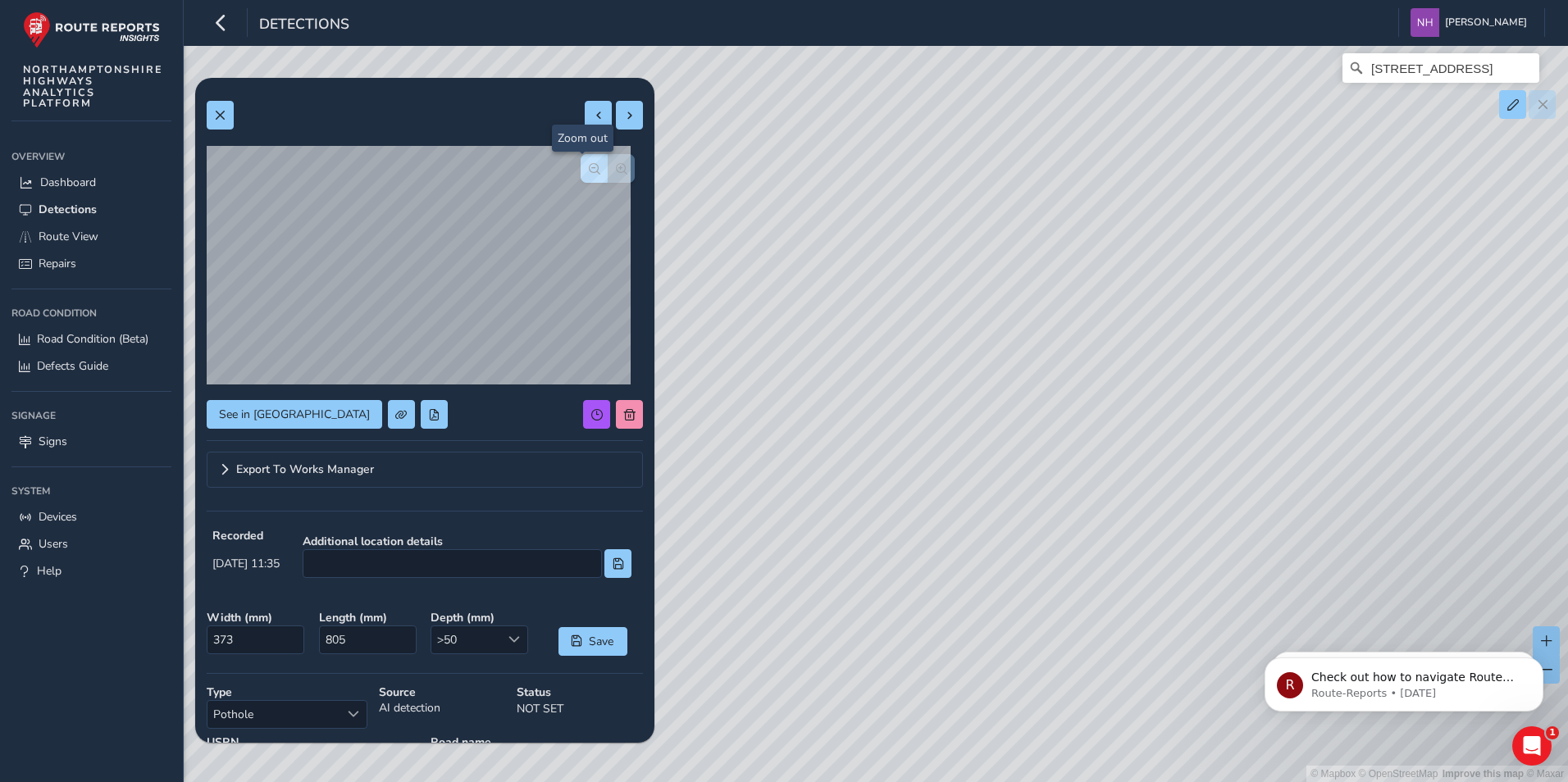
click at [588, 163] on span "button" at bounding box center [594, 169] width 12 height 12
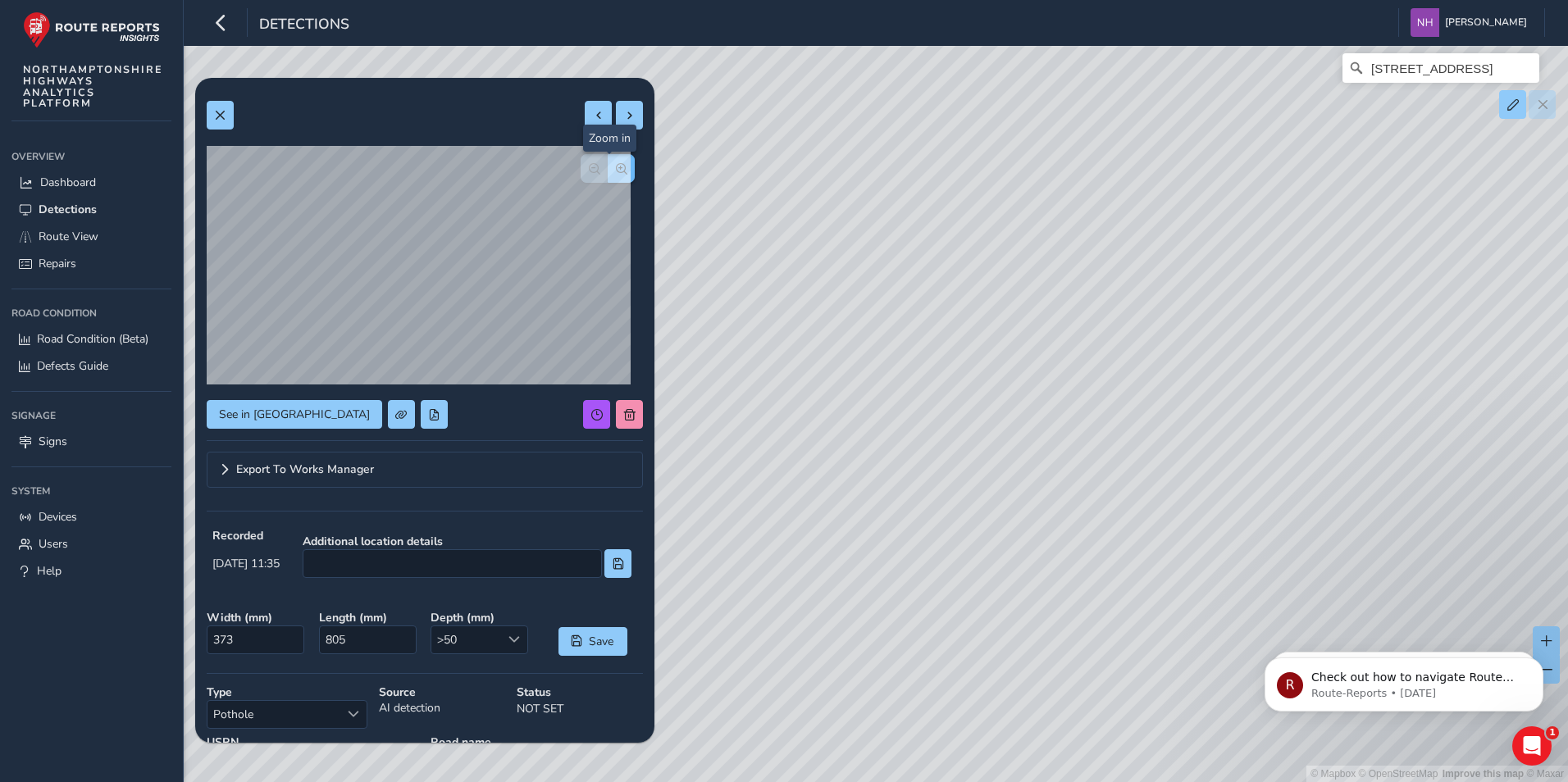
click at [616, 168] on span "button" at bounding box center [622, 169] width 12 height 12
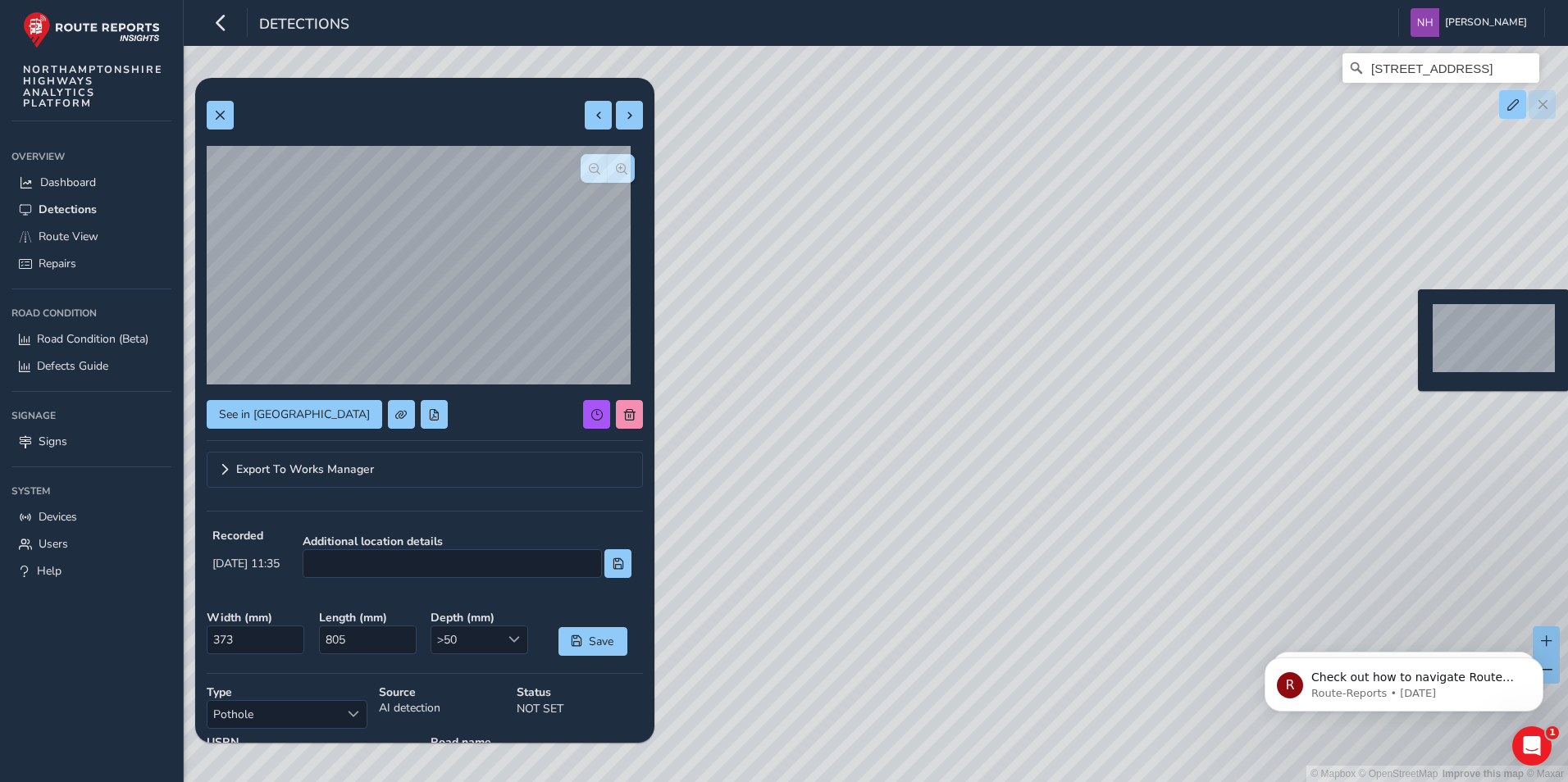
click at [1408, 316] on div "© Mapbox © OpenStreetMap Improve this map © [STREET_ADDRESS]" at bounding box center [784, 391] width 1568 height 782
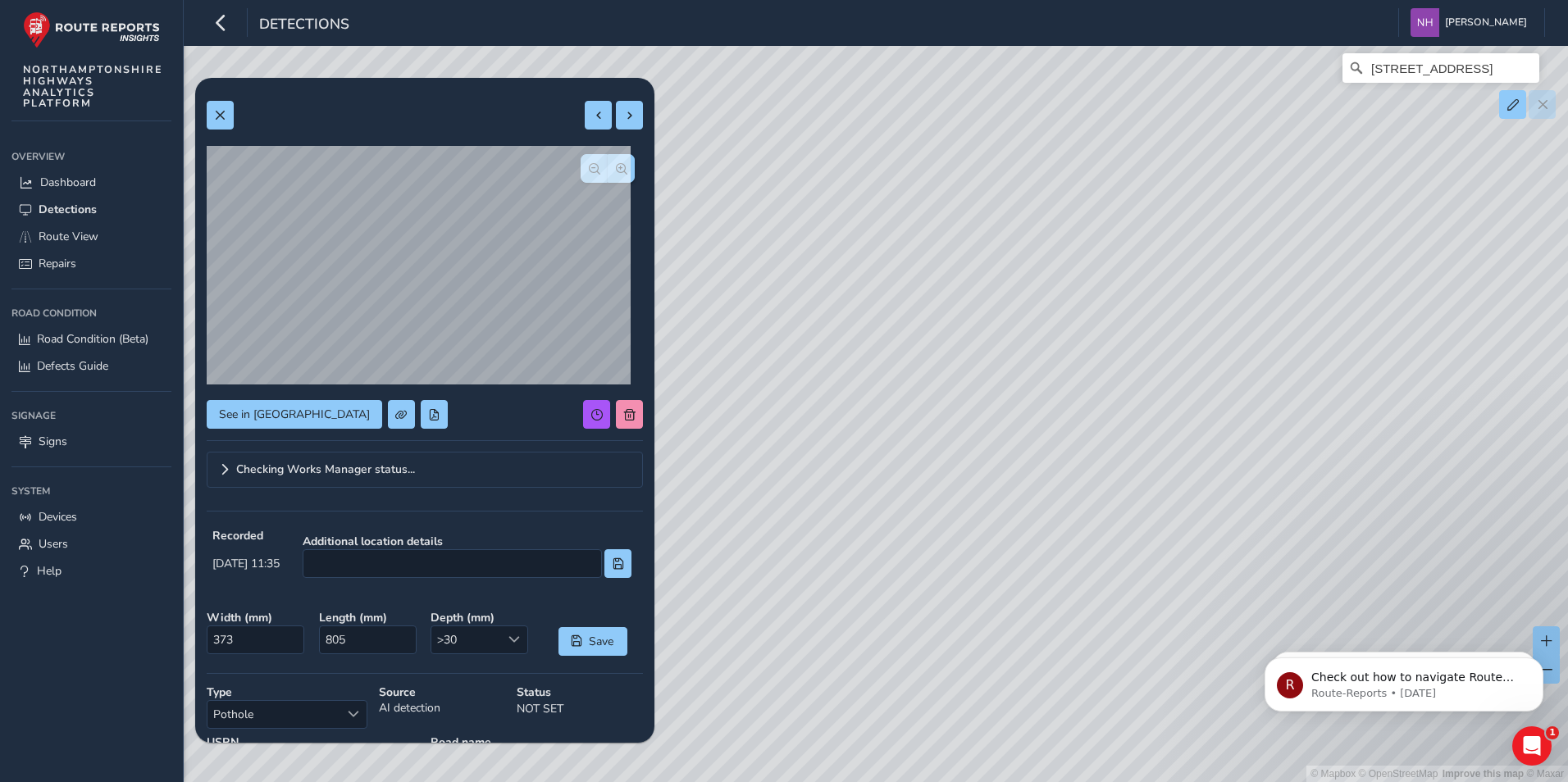
type input "308"
type input "849"
click at [616, 170] on span "button" at bounding box center [622, 169] width 12 height 12
drag, startPoint x: 1265, startPoint y: 481, endPoint x: 1035, endPoint y: 545, distance: 238.7
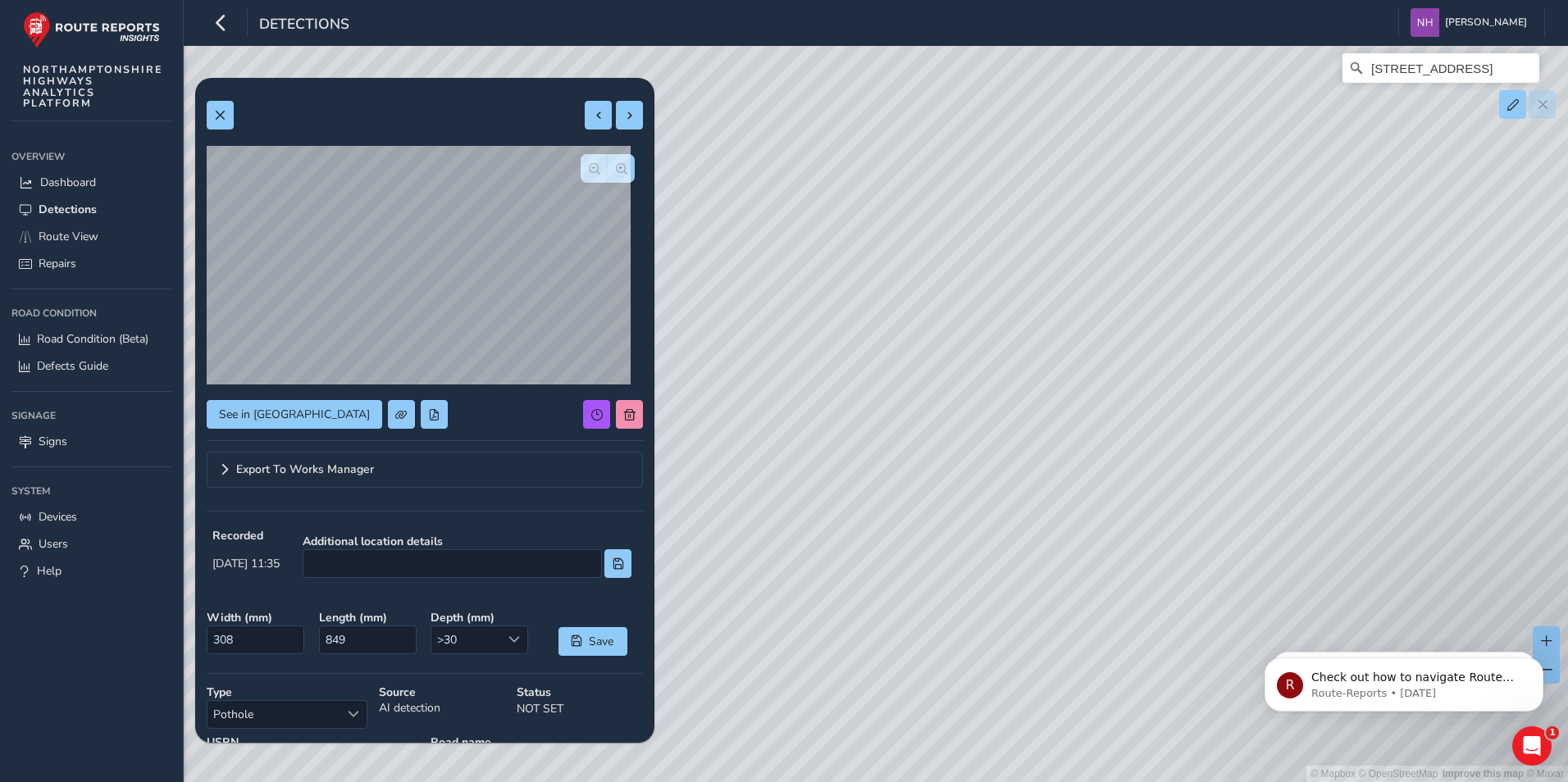
click at [1061, 575] on div "© Mapbox © OpenStreetMap Improve this map © [STREET_ADDRESS]" at bounding box center [784, 391] width 1568 height 782
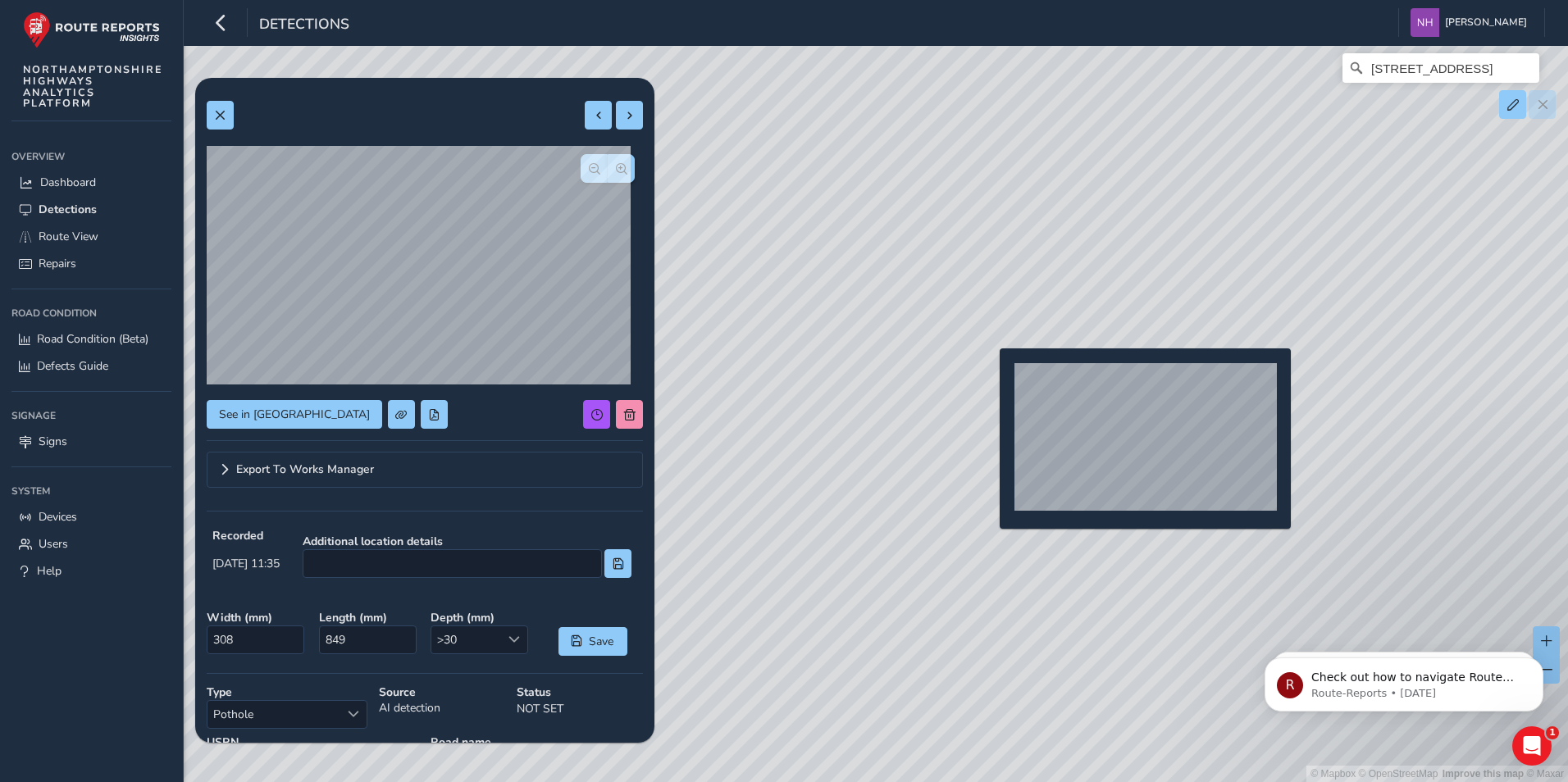
click at [990, 374] on div "© Mapbox © OpenStreetMap Improve this map © [STREET_ADDRESS]" at bounding box center [784, 391] width 1568 height 782
type input "478"
type input "1081"
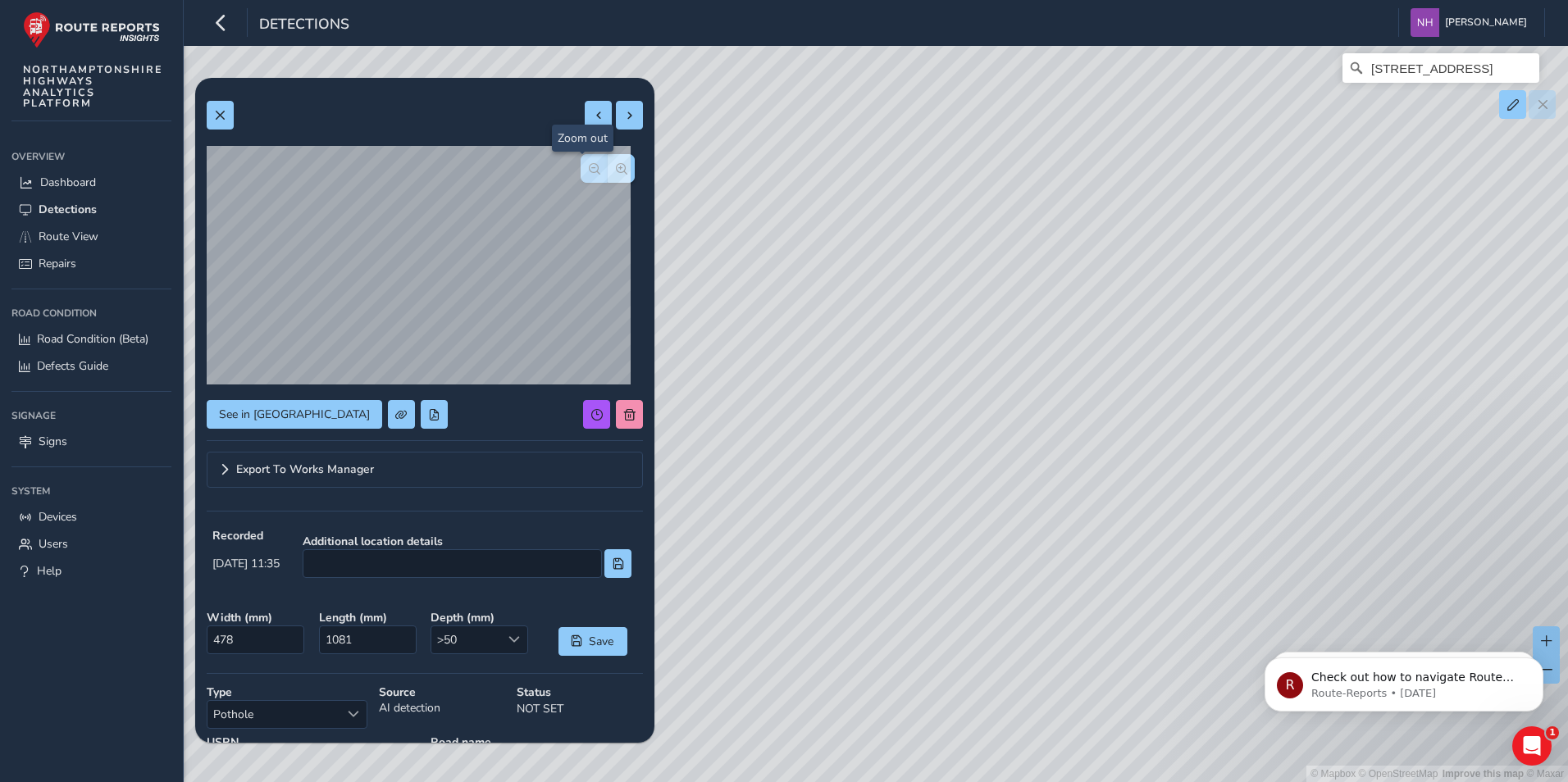
click at [588, 164] on span "button" at bounding box center [594, 169] width 12 height 12
click at [616, 167] on span "button" at bounding box center [622, 169] width 12 height 12
click at [1218, 285] on div "© Mapbox © OpenStreetMap Improve this map © [STREET_ADDRESS]" at bounding box center [784, 391] width 1568 height 782
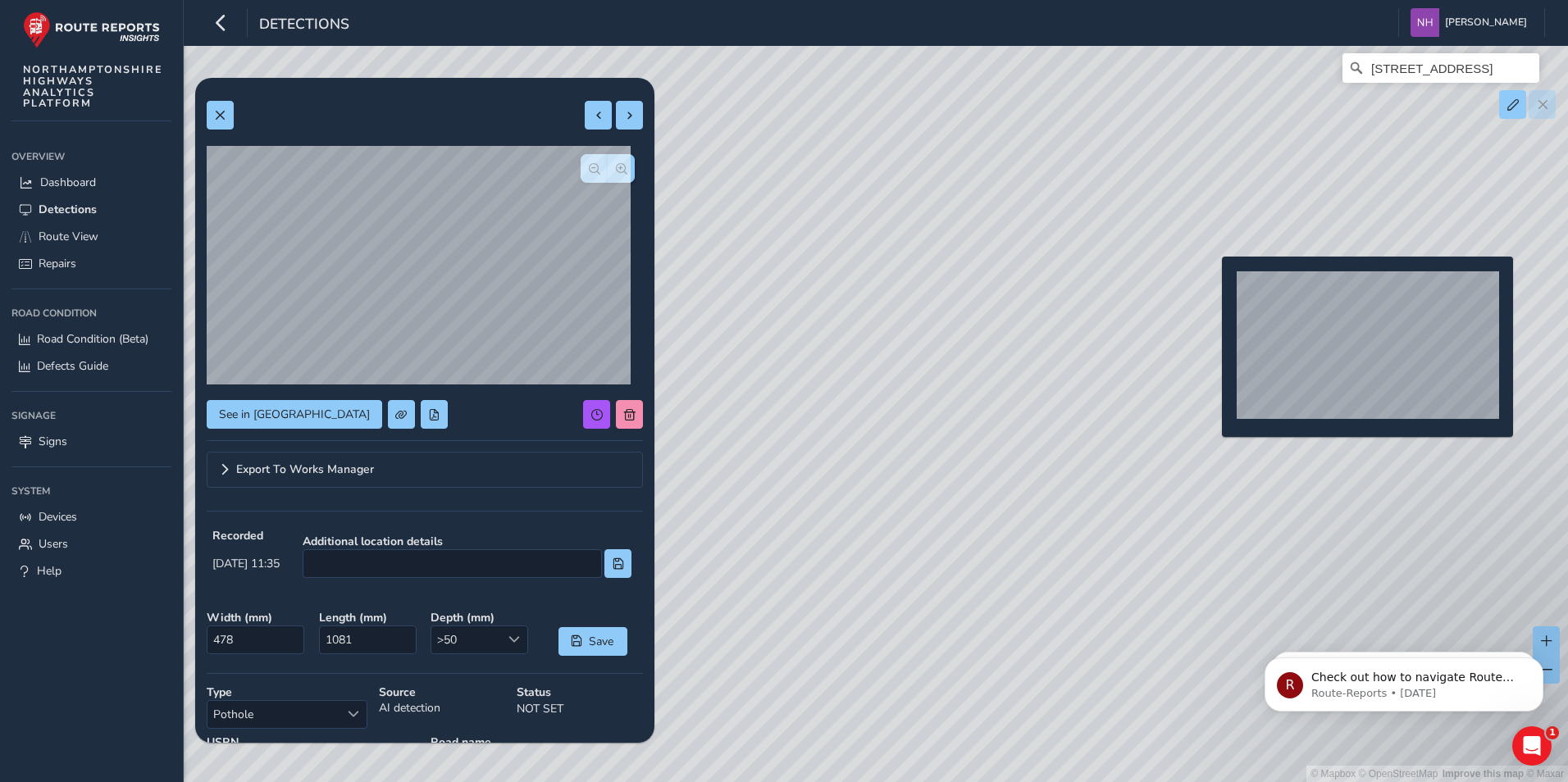
click at [1212, 283] on div "© Mapbox © OpenStreetMap Improve this map © [STREET_ADDRESS]" at bounding box center [784, 391] width 1568 height 782
type input "476"
type input "1235"
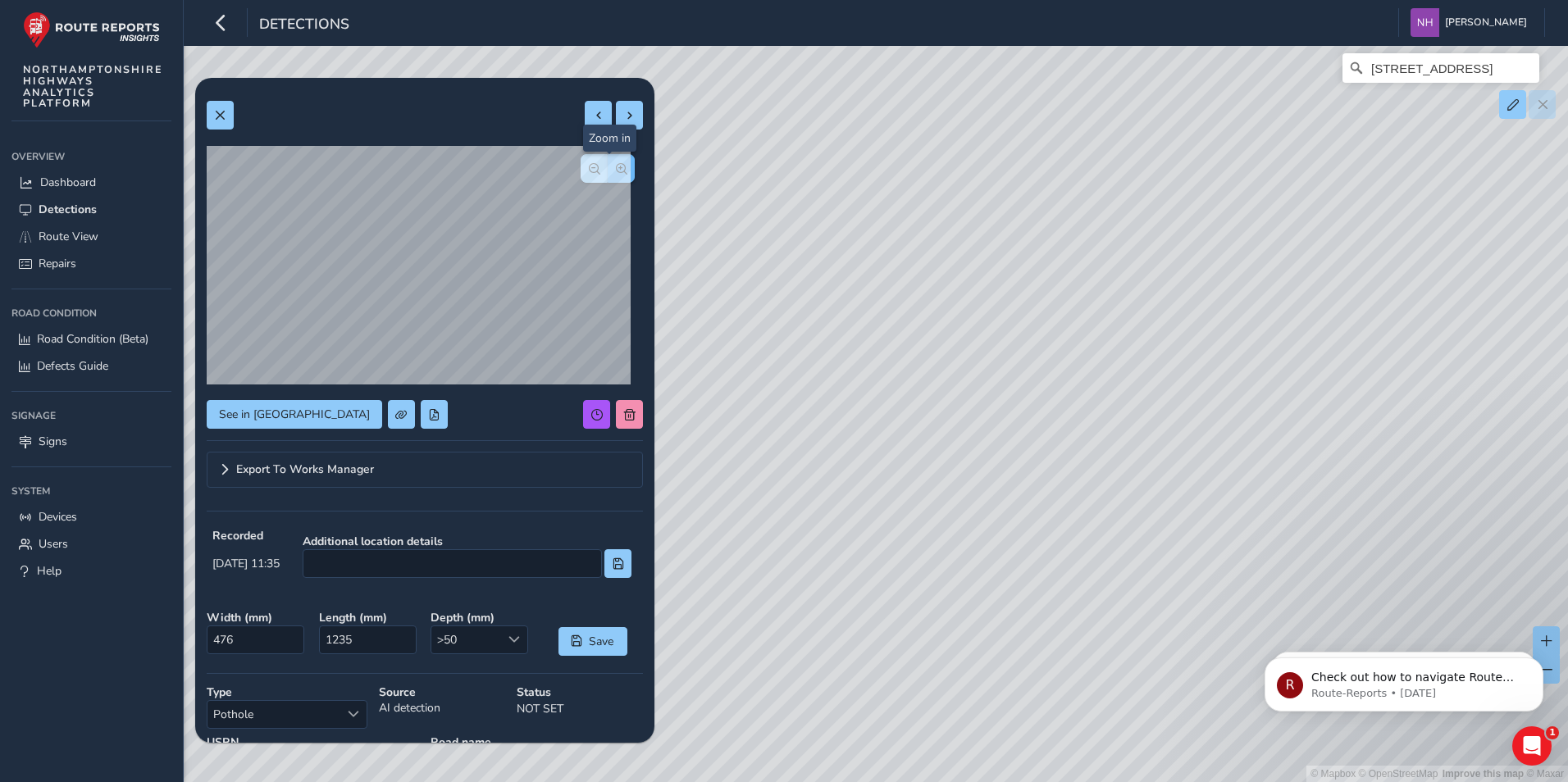
click at [616, 171] on span "button" at bounding box center [622, 169] width 12 height 12
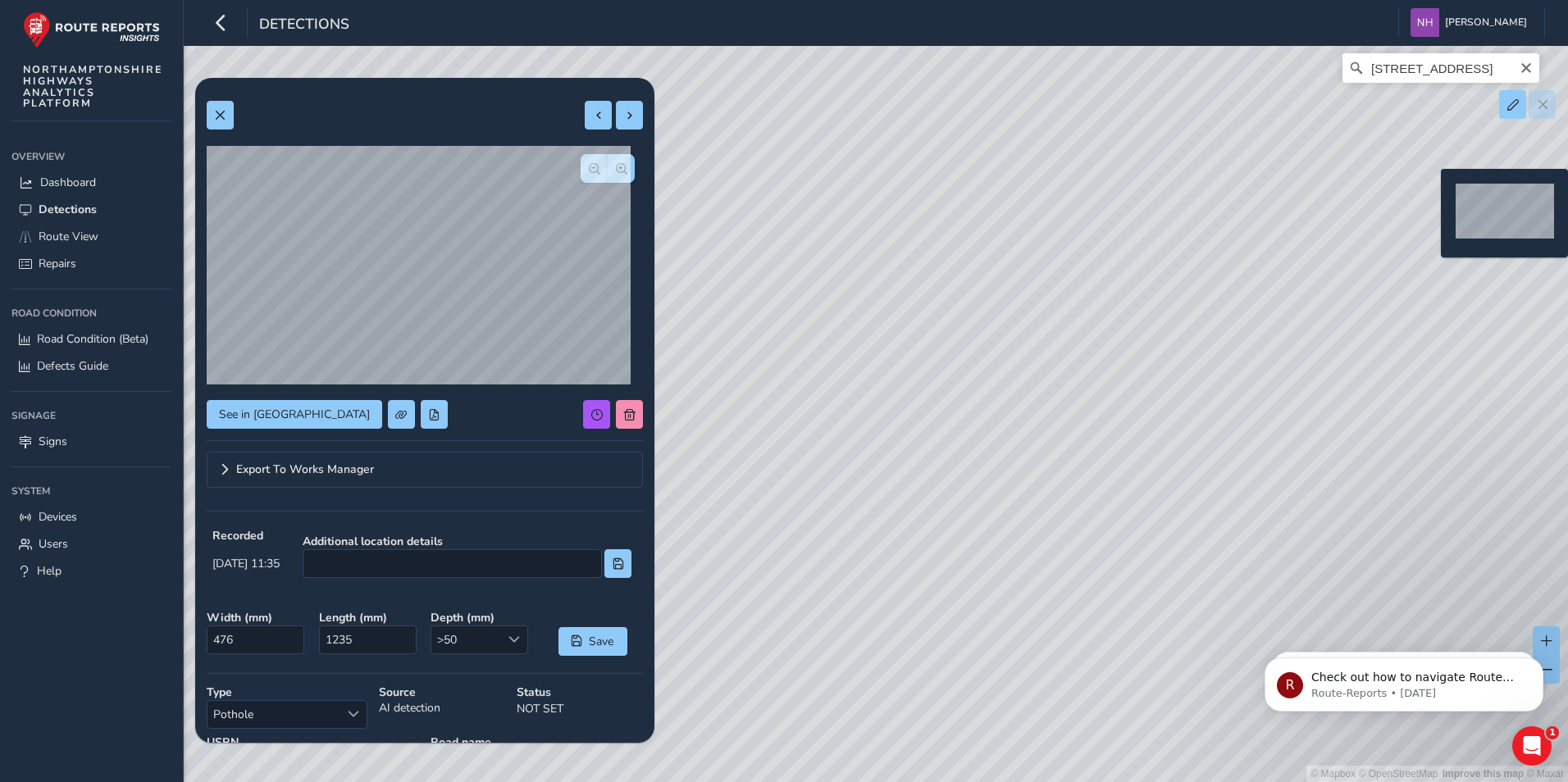
click at [1431, 196] on div "© Mapbox © OpenStreetMap Improve this map © [STREET_ADDRESS]" at bounding box center [784, 391] width 1568 height 782
type input "448"
type input "554"
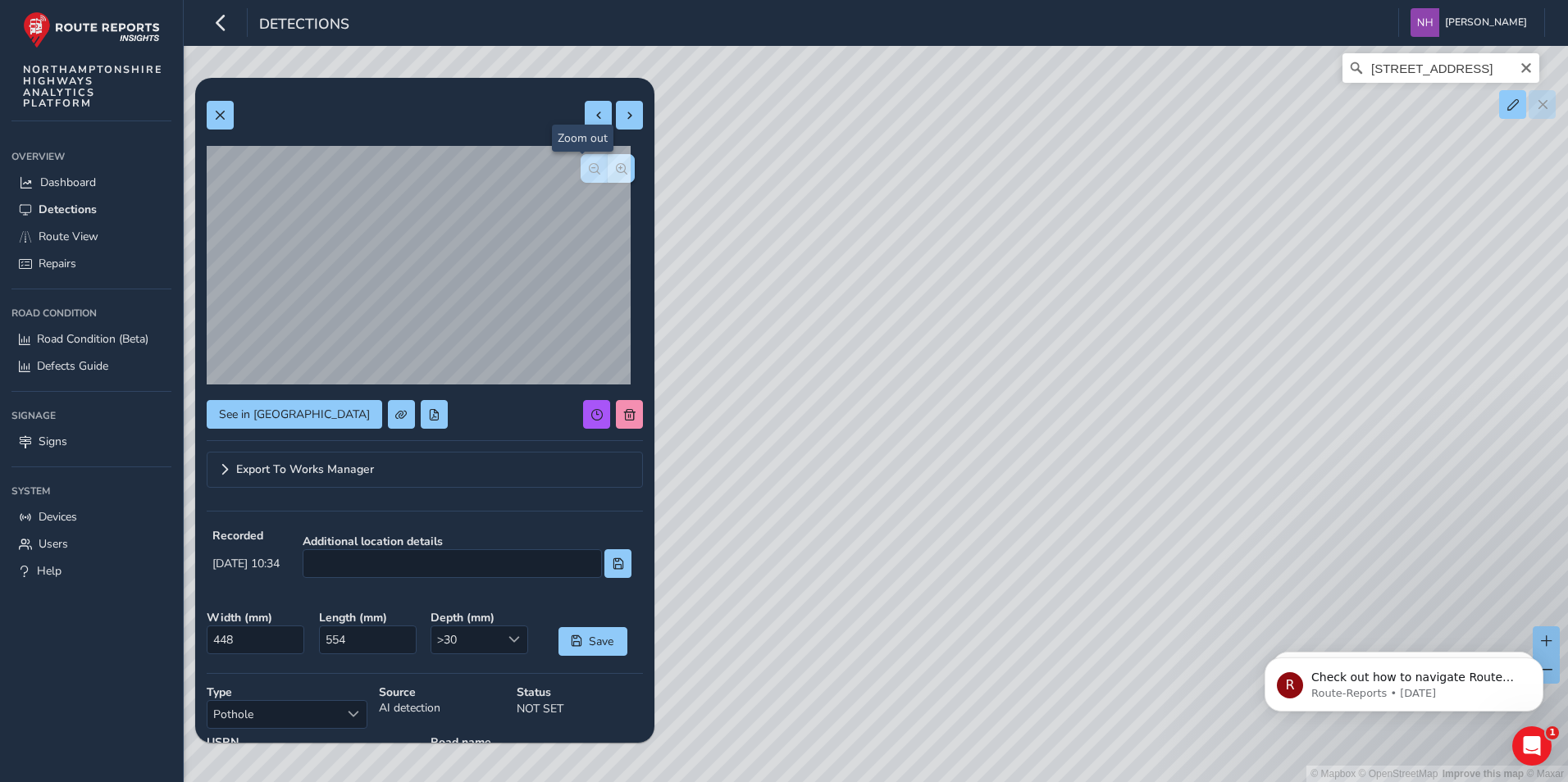
click at [581, 167] on button "button" at bounding box center [594, 168] width 27 height 29
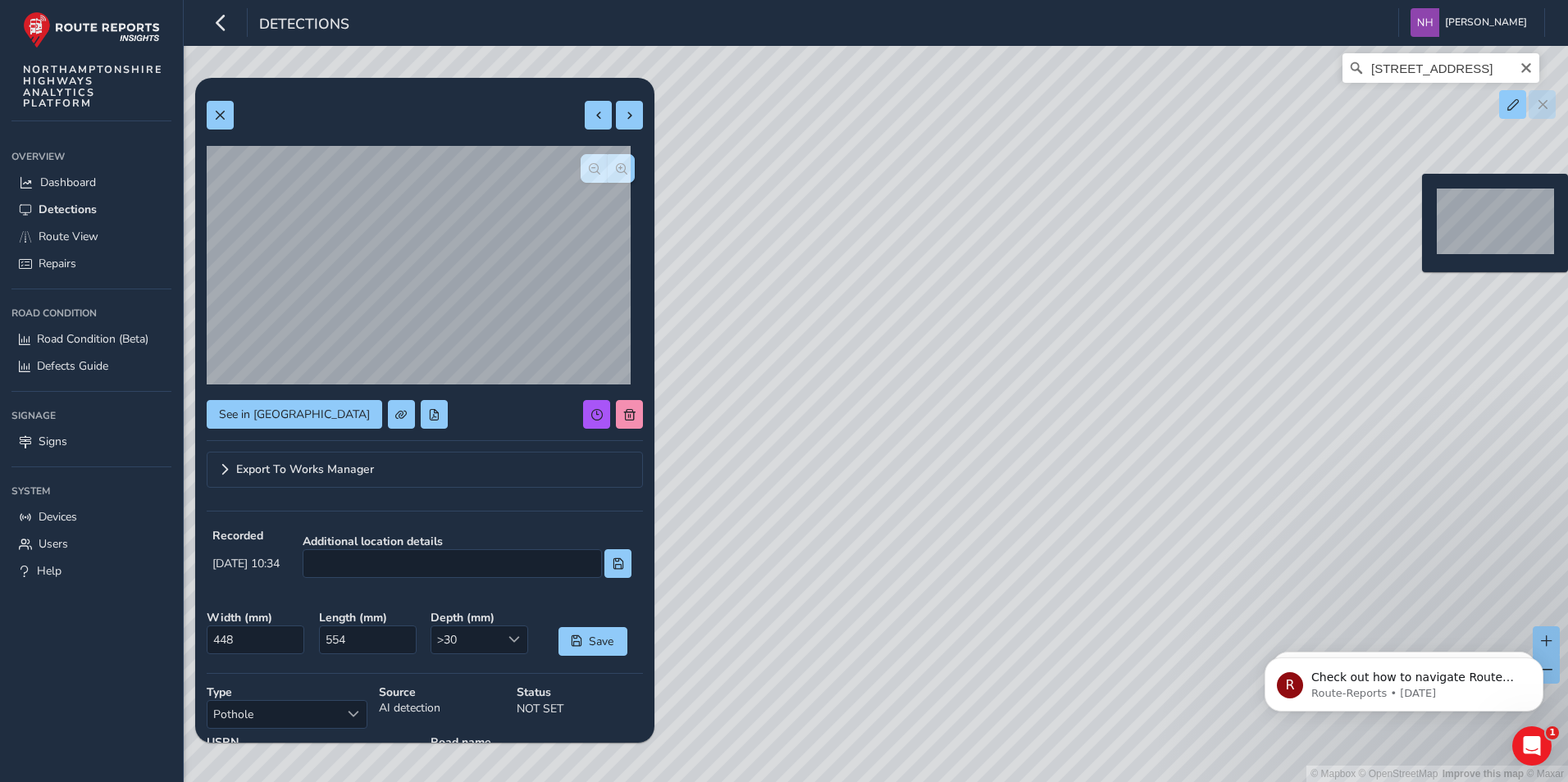
click at [1412, 200] on div "© Mapbox © OpenStreetMap Improve this map © [STREET_ADDRESS]" at bounding box center [784, 391] width 1568 height 782
type input "402"
type input "445"
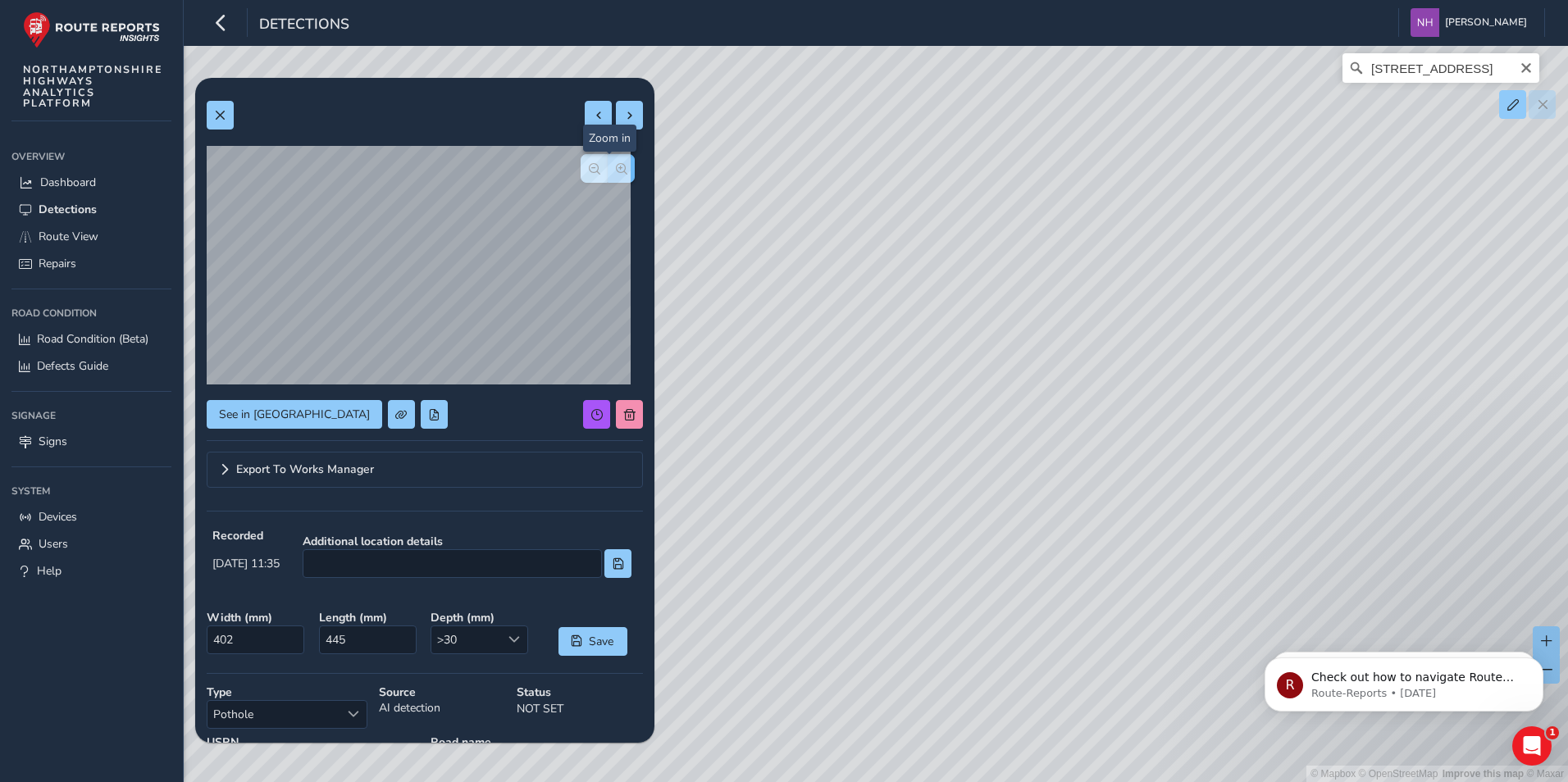
click at [616, 169] on span "button" at bounding box center [622, 169] width 12 height 12
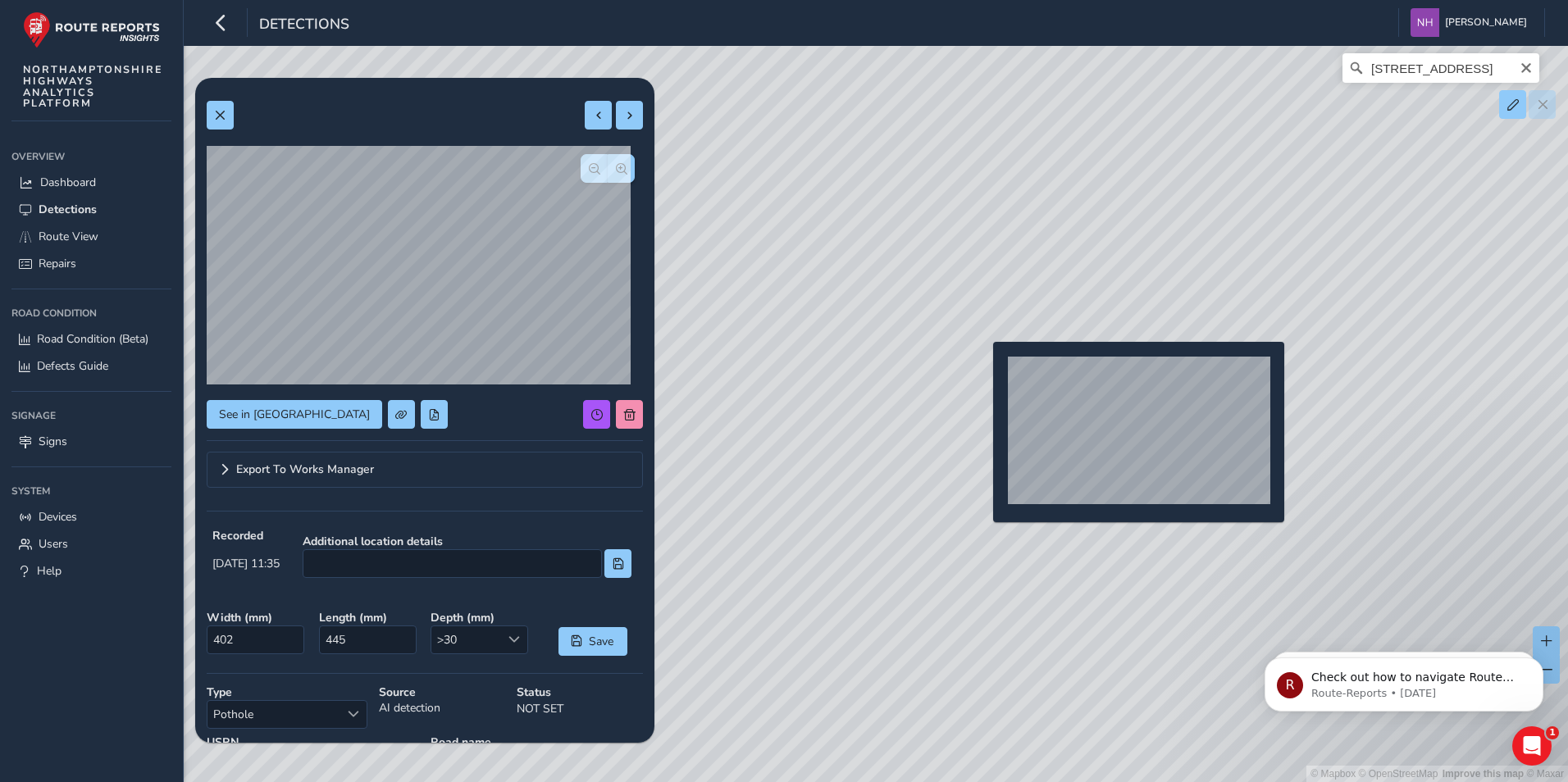
click at [983, 369] on div "© Mapbox © OpenStreetMap Improve this map © [STREET_ADDRESS]" at bounding box center [784, 391] width 1568 height 782
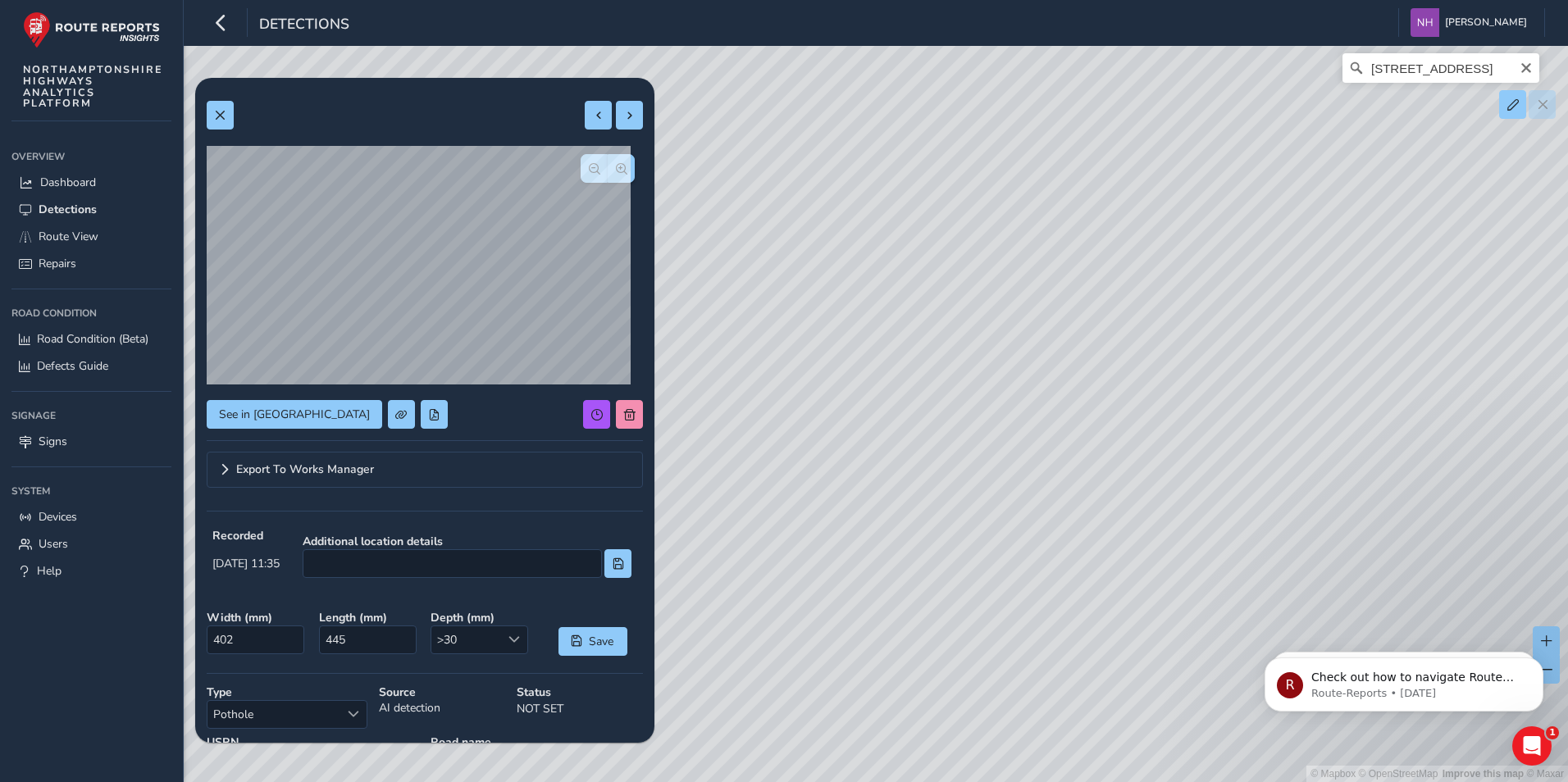
type input "355"
type input "577"
click at [588, 163] on span "button" at bounding box center [594, 169] width 12 height 12
click at [588, 168] on span "button" at bounding box center [594, 169] width 12 height 12
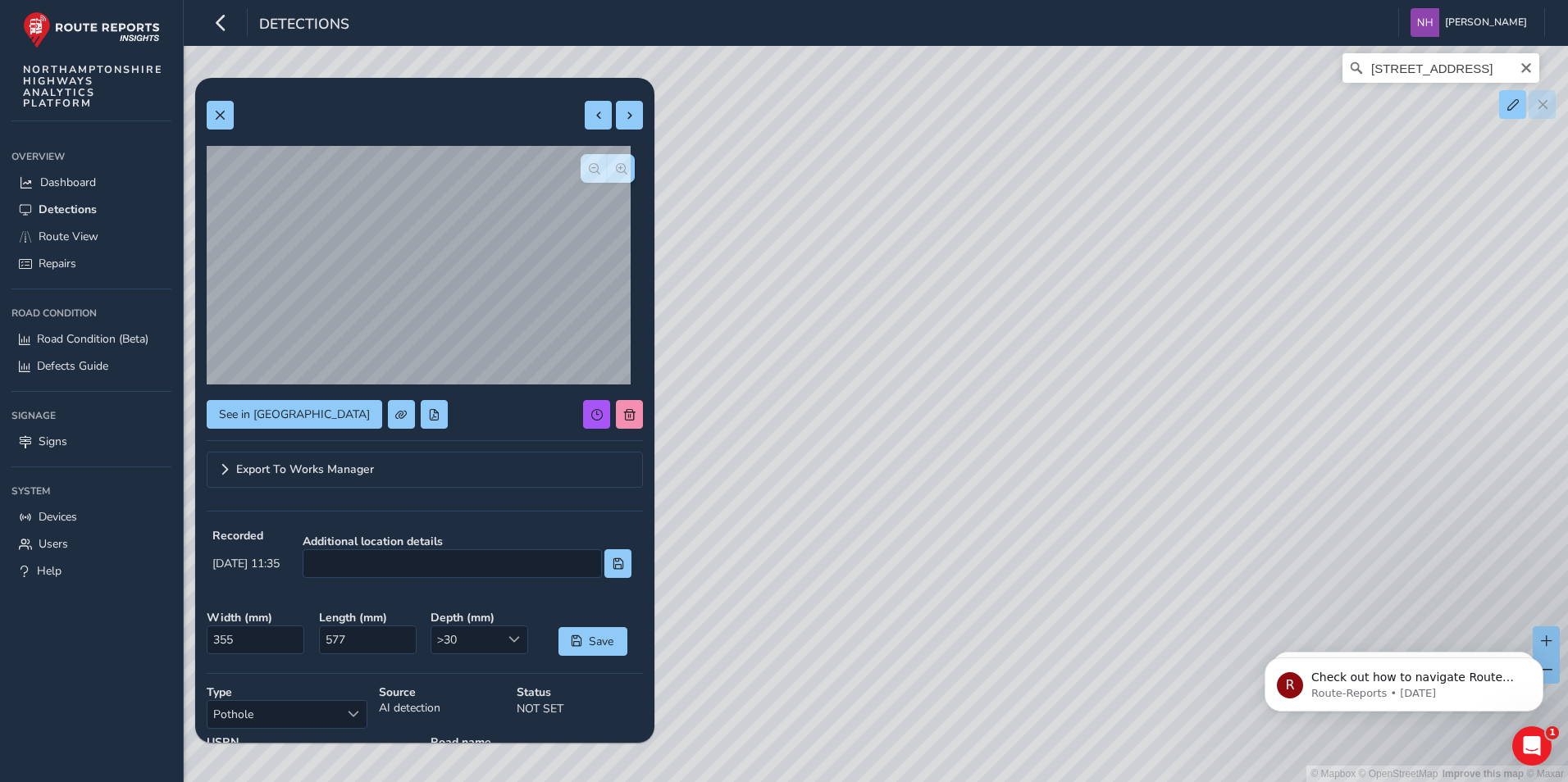
click at [1041, 355] on div "© Mapbox © OpenStreetMap Improve this map © [STREET_ADDRESS]" at bounding box center [784, 391] width 1568 height 782
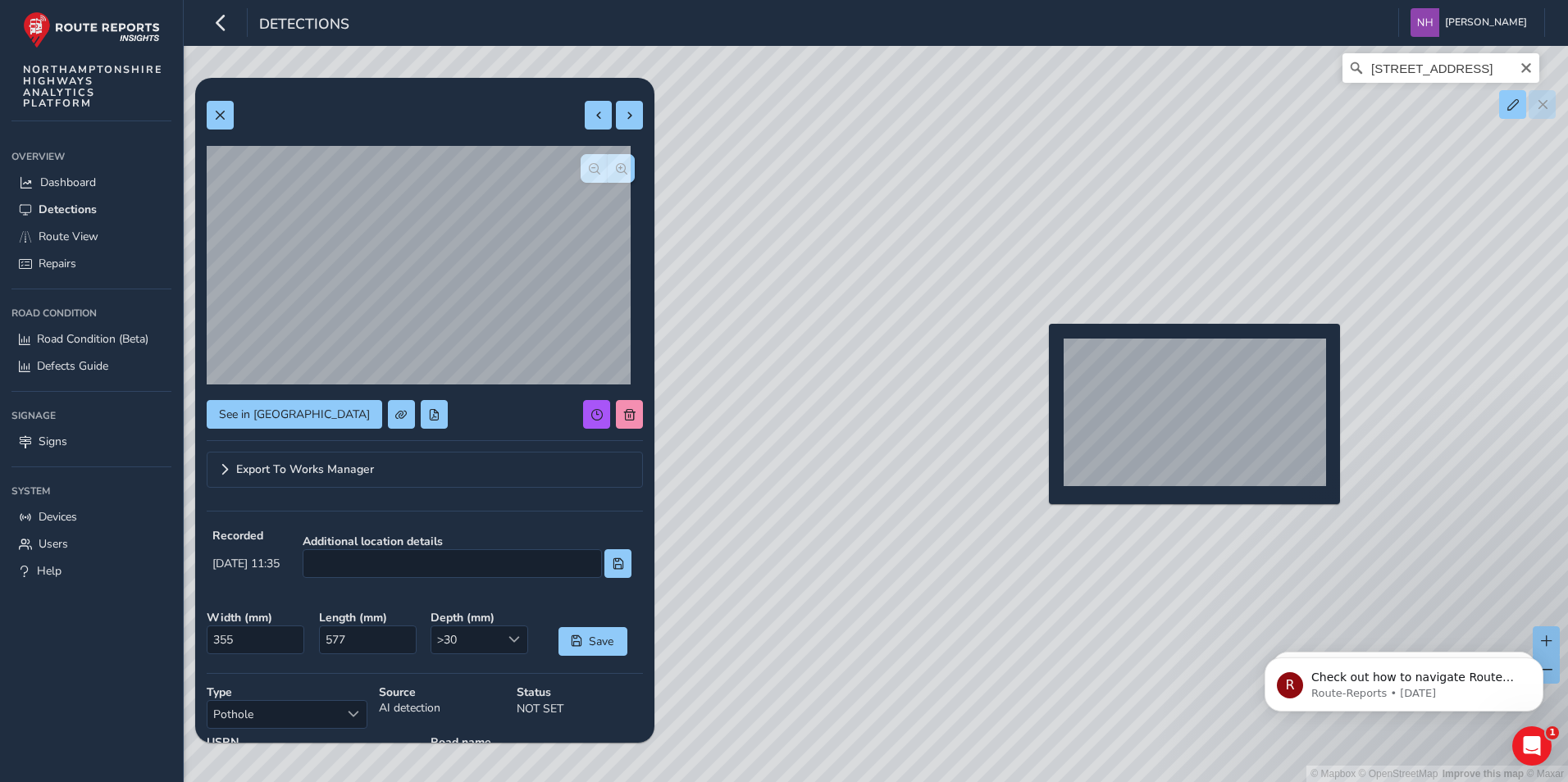
click at [1039, 347] on div "© Mapbox © OpenStreetMap Improve this map © [STREET_ADDRESS]" at bounding box center [784, 391] width 1568 height 782
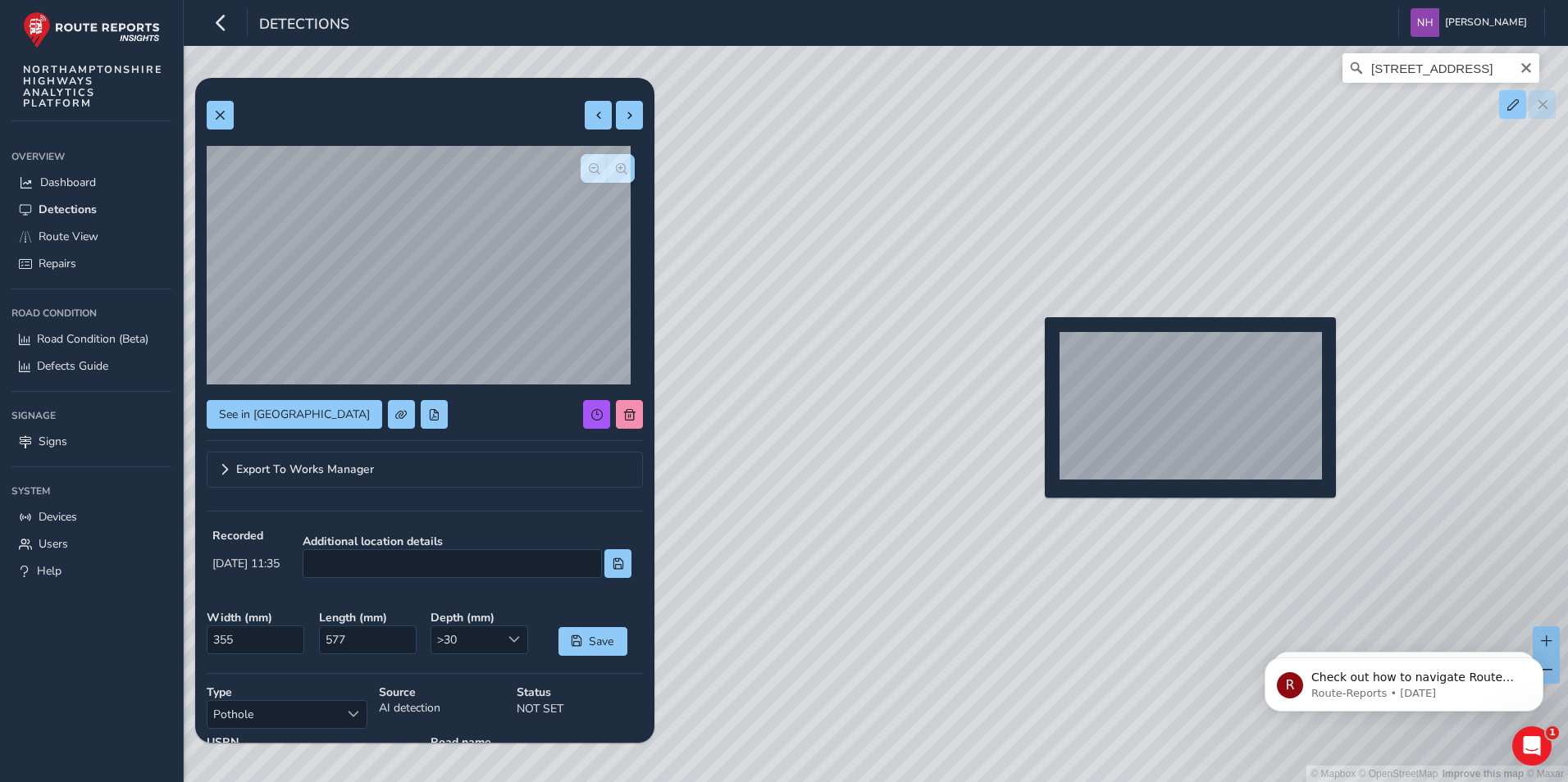
type input "436"
type input "750"
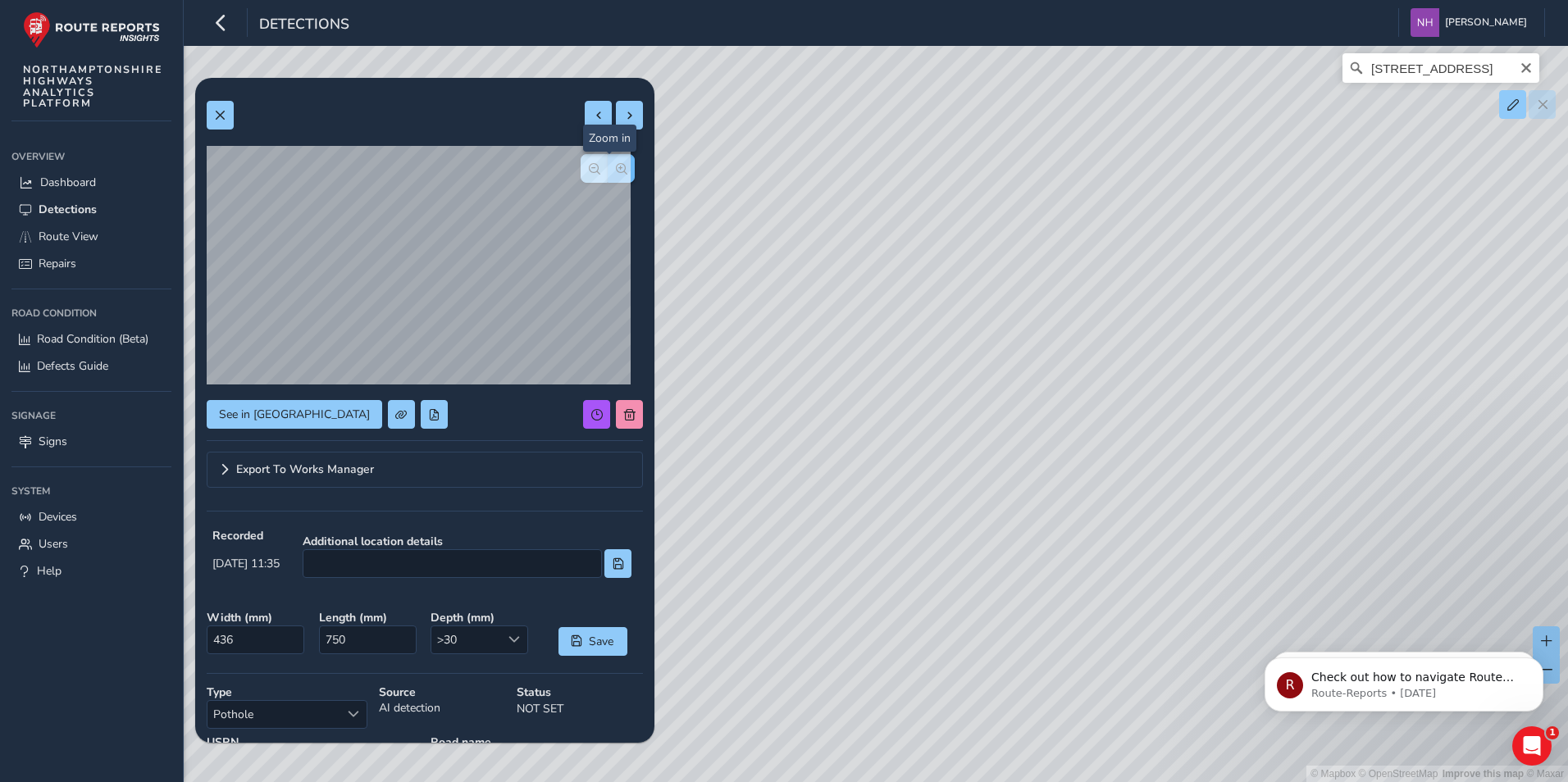
click at [616, 170] on span "button" at bounding box center [622, 169] width 12 height 12
click at [588, 167] on span "button" at bounding box center [594, 169] width 12 height 12
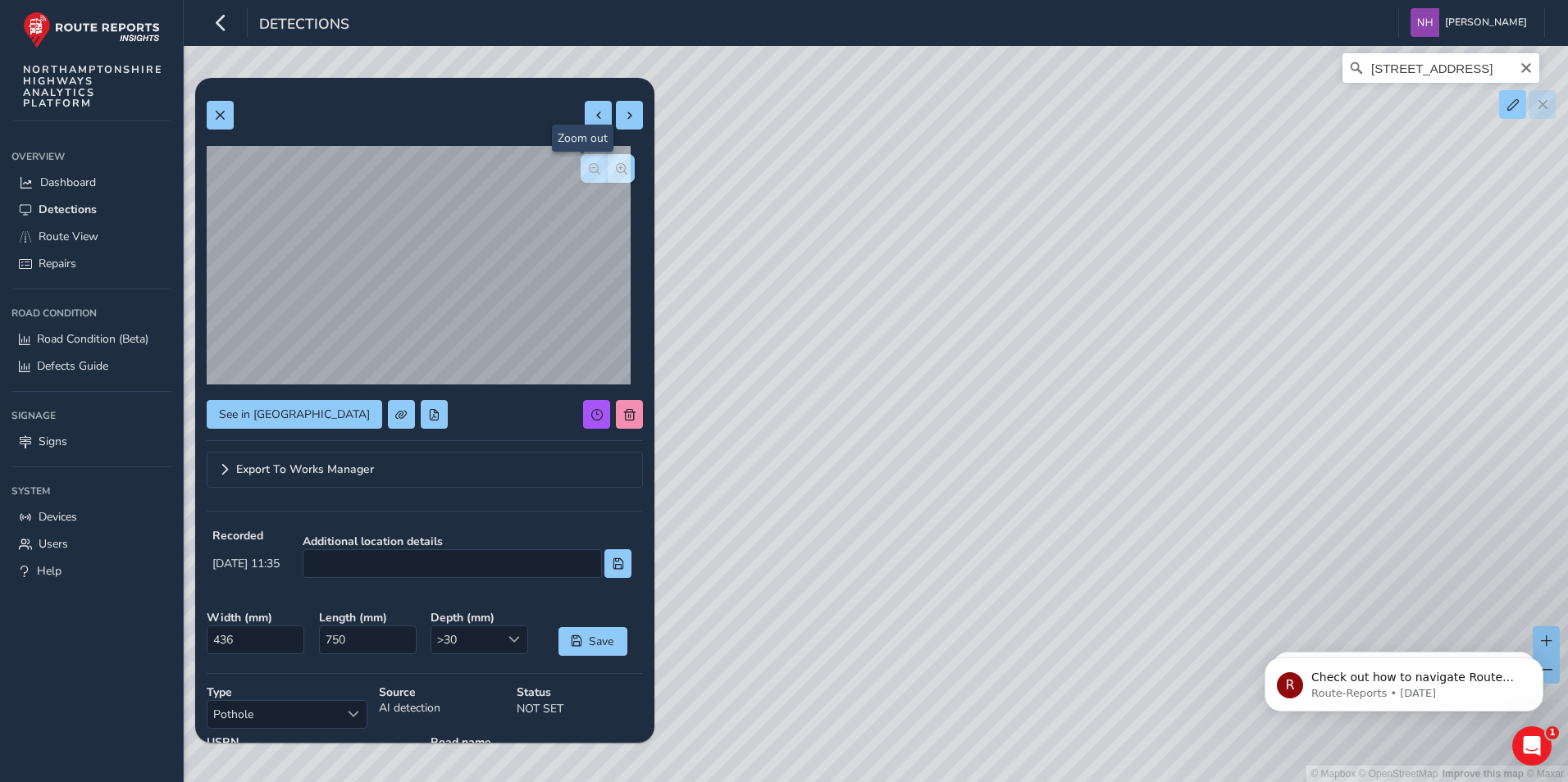
click at [588, 167] on span "button" at bounding box center [594, 169] width 12 height 12
drag, startPoint x: 1253, startPoint y: 478, endPoint x: 578, endPoint y: 651, distance: 696.8
click at [577, 69] on div "Relevance Relevance [DATE] - [DATE] Filters csv [DATE] 11:32 Area: 0.6 m [GEOGR…" at bounding box center [875, 69] width 1338 height 0
drag, startPoint x: 1299, startPoint y: 503, endPoint x: 953, endPoint y: 545, distance: 348.5
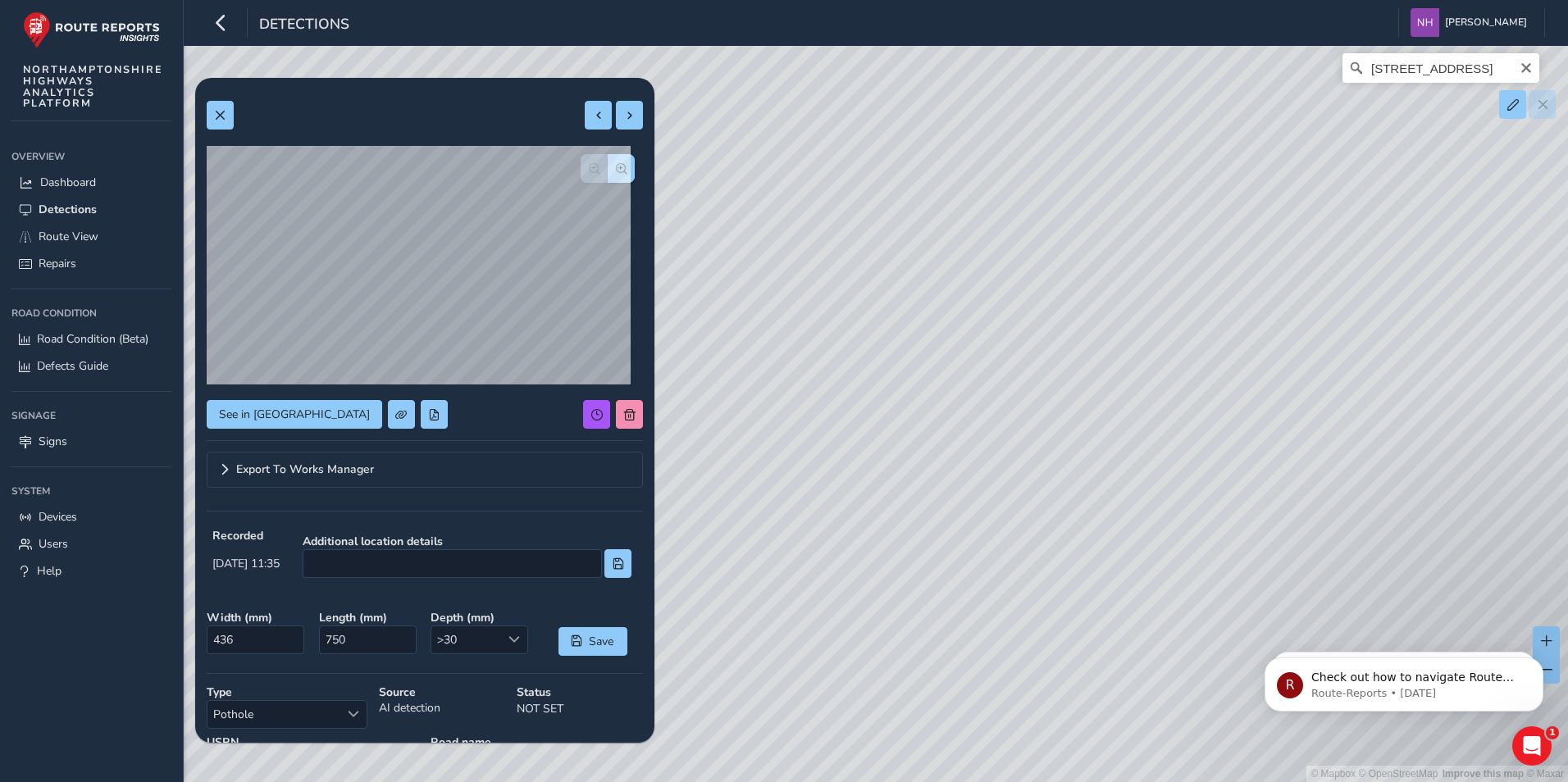
click at [953, 545] on div "© Mapbox © OpenStreetMap Improve this map © [STREET_ADDRESS]" at bounding box center [784, 391] width 1568 height 782
drag, startPoint x: 970, startPoint y: 579, endPoint x: 1439, endPoint y: 361, distance: 517.2
click at [1439, 361] on div "© Mapbox © OpenStreetMap Improve this map © [STREET_ADDRESS]" at bounding box center [784, 391] width 1568 height 782
drag, startPoint x: 1292, startPoint y: 450, endPoint x: 1153, endPoint y: 520, distance: 155.6
click at [1153, 520] on div "© Mapbox © OpenStreetMap Improve this map © [STREET_ADDRESS]" at bounding box center [784, 391] width 1568 height 782
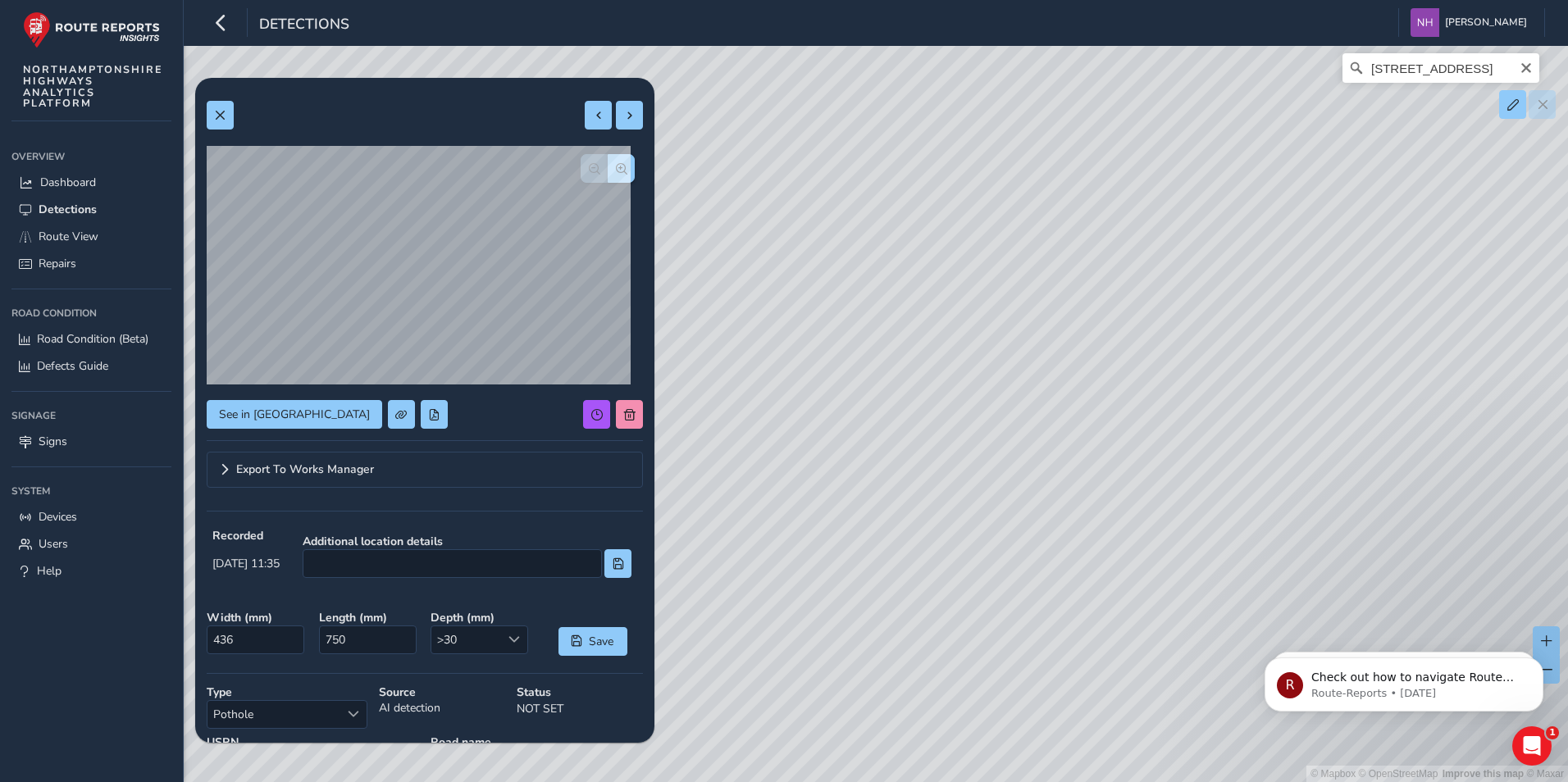
drag, startPoint x: 926, startPoint y: 408, endPoint x: 1204, endPoint y: 283, distance: 304.8
click at [1204, 283] on div "© Mapbox © OpenStreetMap Improve this map © [STREET_ADDRESS]" at bounding box center [784, 391] width 1568 height 782
drag, startPoint x: 1012, startPoint y: 504, endPoint x: 1014, endPoint y: 389, distance: 115.0
click at [1014, 390] on div "© Mapbox © OpenStreetMap Improve this map © [STREET_ADDRESS]" at bounding box center [784, 391] width 1568 height 782
drag, startPoint x: 1122, startPoint y: 358, endPoint x: 919, endPoint y: 596, distance: 312.8
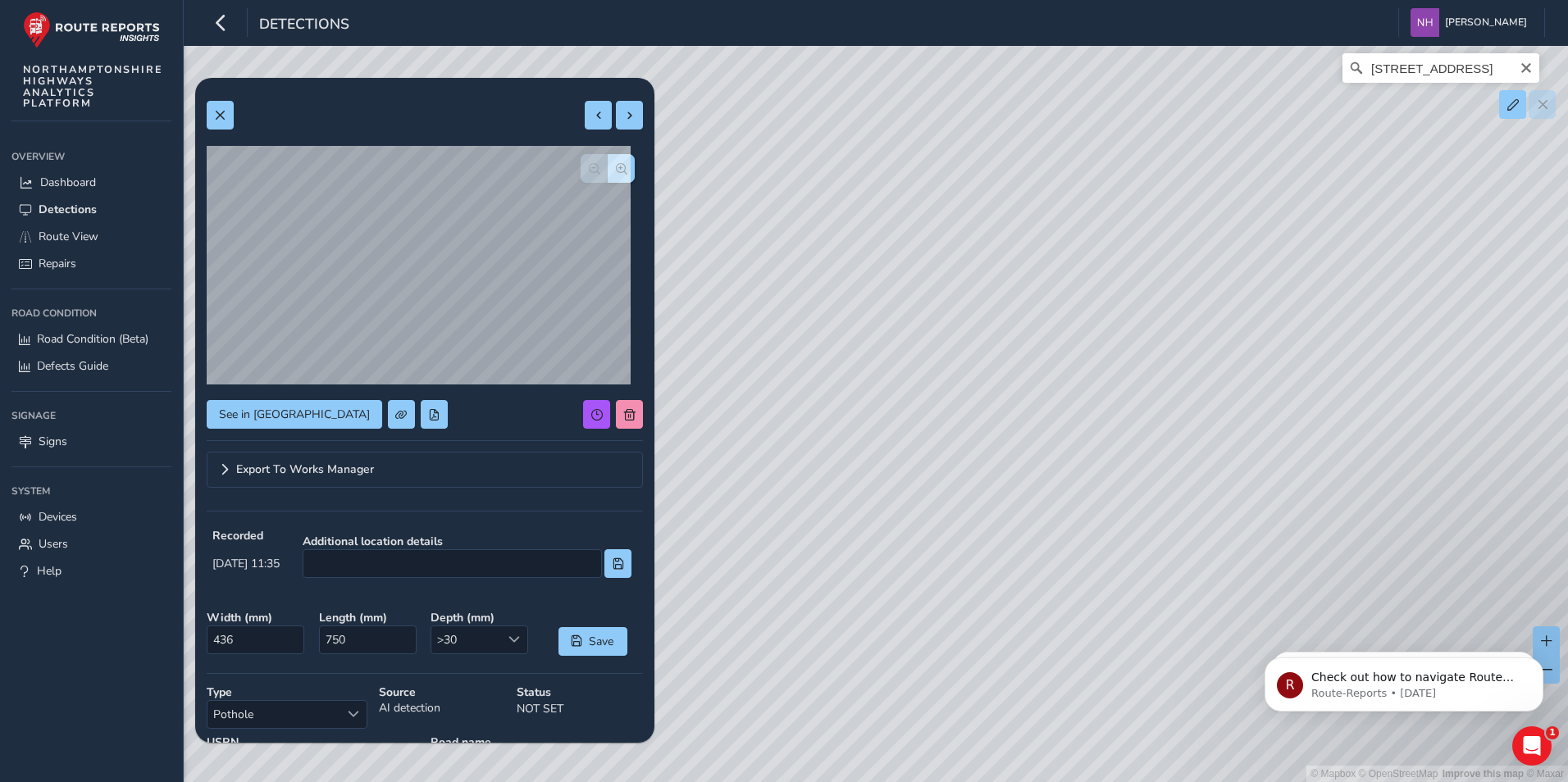
click at [952, 613] on div "© Mapbox © OpenStreetMap Improve this map © [STREET_ADDRESS]" at bounding box center [784, 391] width 1568 height 782
drag, startPoint x: 940, startPoint y: 389, endPoint x: 1141, endPoint y: 443, distance: 208.1
click at [1141, 443] on div "© Mapbox © OpenStreetMap Improve this map © [STREET_ADDRESS]" at bounding box center [784, 391] width 1568 height 782
drag, startPoint x: 1284, startPoint y: 301, endPoint x: 937, endPoint y: 605, distance: 461.3
click at [937, 605] on div "© Mapbox © OpenStreetMap Improve this map © [STREET_ADDRESS]" at bounding box center [784, 391] width 1568 height 782
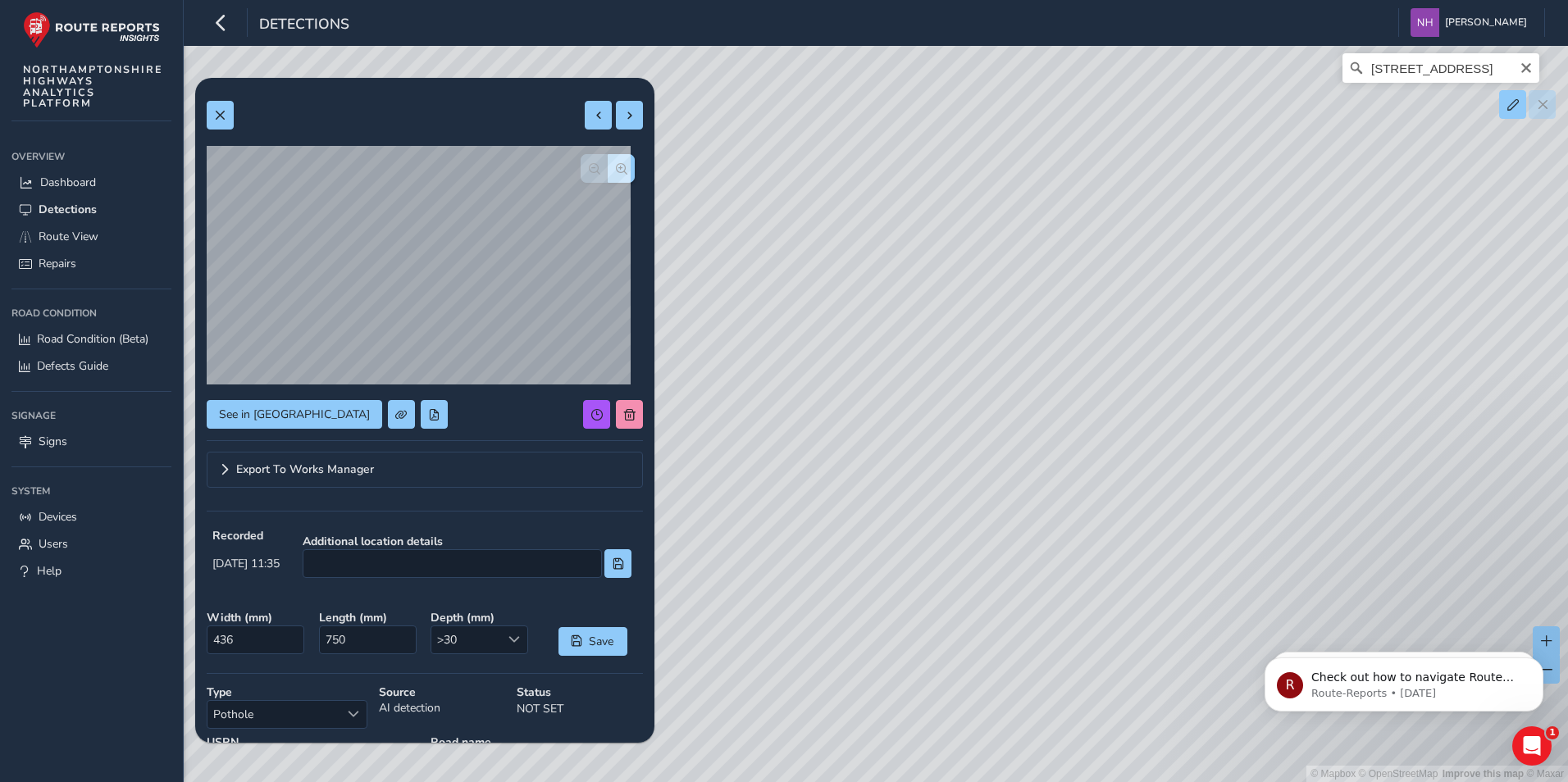
drag, startPoint x: 1021, startPoint y: 384, endPoint x: 903, endPoint y: 535, distance: 191.6
click at [903, 535] on div "© Mapbox © OpenStreetMap Improve this map © [STREET_ADDRESS]" at bounding box center [784, 391] width 1568 height 782
drag, startPoint x: 1160, startPoint y: 228, endPoint x: 919, endPoint y: 337, distance: 264.5
click at [919, 337] on div "© Mapbox © OpenStreetMap Improve this map © [STREET_ADDRESS]" at bounding box center [784, 391] width 1568 height 782
drag, startPoint x: 1043, startPoint y: 623, endPoint x: 980, endPoint y: 460, distance: 174.8
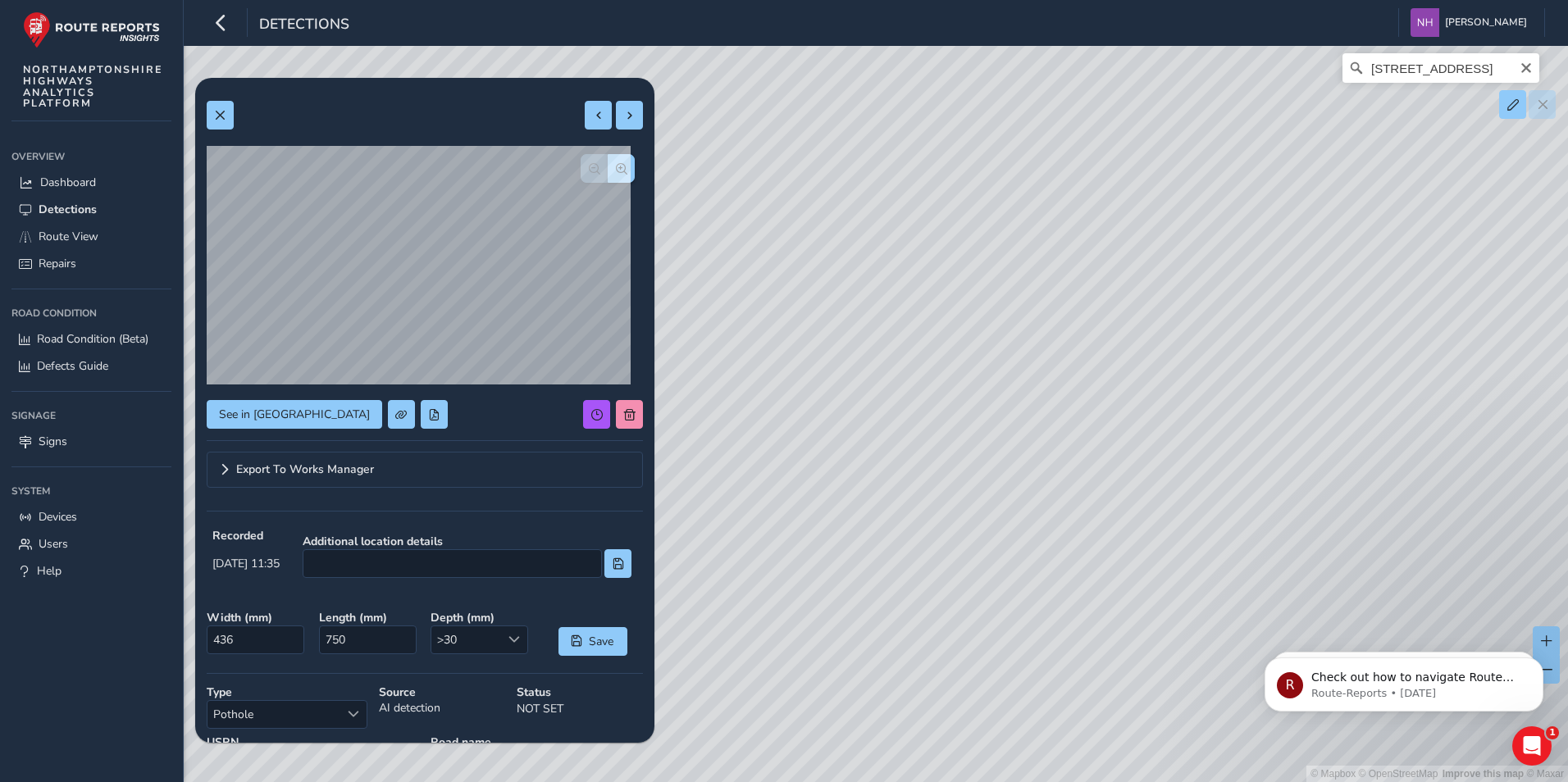
click at [980, 460] on div "© Mapbox © OpenStreetMap Improve this map © [STREET_ADDRESS]" at bounding box center [784, 391] width 1568 height 782
drag, startPoint x: 940, startPoint y: 395, endPoint x: 1120, endPoint y: 421, distance: 181.9
click at [1120, 421] on div "© Mapbox © OpenStreetMap Improve this map © [STREET_ADDRESS]" at bounding box center [784, 391] width 1568 height 782
drag, startPoint x: 924, startPoint y: 432, endPoint x: 1102, endPoint y: 440, distance: 178.2
click at [1102, 440] on div "© Mapbox © OpenStreetMap Improve this map © [STREET_ADDRESS]" at bounding box center [784, 391] width 1568 height 782
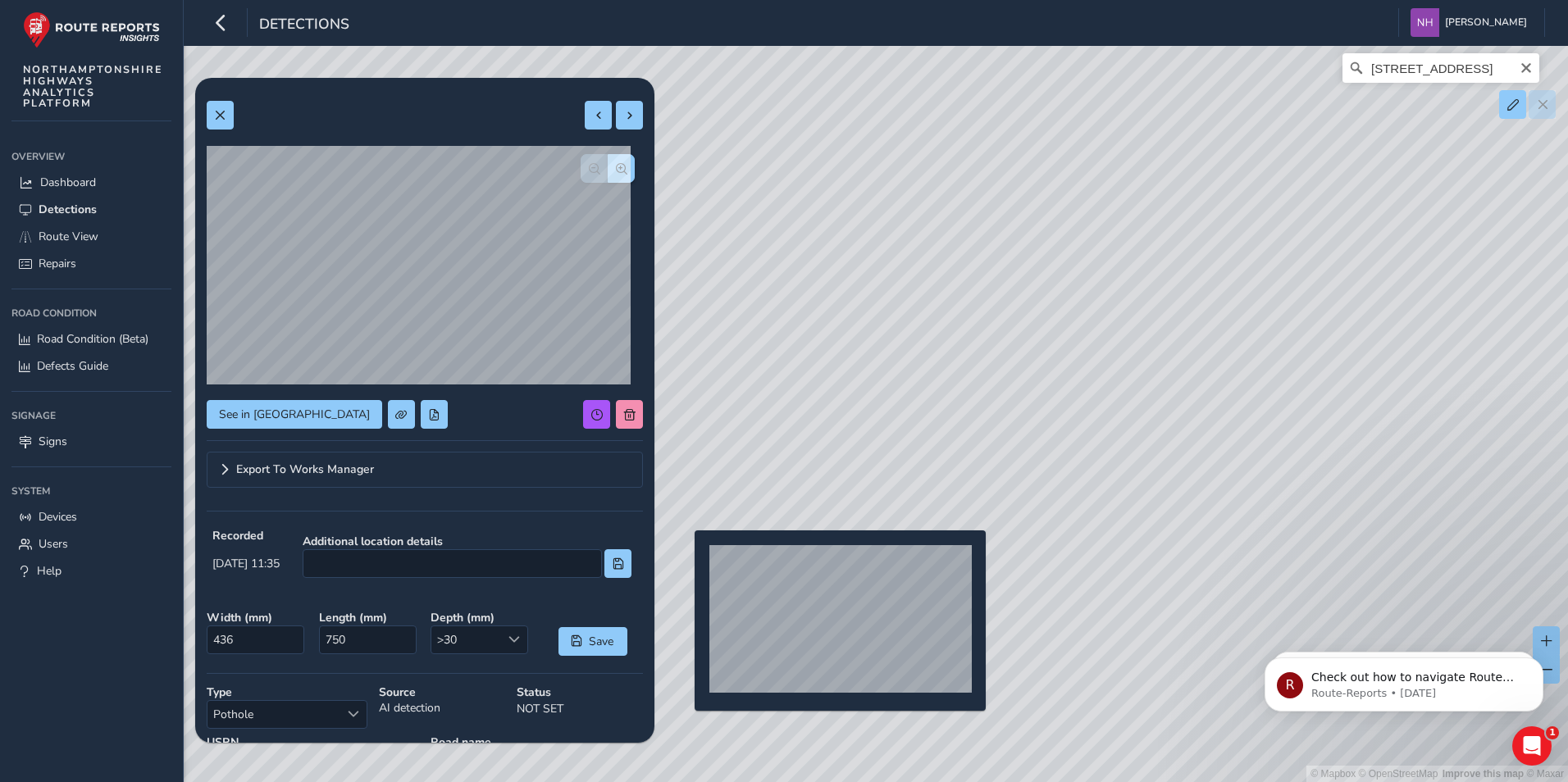
click at [685, 556] on div "© Mapbox © OpenStreetMap Improve this map © [STREET_ADDRESS]" at bounding box center [784, 391] width 1568 height 782
type input "277"
type input "381"
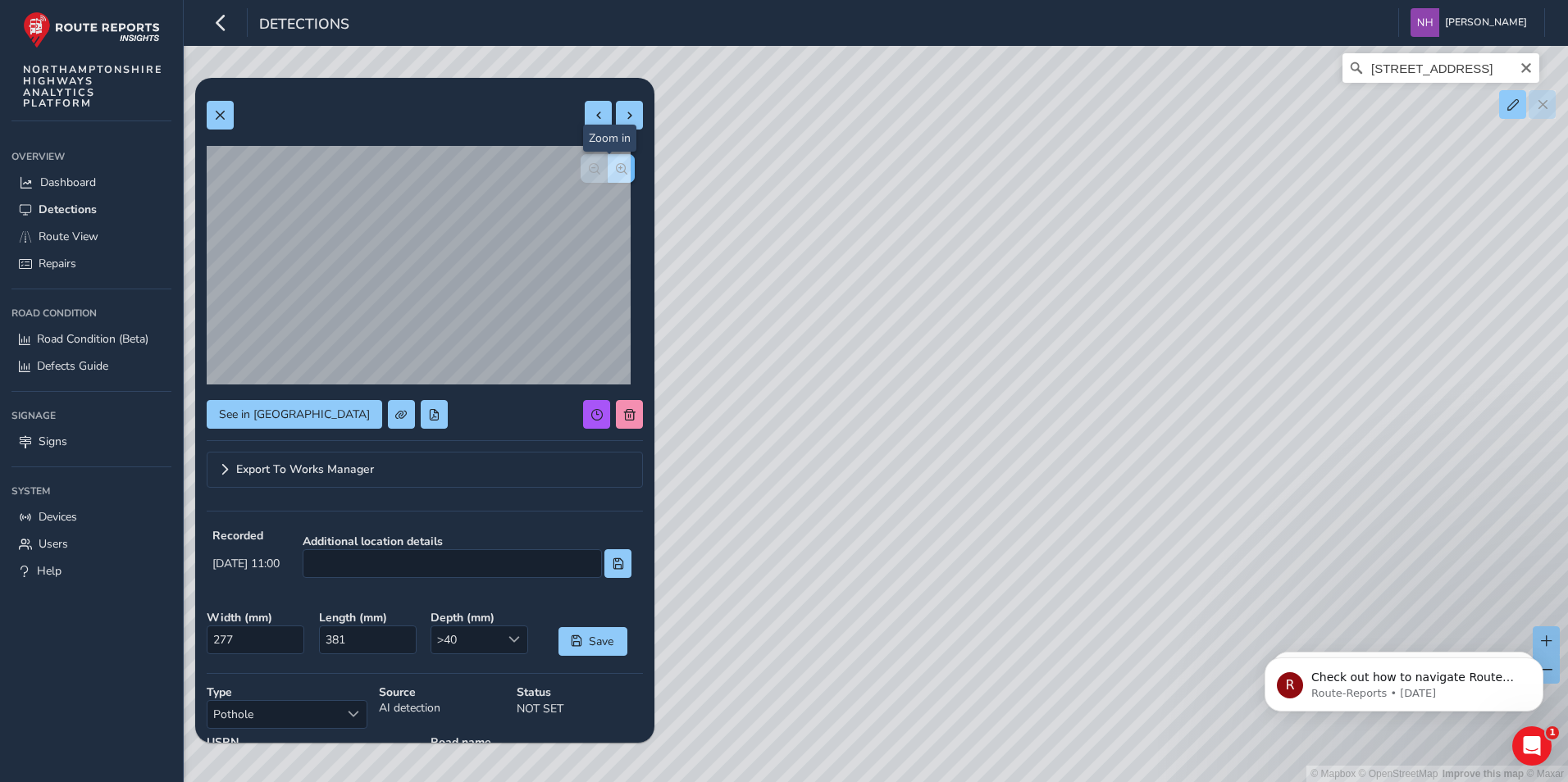
click at [616, 167] on span "button" at bounding box center [622, 169] width 12 height 12
drag, startPoint x: 840, startPoint y: 436, endPoint x: 1070, endPoint y: 373, distance: 238.5
click at [1070, 373] on div "© Mapbox © OpenStreetMap Improve this map © [STREET_ADDRESS]" at bounding box center [784, 391] width 1568 height 782
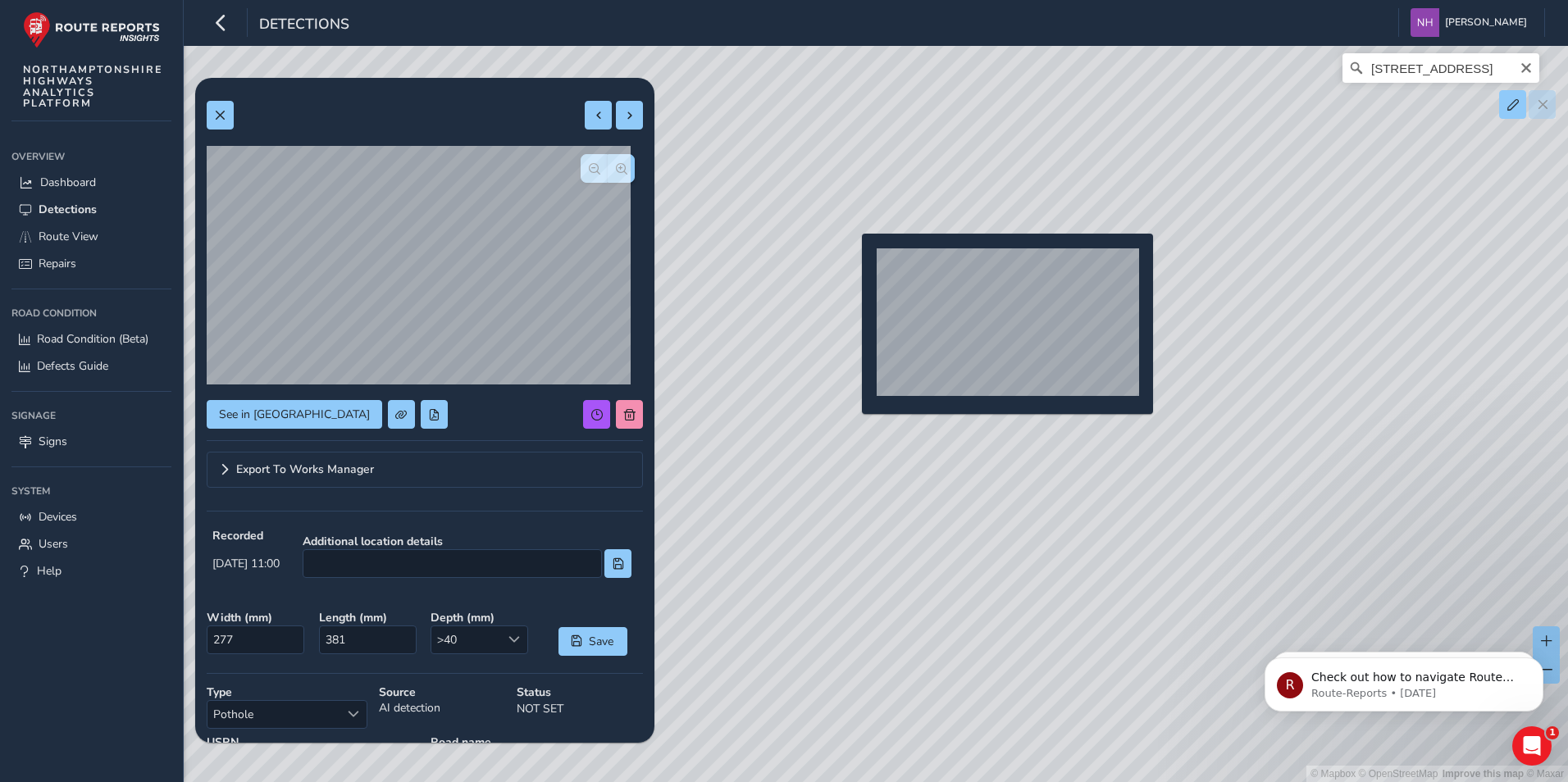
click at [852, 260] on div "© Mapbox © OpenStreetMap Improve this map © [STREET_ADDRESS]" at bounding box center [784, 391] width 1568 height 782
type input "160"
type input "773"
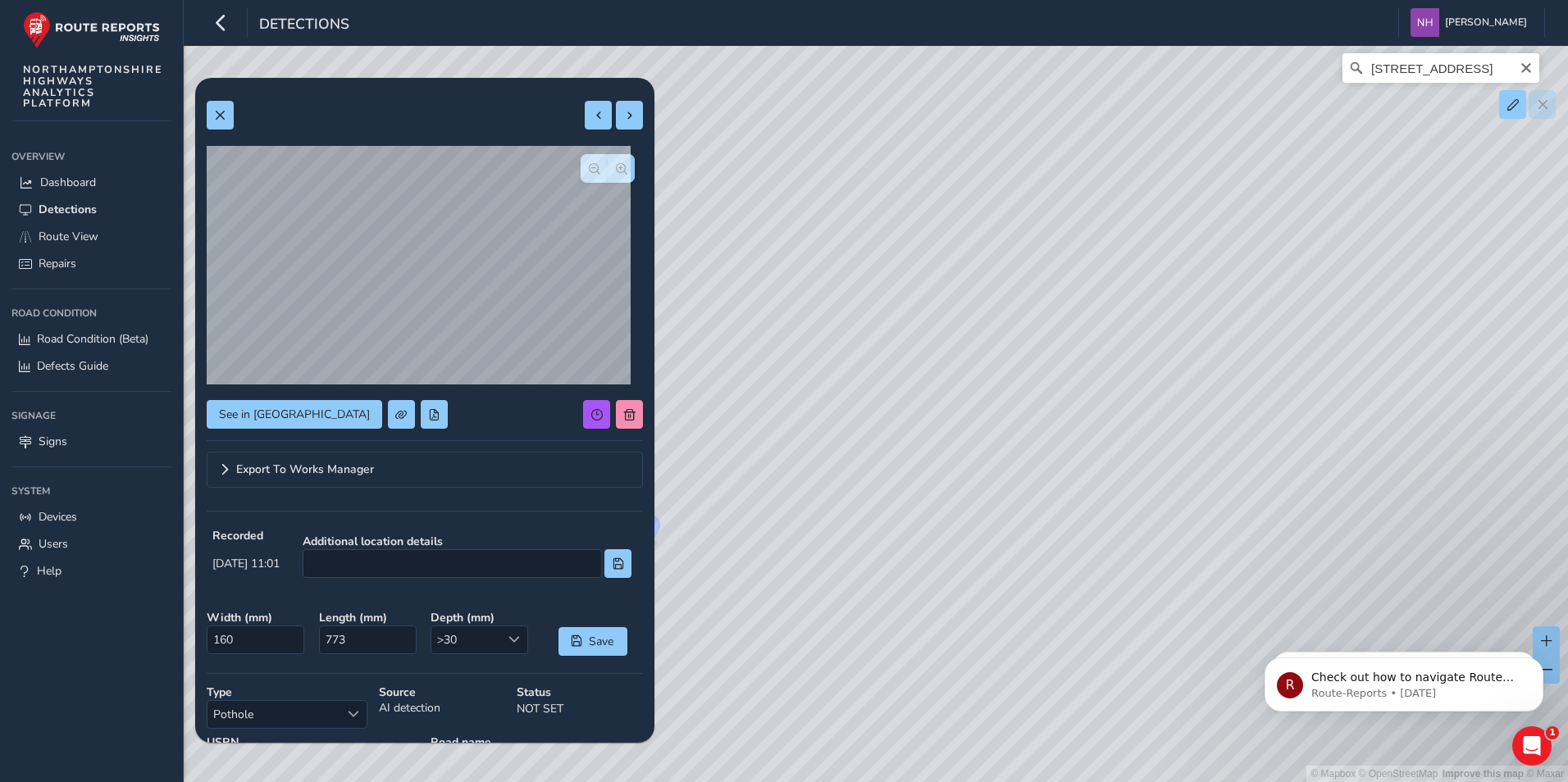
drag, startPoint x: 1068, startPoint y: 480, endPoint x: 912, endPoint y: 524, distance: 162.1
click at [912, 524] on div "© Mapbox © OpenStreetMap Improve this map © [STREET_ADDRESS]" at bounding box center [784, 391] width 1568 height 782
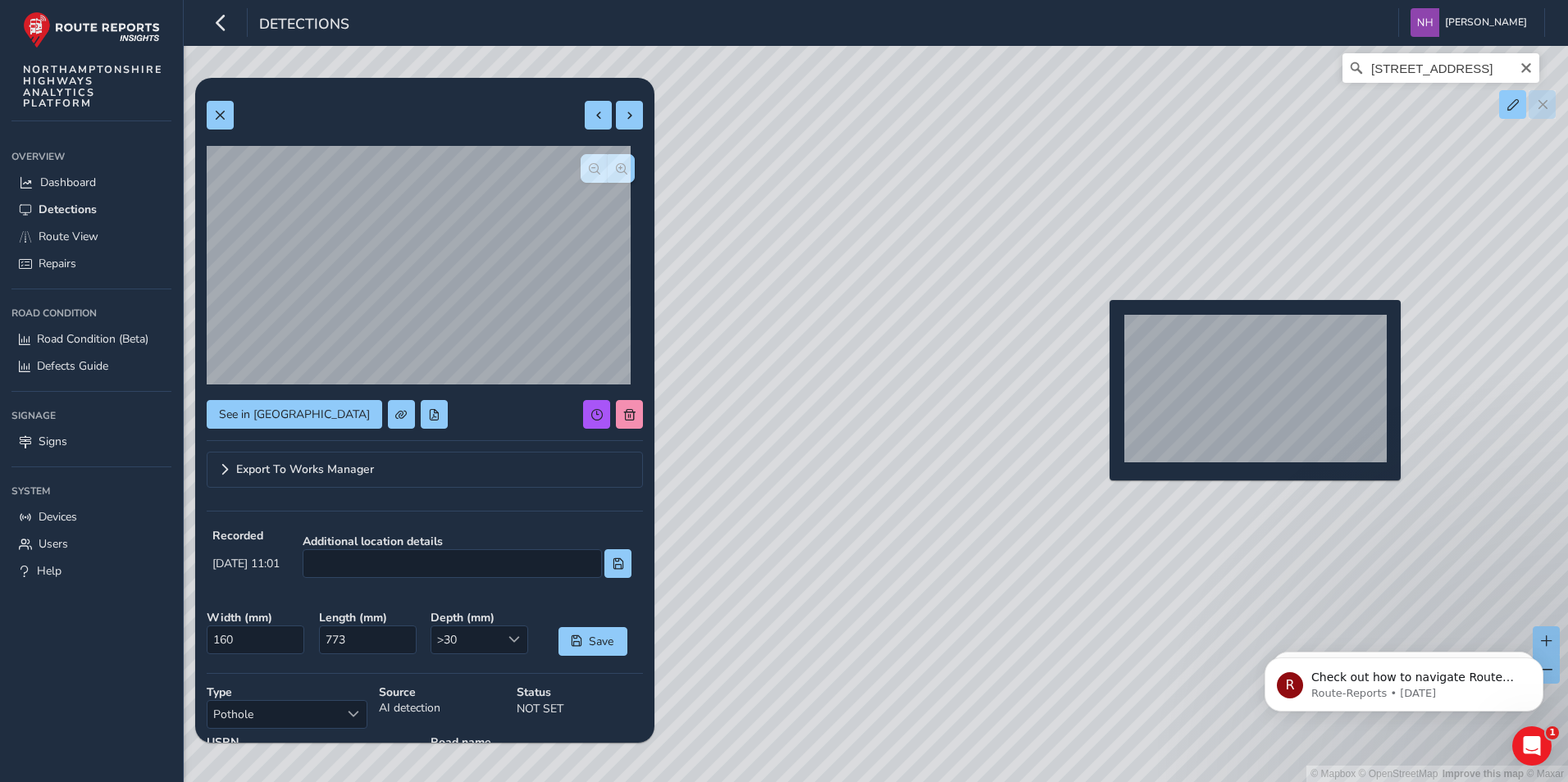
click at [1100, 327] on div "© Mapbox © OpenStreetMap Improve this map © [STREET_ADDRESS]" at bounding box center [784, 391] width 1568 height 782
type input "490"
type input "1002"
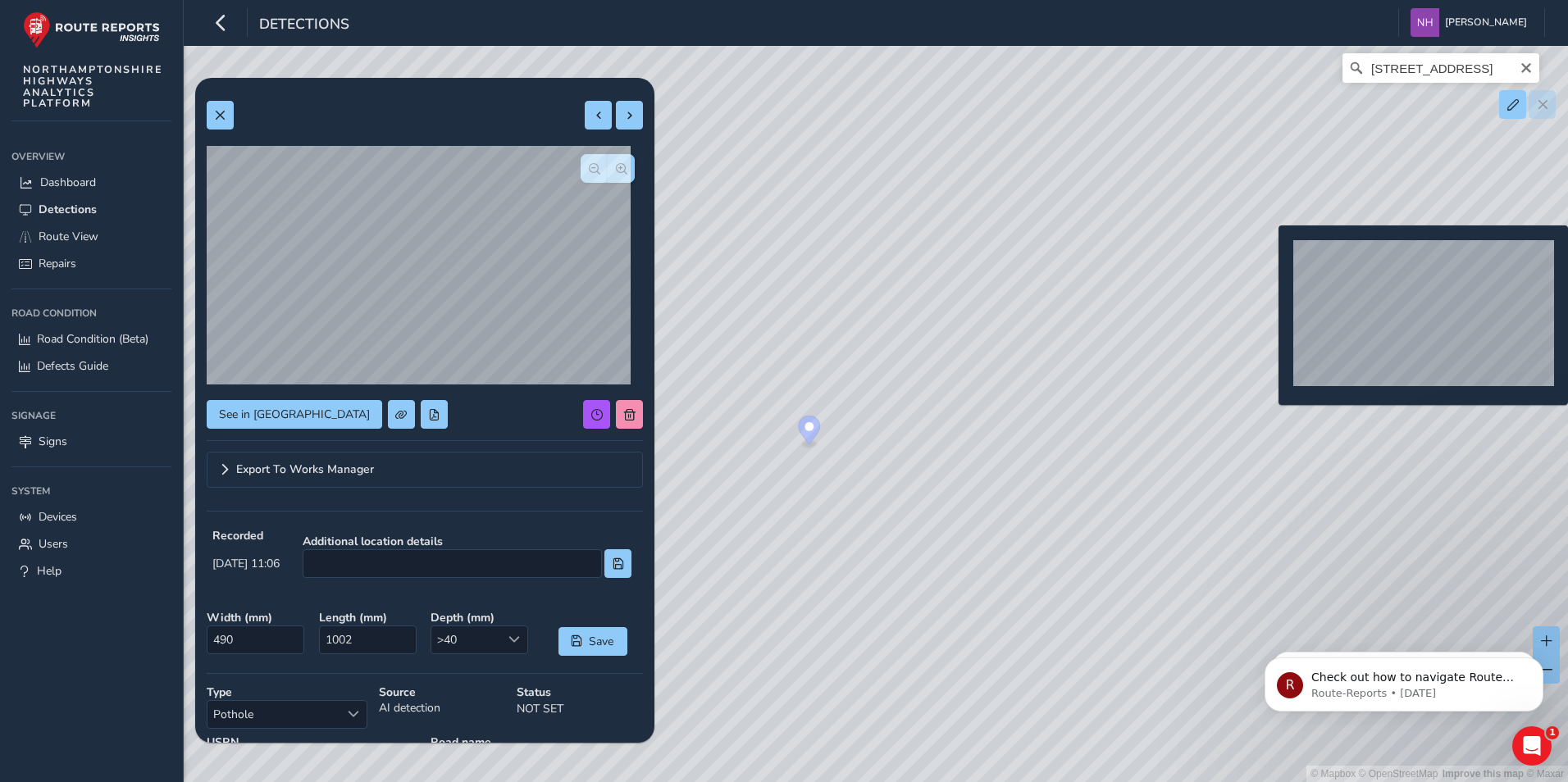
click at [1268, 252] on div "© Mapbox © OpenStreetMap Improve this map © [STREET_ADDRESS]" at bounding box center [784, 391] width 1568 height 782
type input "433"
type input "930"
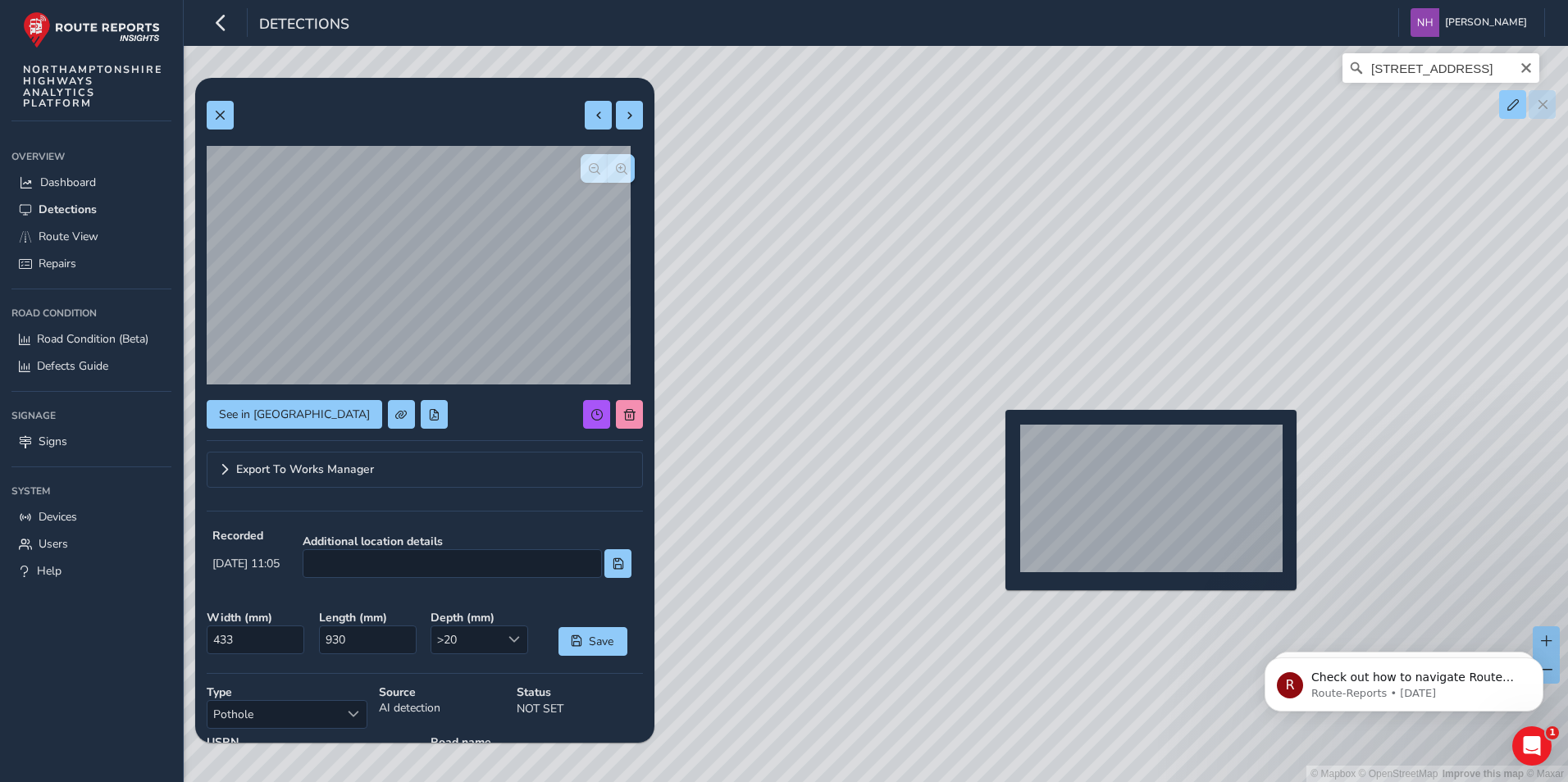
click at [995, 436] on div "© Mapbox © OpenStreetMap Improve this map © [STREET_ADDRESS]" at bounding box center [784, 391] width 1568 height 782
type input "263"
type input "689"
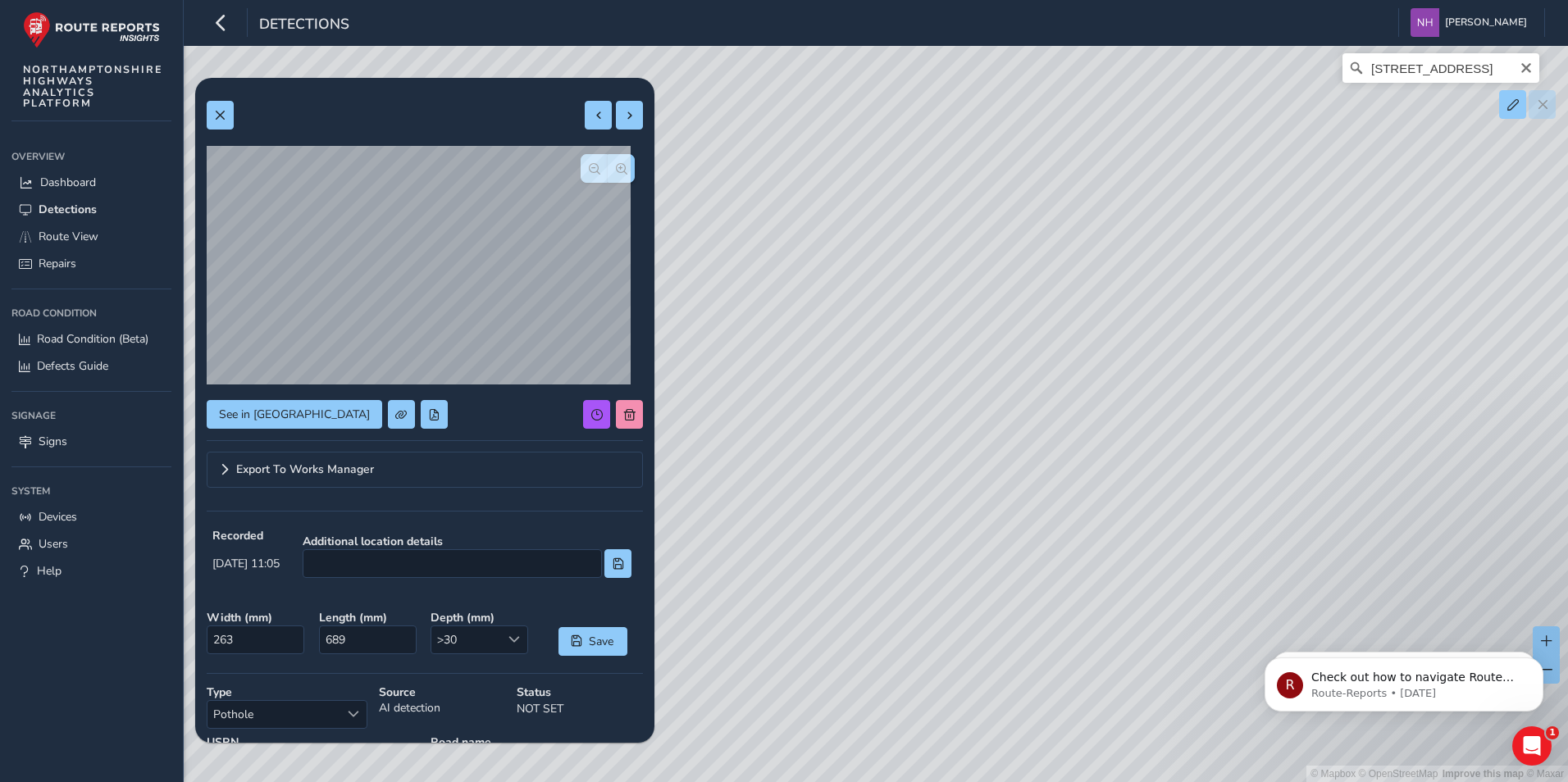
drag, startPoint x: 1295, startPoint y: 375, endPoint x: 1066, endPoint y: 530, distance: 276.5
click at [1011, 607] on div "© Mapbox © OpenStreetMap Improve this map © [STREET_ADDRESS]" at bounding box center [784, 391] width 1568 height 782
drag, startPoint x: 1262, startPoint y: 395, endPoint x: 943, endPoint y: 506, distance: 337.8
click at [943, 506] on div "© Mapbox © OpenStreetMap Improve this map © [STREET_ADDRESS]" at bounding box center [784, 391] width 1568 height 782
